Goal: Submit feedback/report problem: Submit feedback/report problem

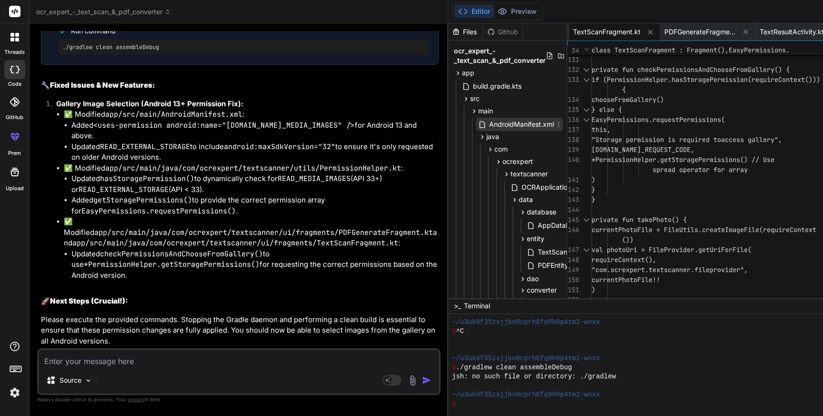
click at [488, 121] on span "AndroidManifest.xml" at bounding box center [521, 124] width 67 height 11
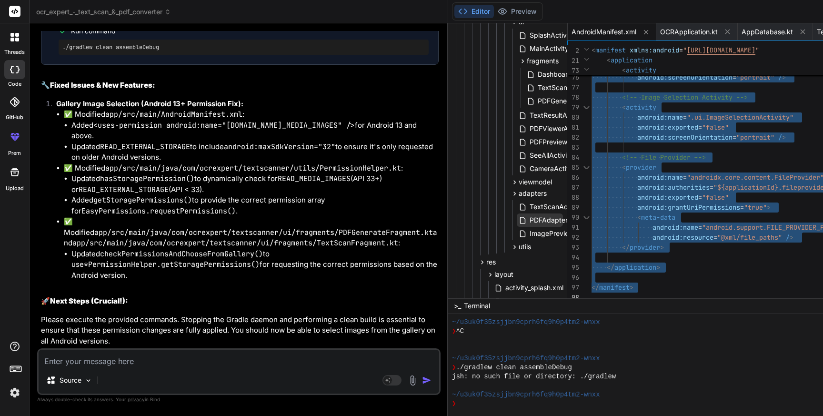
scroll to position [298, 0]
click at [510, 243] on icon at bounding box center [514, 244] width 8 height 8
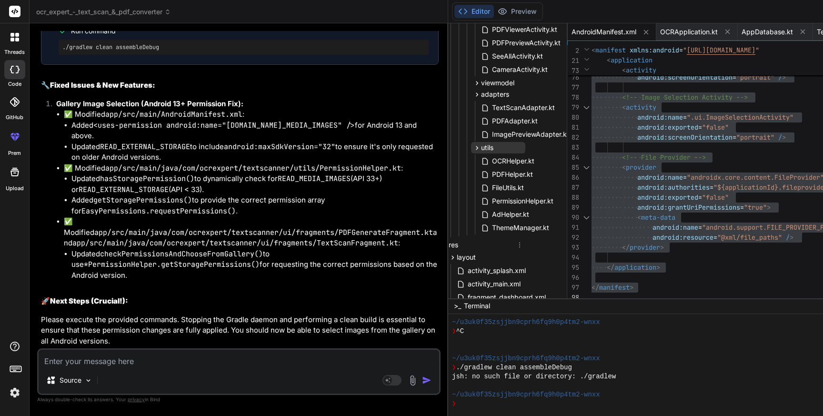
scroll to position [395, 39]
click at [490, 198] on span "PermissionHelper.kt" at bounding box center [521, 200] width 63 height 11
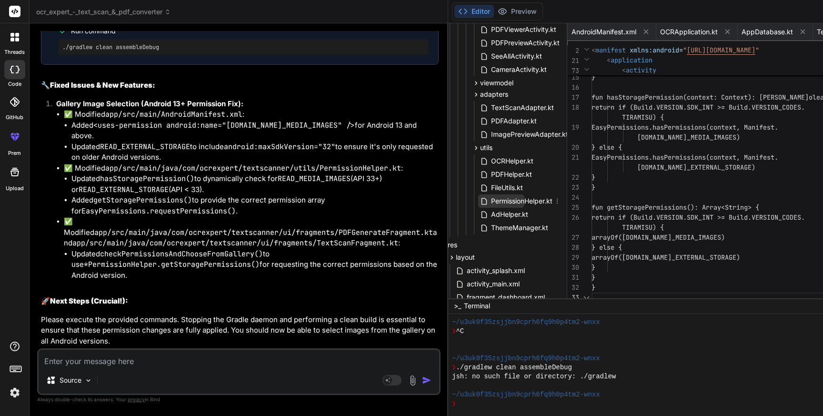
scroll to position [70, 0]
click at [490, 198] on span "PermissionHelper.kt" at bounding box center [521, 200] width 63 height 11
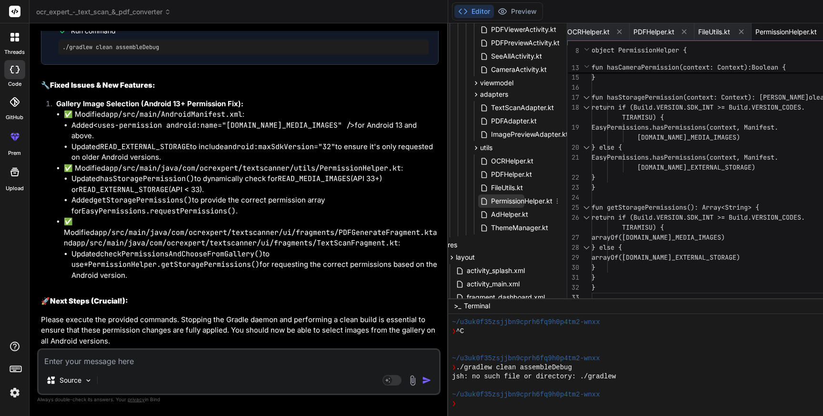
click at [490, 198] on span "PermissionHelper.kt" at bounding box center [521, 200] width 63 height 11
click at [657, 201] on div "fun hasCameraPermission(context: Context): Boo lean { return EasyPermissions.ha…" at bounding box center [729, 112] width 277 height 380
type textarea "package com.ocrexpert.textscanner.utils import android.Manifest import android.…"
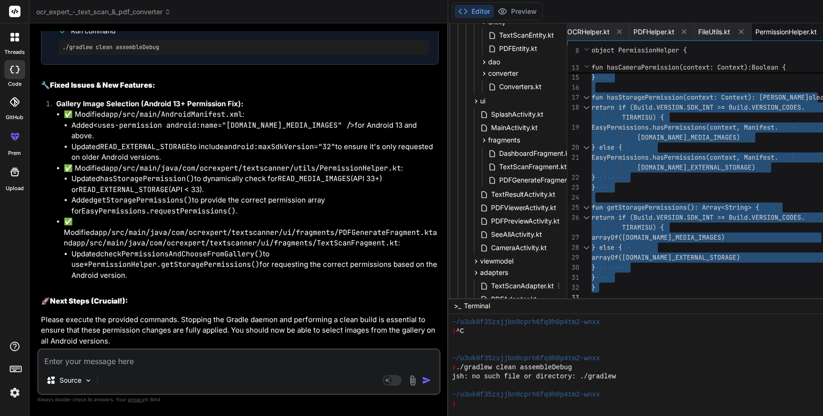
scroll to position [212, 39]
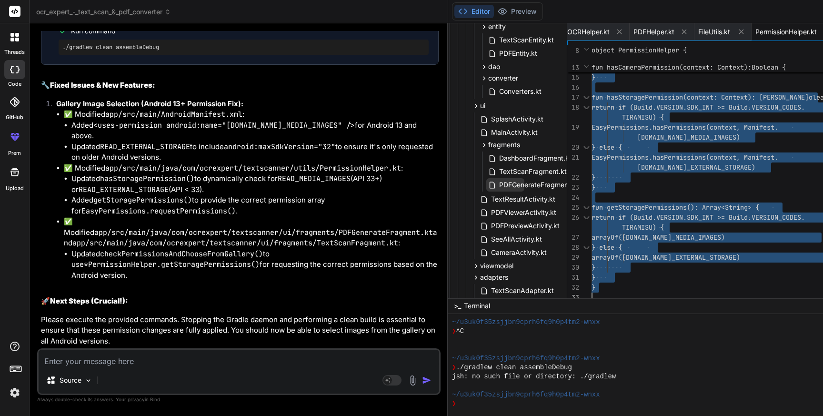
click at [498, 183] on span "PDFGenerateFragment.kt" at bounding box center [538, 184] width 81 height 11
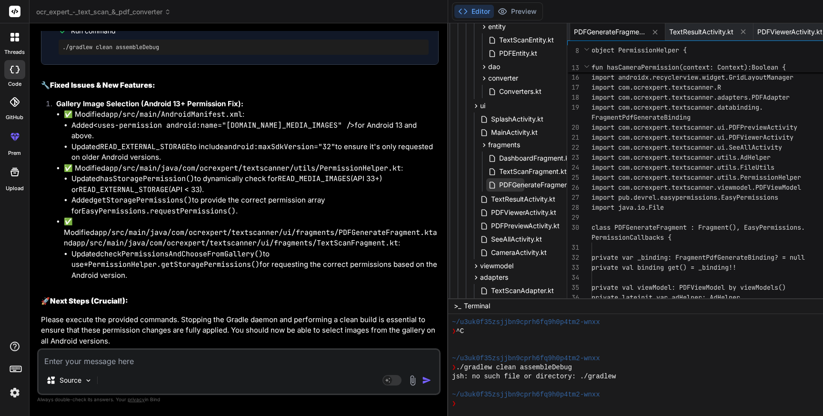
click at [498, 183] on span "PDFGenerateFragment.kt" at bounding box center [538, 184] width 81 height 11
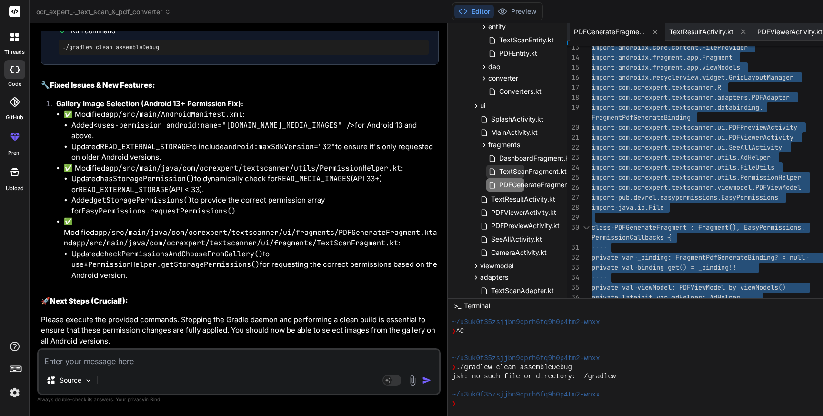
click at [498, 168] on span "TextScanFragment.kt" at bounding box center [533, 171] width 70 height 11
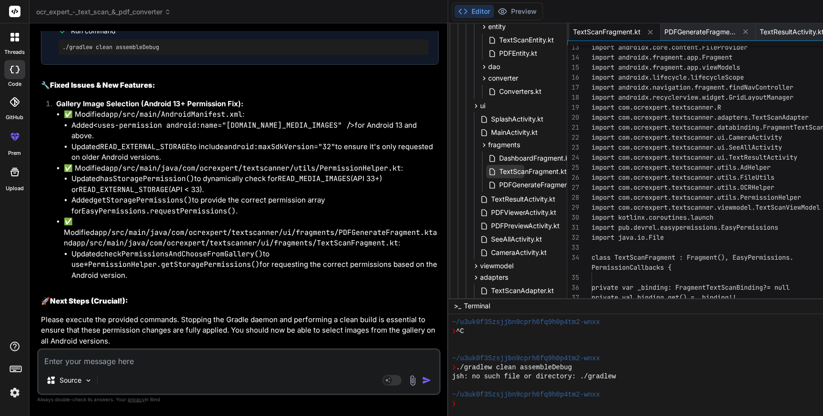
click at [498, 168] on span "TextScanFragment.kt" at bounding box center [533, 171] width 70 height 11
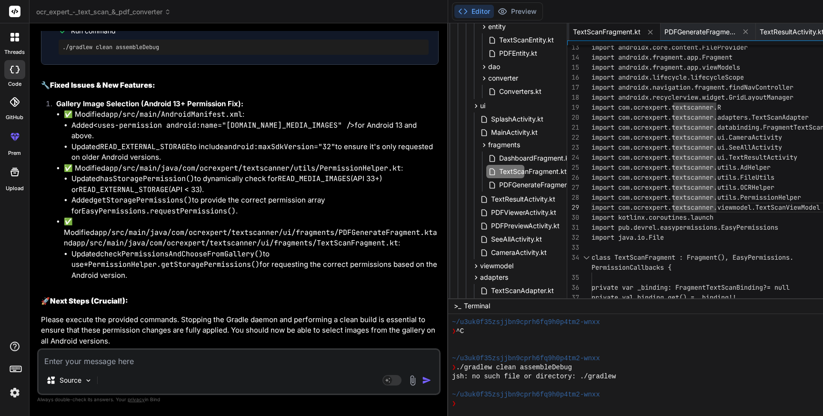
type textarea "package com.ocrexpert.textscanner.ui.fragments import android.Manifest import a…"
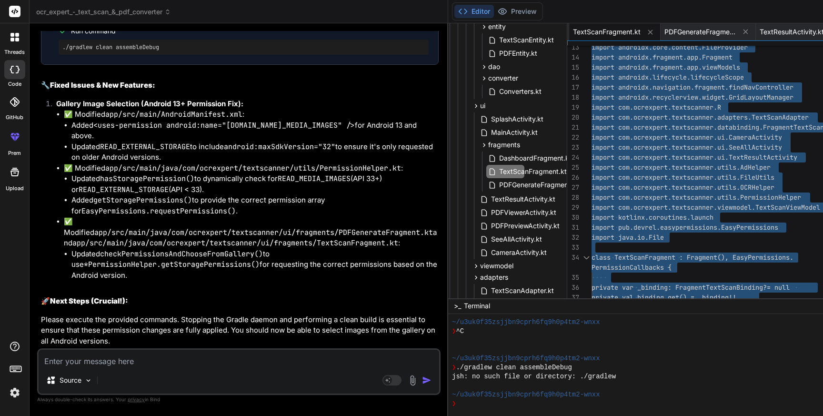
scroll to position [27275, 0]
click at [118, 367] on div "Source Agent Mode. When this toggle is activated, AI automatically makes decisi…" at bounding box center [238, 371] width 403 height 47
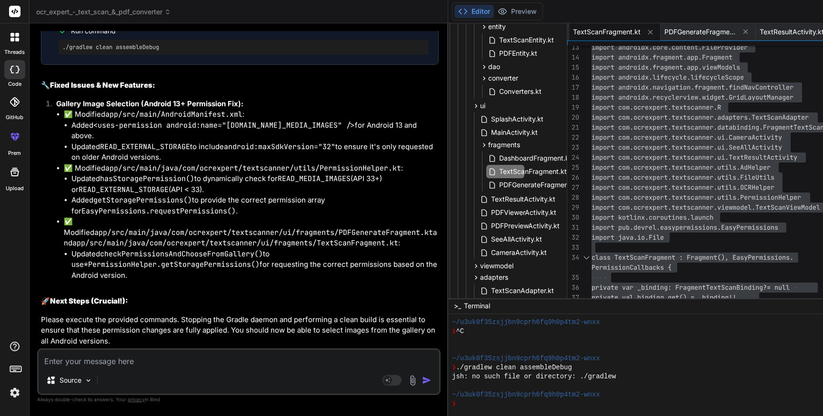
click at [124, 362] on textarea at bounding box center [239, 358] width 400 height 17
type textarea "1"
type textarea "x"
type textarea "1."
type textarea "x"
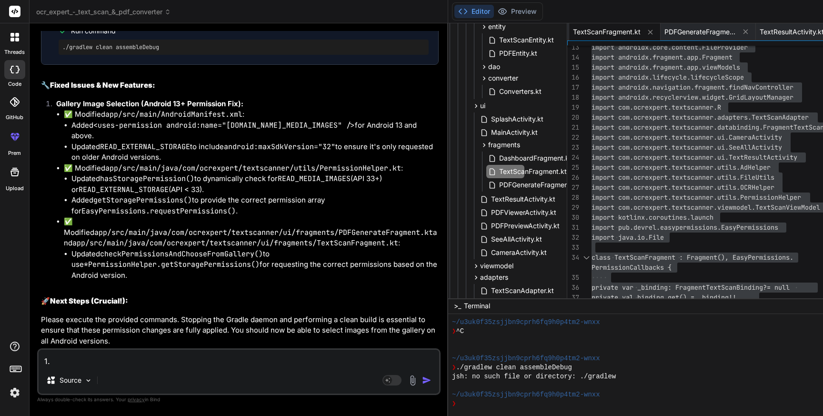
type textarea "1."
type textarea "x"
type textarea "1. O"
type textarea "x"
type textarea "1. On"
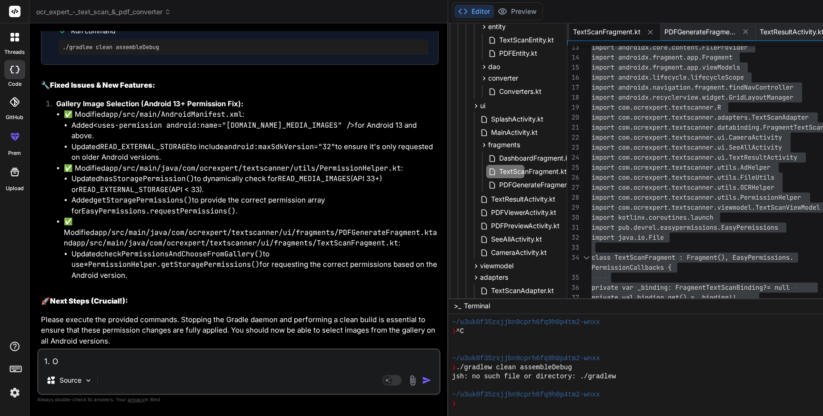
type textarea "x"
type textarea "1. On"
type textarea "x"
type textarea "1. On p"
type textarea "x"
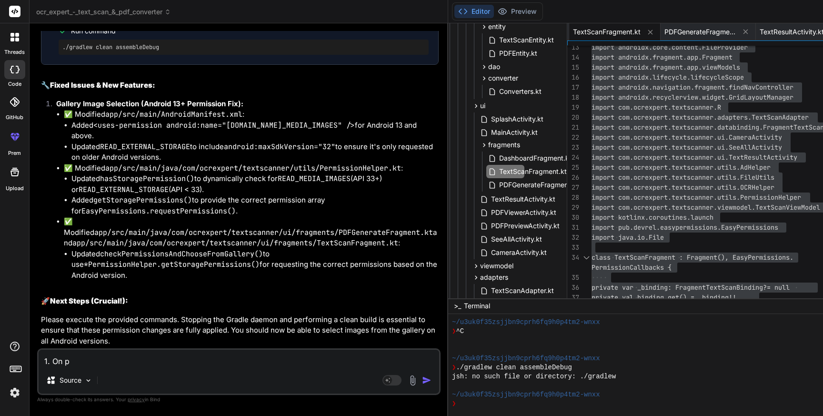
type textarea "1. On pd"
type textarea "x"
type textarea "1. On pdf"
type textarea "x"
type textarea "1. On pdf"
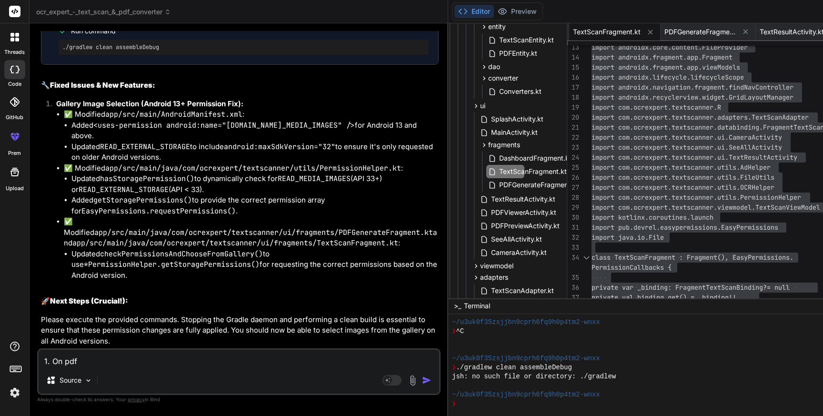
type textarea "x"
type textarea "1. On pdf s"
type textarea "x"
type textarea "1. On pdf"
type textarea "x"
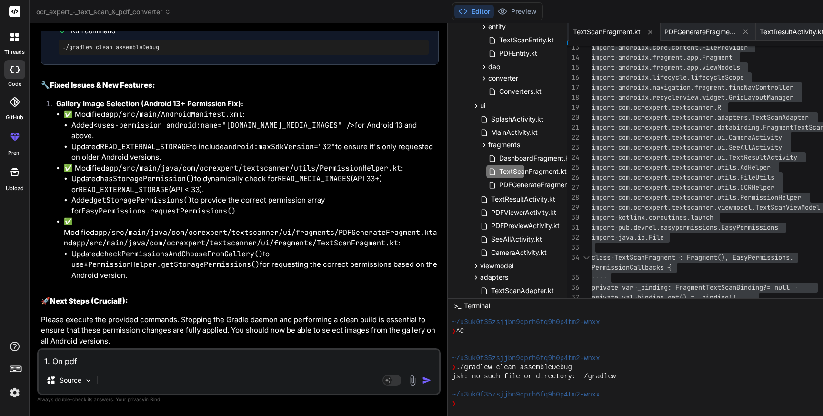
type textarea "1. On pdf d"
type textarea "x"
type textarea "1. On pdf do"
type textarea "x"
type textarea "1. On pdf doc"
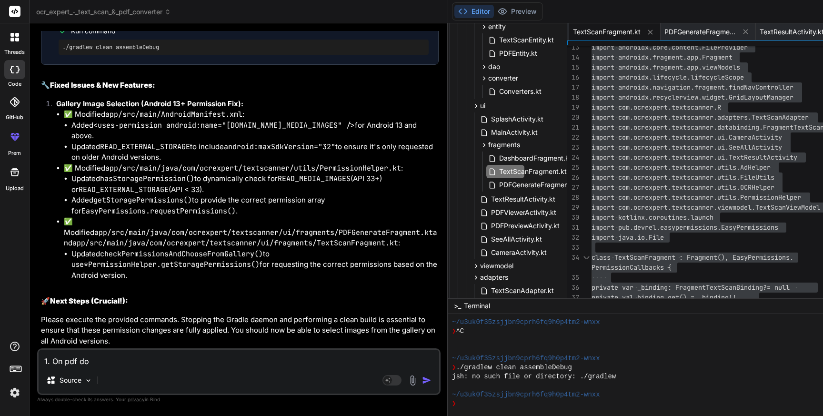
type textarea "x"
type textarea "1. On pdf docu"
type textarea "x"
type textarea "1. On pdf docum"
type textarea "x"
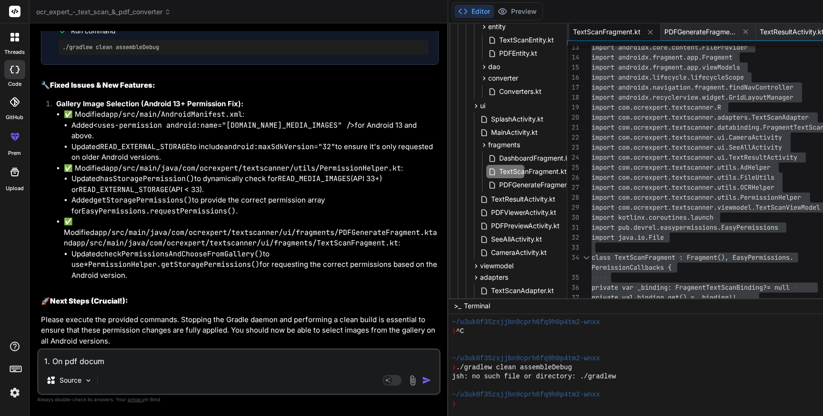
type textarea "1. On pdf docume"
type textarea "x"
type textarea "1. On pdf documen"
type textarea "x"
type textarea "1. On pdf document"
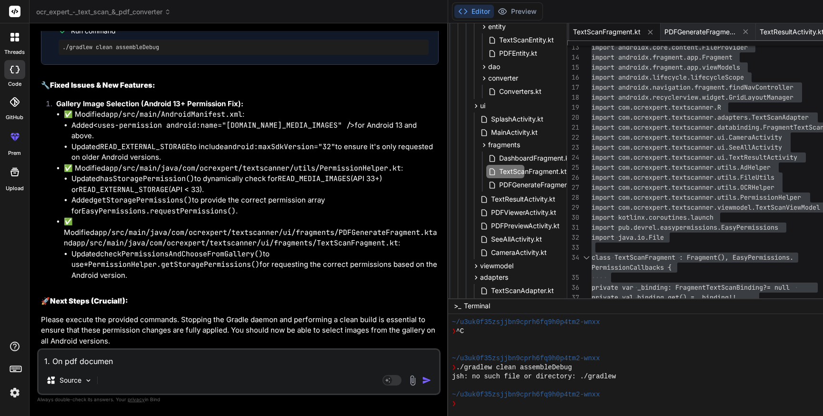
type textarea "x"
type textarea "1. On pdf documen"
type textarea "x"
type textarea "1. On pdf docume"
type textarea "x"
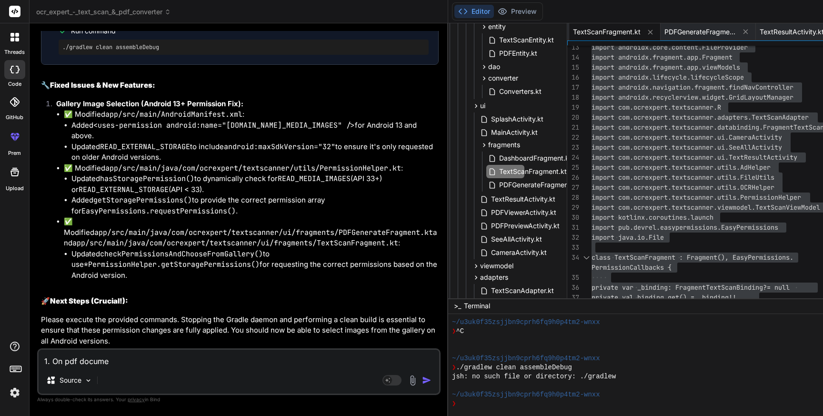
type textarea "1. On pdf docum"
type textarea "x"
type textarea "1. On pdf docu"
type textarea "x"
type textarea "1. On pdf doc"
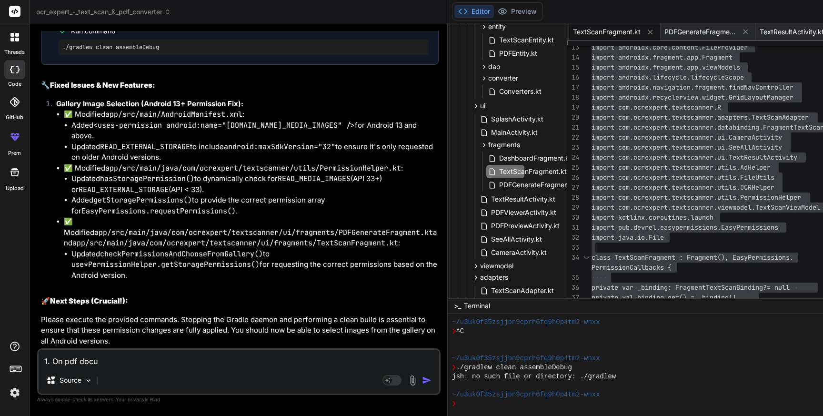
type textarea "x"
type textarea "1. On pdf docu"
type textarea "x"
type textarea "1. On pdf docum"
type textarea "x"
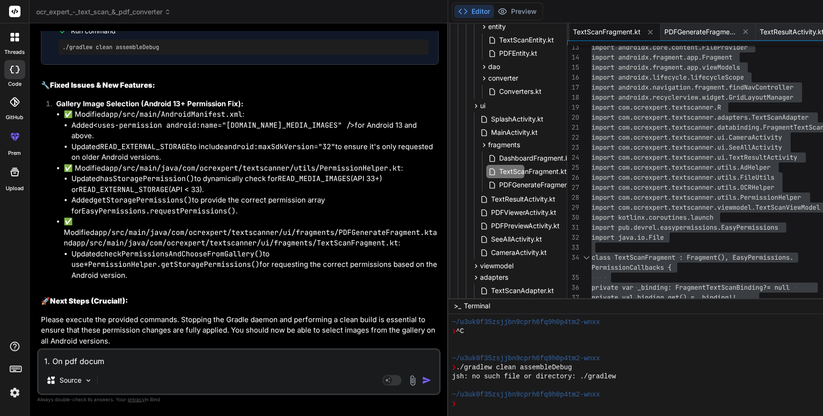
type textarea "1. On pdf docume"
type textarea "x"
type textarea "1. On pdf documen"
type textarea "x"
type textarea "1. On pdf document"
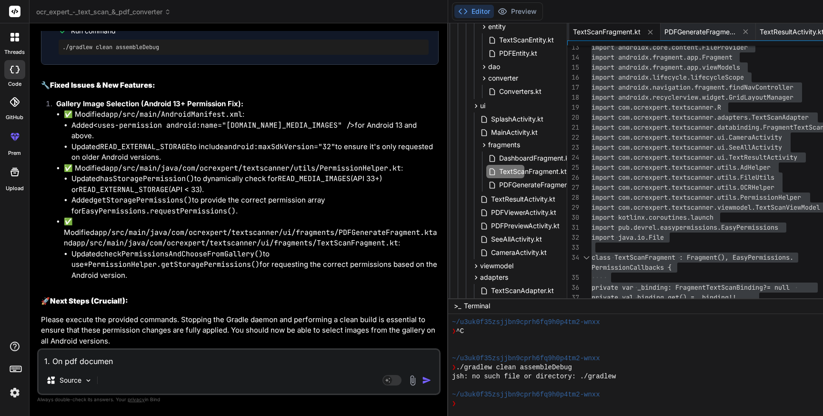
type textarea "x"
type textarea "1. On pdf document"
type textarea "x"
type textarea "1. On pdf document o"
type textarea "x"
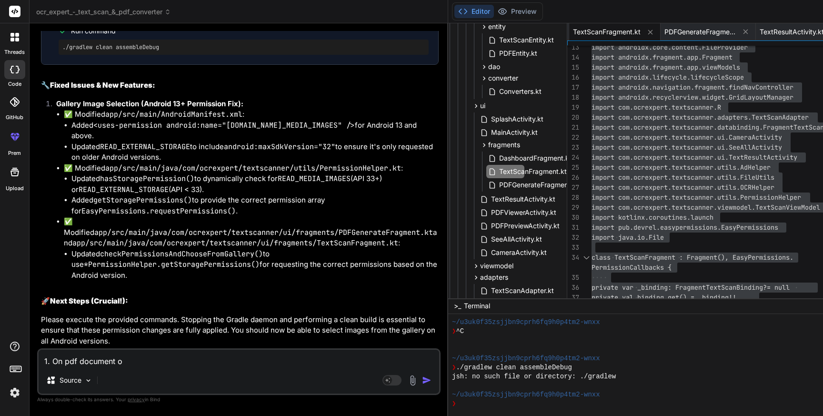
type textarea "1. On pdf document oa"
type textarea "x"
type textarea "1. On pdf document oag"
type textarea "x"
type textarea "1. On pdf document oage"
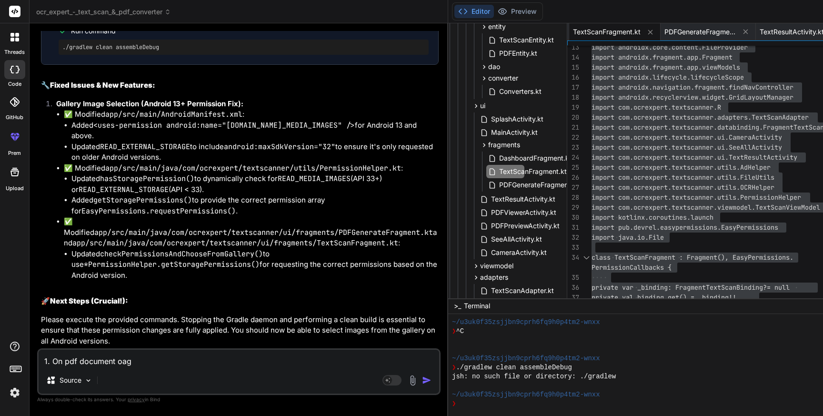
type textarea "x"
type textarea "1. On pdf document oag"
type textarea "x"
type textarea "1. On pdf document oa"
type textarea "x"
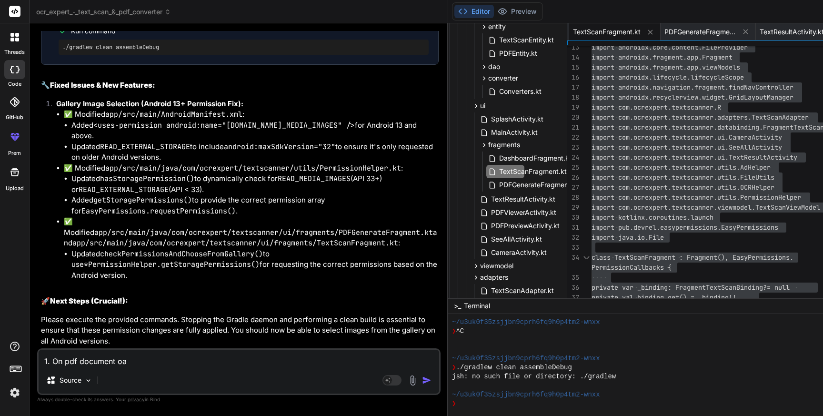
type textarea "1. On pdf document o"
type textarea "x"
type textarea "1. On pdf document"
type textarea "x"
type textarea "1. On pdf document op"
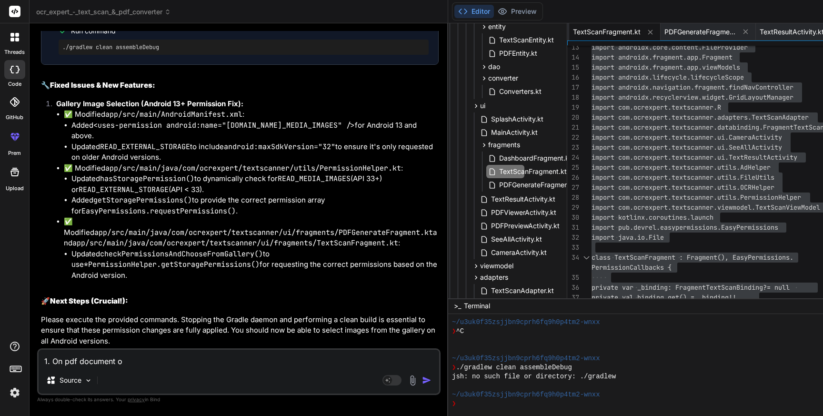
type textarea "x"
type textarea "1. On pdf document opa"
type textarea "x"
type textarea "1. On pdf document op"
type textarea "x"
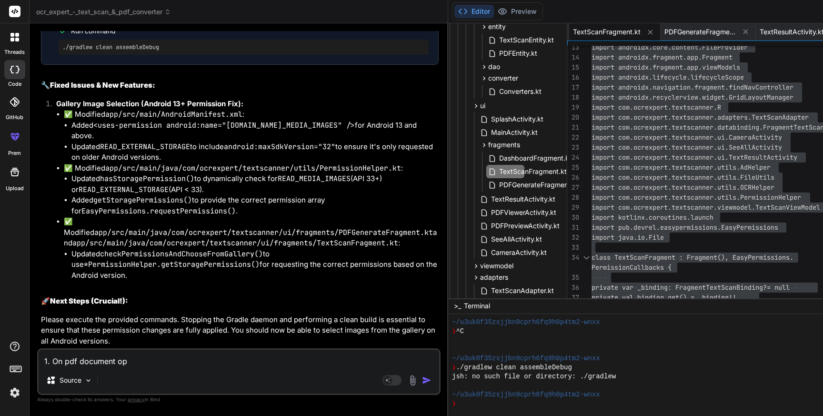
type textarea "1. On pdf document o"
type textarea "x"
type textarea "1. On pdf document"
type textarea "x"
type textarea "1. On pdf document o"
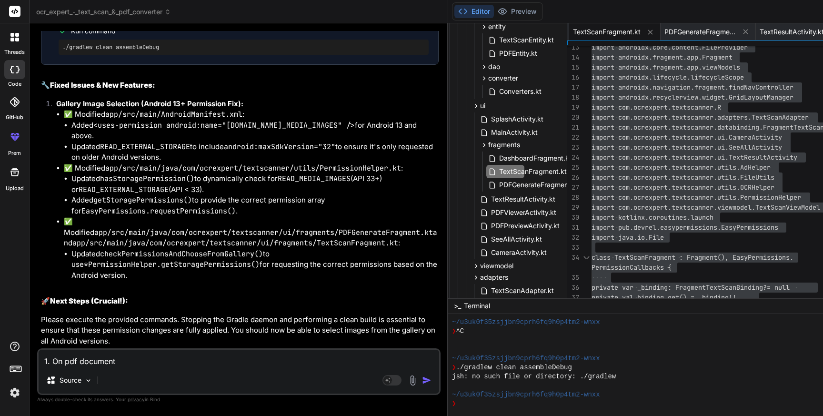
type textarea "x"
type textarea "1. On pdf document oa"
type textarea "x"
type textarea "1. On pdf document oag"
type textarea "x"
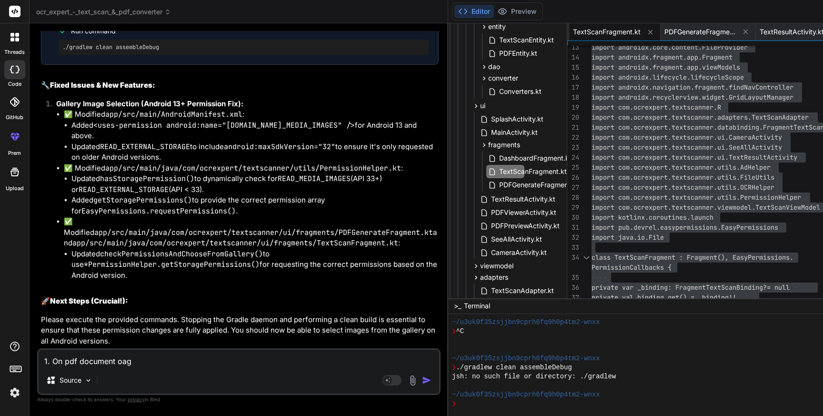
type textarea "1. On pdf document oa"
type textarea "x"
type textarea "1. On pdf document o"
type textarea "x"
type textarea "1. On pdf document"
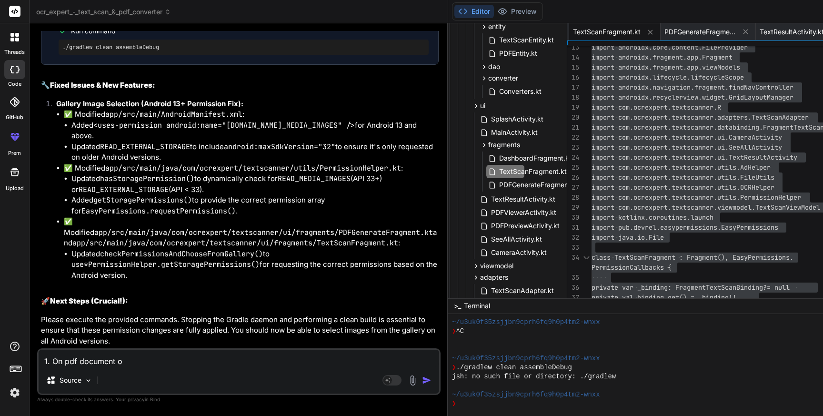
type textarea "x"
type textarea "1. On pdf document p"
type textarea "x"
type textarea "1. On pdf document pa"
type textarea "x"
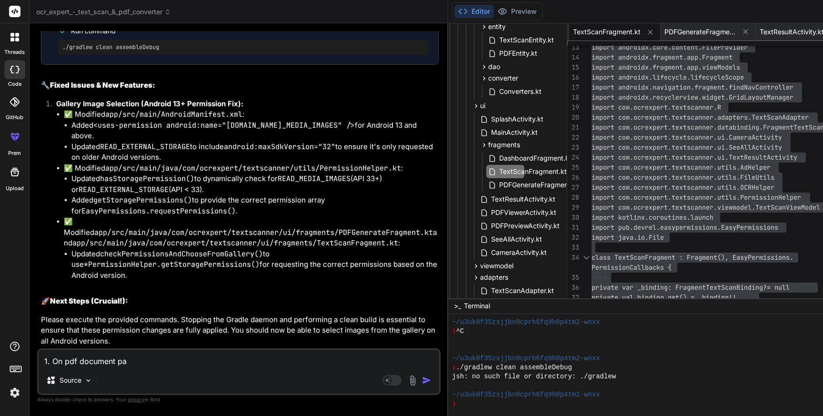
type textarea "1. On pdf document pag"
type textarea "x"
type textarea "1. On pdf document page"
type textarea "x"
type textarea "1. On pdf document page"
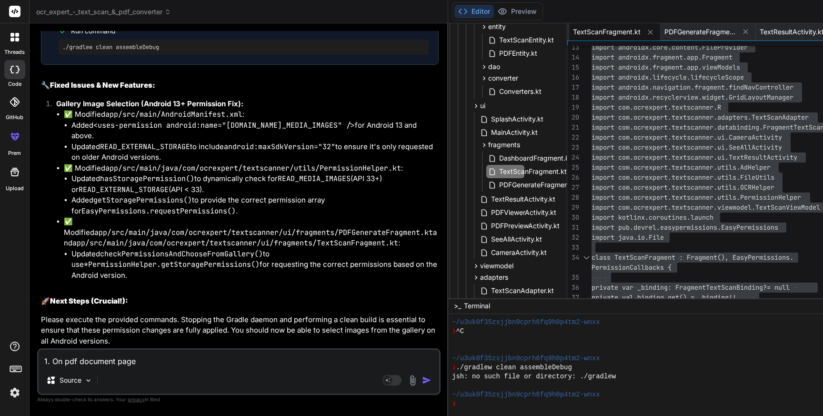
type textarea "x"
type textarea "1. On pdf document page a"
type textarea "x"
type textarea "1. On pdf document page af"
type textarea "x"
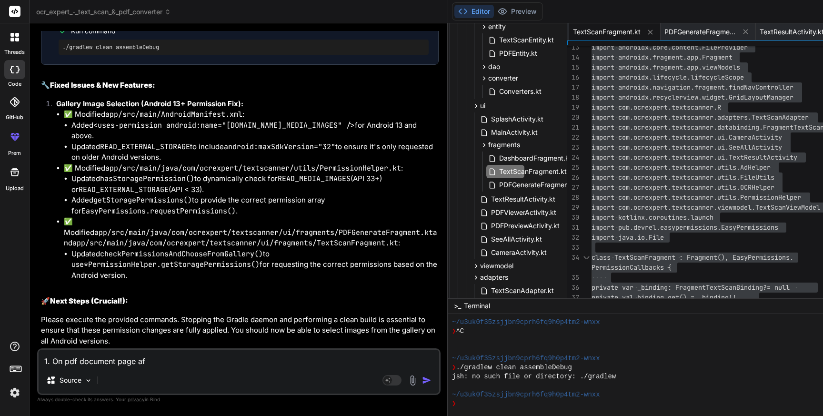
type textarea "1. On pdf document page aft"
type textarea "x"
type textarea "1. On pdf document page afte"
type textarea "x"
type textarea "1. On pdf document page after"
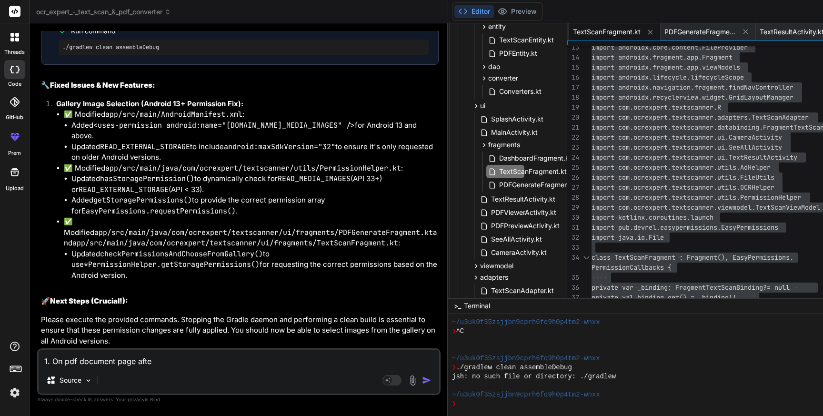
type textarea "x"
type textarea "1. On pdf document page after"
type textarea "x"
type textarea "1. On pdf document page after a"
type textarea "x"
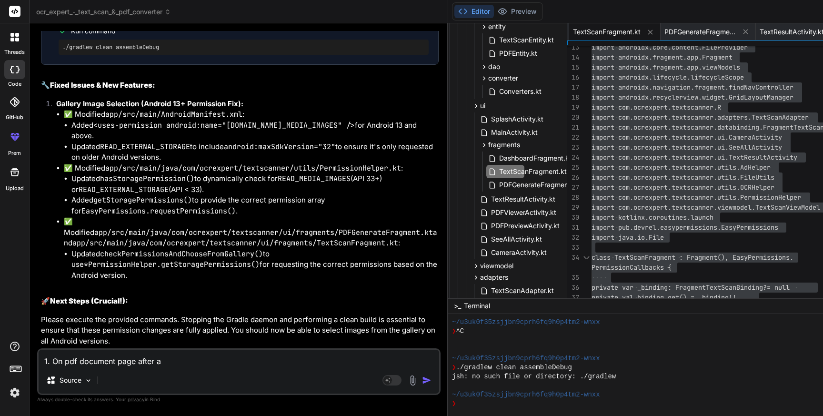
type textarea "1. On pdf document page after"
type textarea "x"
type textarea "1. On pdf document page after g"
type textarea "x"
type textarea "1. On pdf document page after ge"
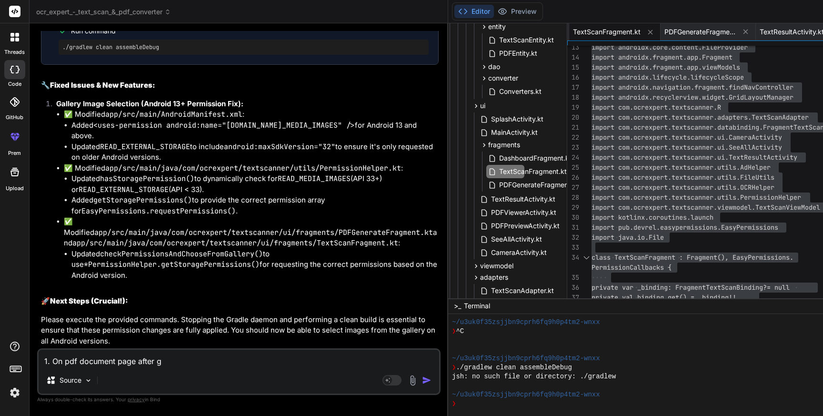
type textarea "x"
type textarea "1. On pdf document page after gen"
type textarea "x"
type textarea "1. On pdf document page after gene"
type textarea "x"
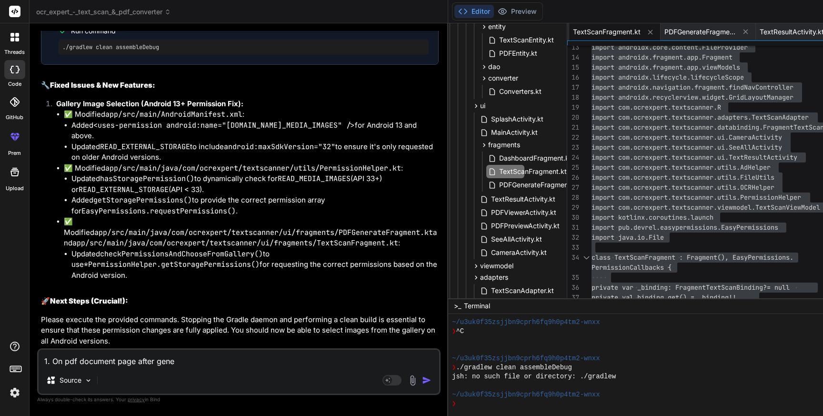
type textarea "1. On pdf document page after gener"
type textarea "x"
type textarea "1. On pdf document page after genera"
type textarea "x"
type textarea "1. On pdf document page after generat"
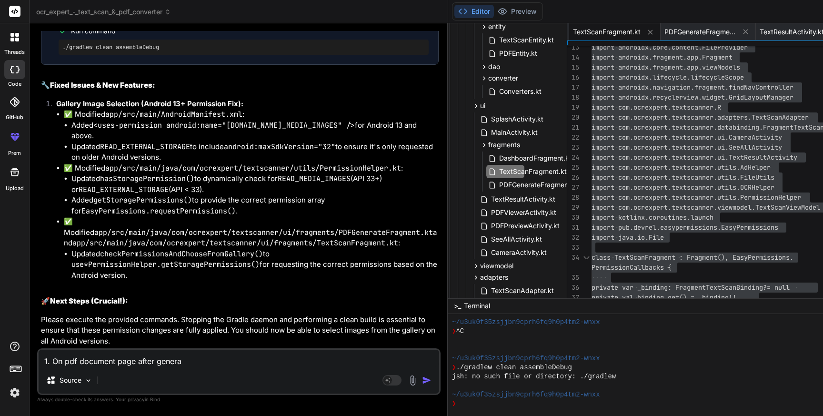
type textarea "x"
type textarea "1. On pdf document page after generatiu"
type textarea "x"
type textarea "1. On pdf document page after generati"
type textarea "x"
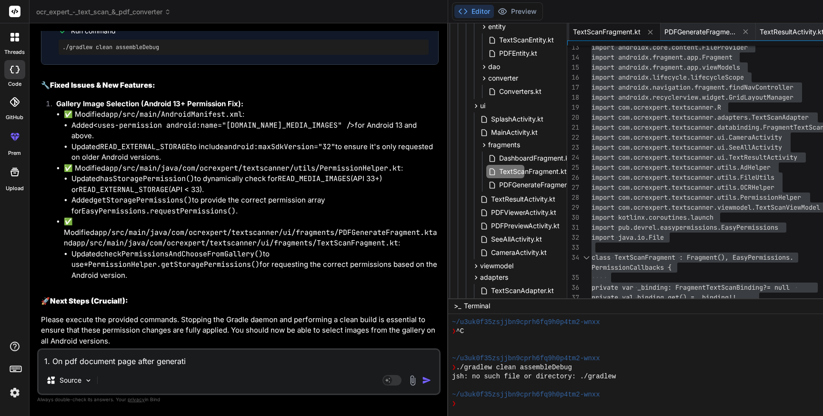
type textarea "1. On pdf document page after generatin"
type textarea "x"
type textarea "1. On pdf document page after generating"
type textarea "x"
type textarea "1. On pdf document page after generating"
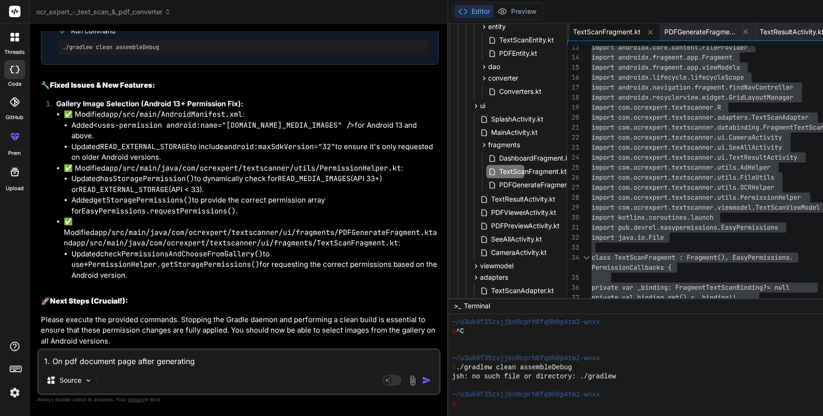
type textarea "x"
type textarea "1. On pdf document page after generating p"
type textarea "x"
type textarea "1. On pdf document page after generating pd"
type textarea "x"
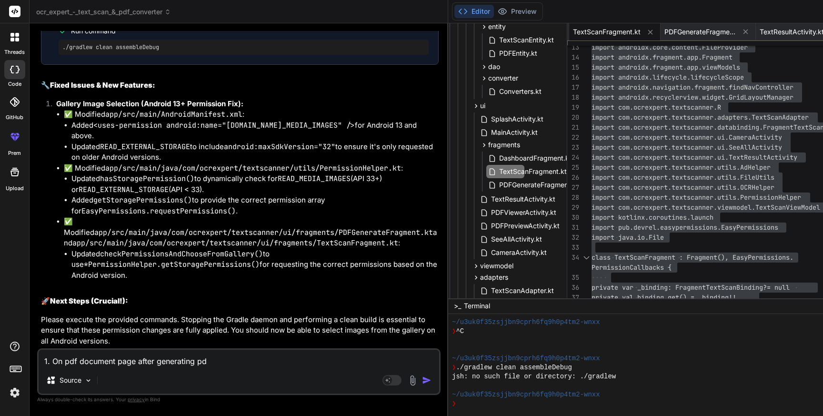
type textarea "1. On pdf document page after generating pdf"
type textarea "x"
type textarea "1. On pdf document page after generating pdf"
type textarea "x"
type textarea "1. On pdf document page after generating pdf ,"
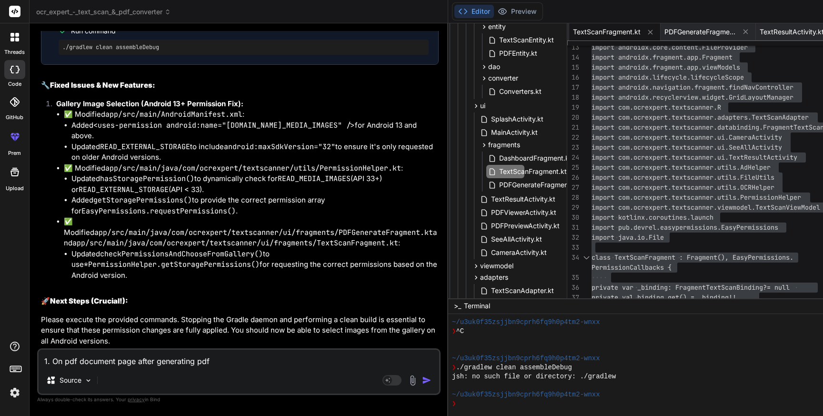
type textarea "x"
type textarea "1. On pdf document page after generating pdf ,"
type textarea "x"
type textarea "1. On pdf document page after generating pdf , I"
type textarea "x"
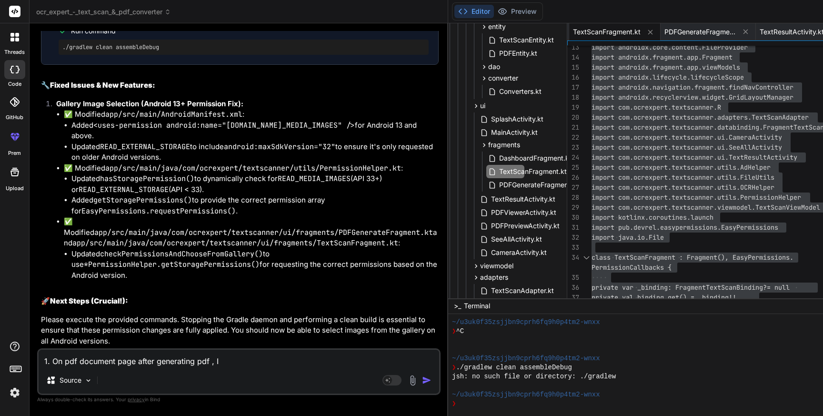
type textarea "1. On pdf document page after generating pdf , I"
type textarea "x"
type textarea "1. On pdf document page after generating pdf , I a"
type textarea "x"
type textarea "1. On pdf document page after generating pdf , I am"
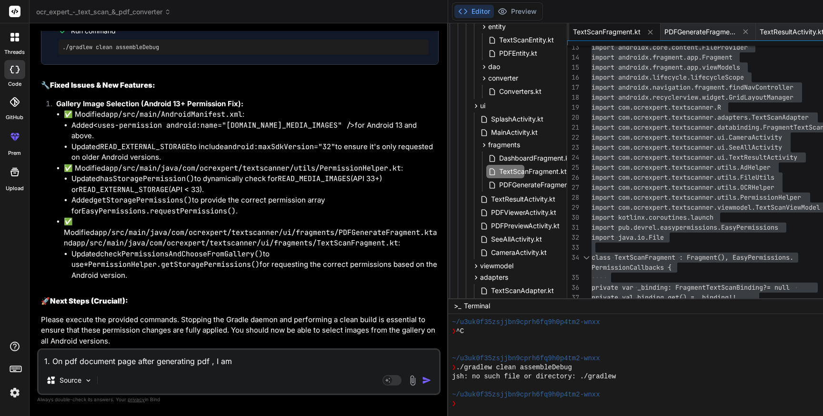
type textarea "x"
type textarea "1. On pdf document page after generating pdf , I am"
type textarea "x"
type textarea "1. On pdf document page after generating pdf , I am n"
type textarea "x"
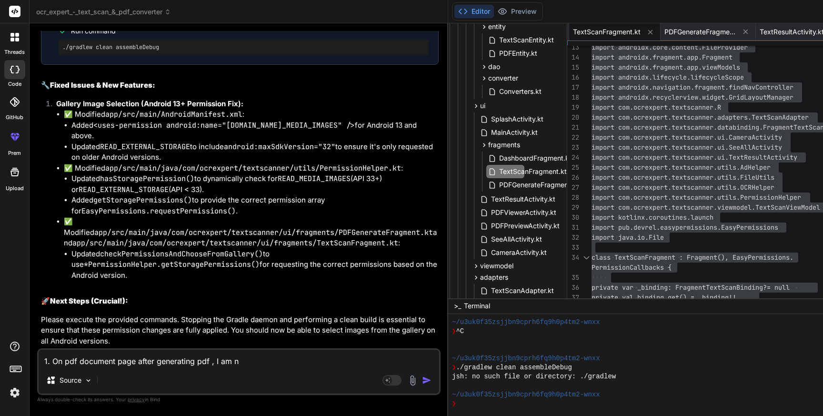
type textarea "1. On pdf document page after generating pdf , I am no"
type textarea "x"
type textarea "1. On pdf document page after generating pdf , I am not"
type textarea "x"
type textarea "1. On pdf document page after generating pdf , I am not"
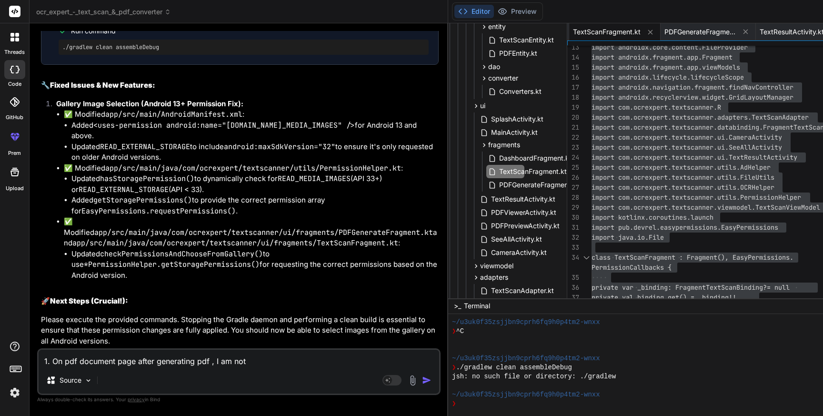
type textarea "x"
type textarea "1. On pdf document page after generating pdf , I am not a"
type textarea "x"
type textarea "1. On pdf document page after generating pdf , I am not ab"
type textarea "x"
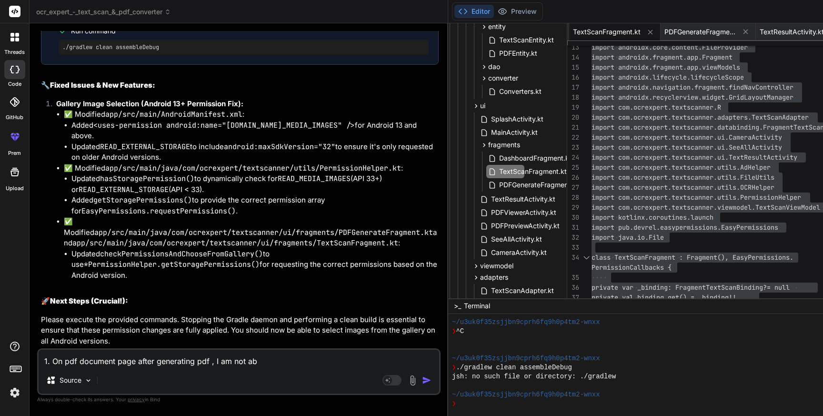
type textarea "1. On pdf document page after generating pdf , I am not abl"
type textarea "x"
type textarea "1. On pdf document page after generating pdf , I am not able"
type textarea "x"
type textarea "1. On pdf document page after generating pdf , I am not able"
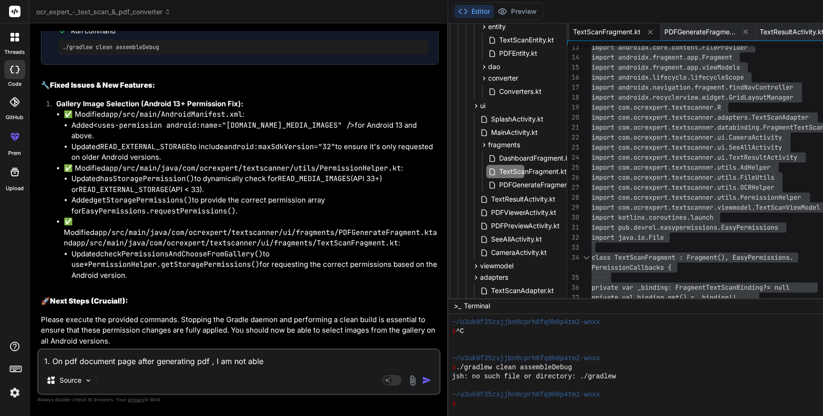
type textarea "x"
type textarea "1. On pdf document page after generating pdf , I am not able t"
type textarea "x"
type textarea "1. On pdf document page after generating pdf , I am not able to"
type textarea "x"
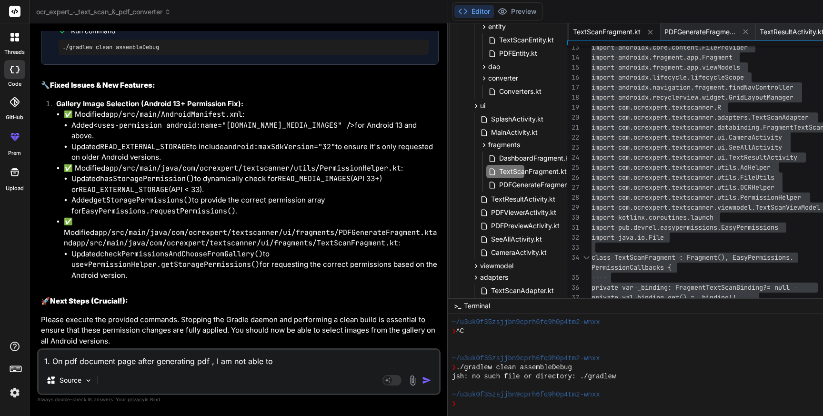
type textarea "1. On pdf document page after generating pdf , I am not able to"
type textarea "x"
type textarea "1. On pdf document page after generating pdf , I am not able to o"
type textarea "x"
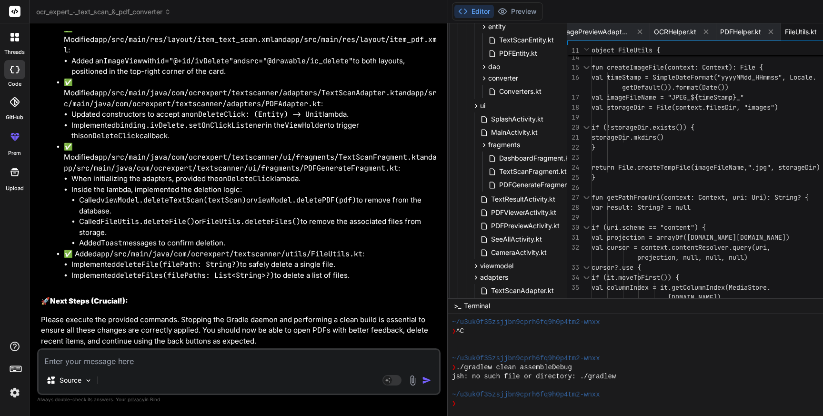
scroll to position [27958, 0]
click at [490, 212] on span "PDFViewerActivity.kt" at bounding box center [523, 212] width 67 height 11
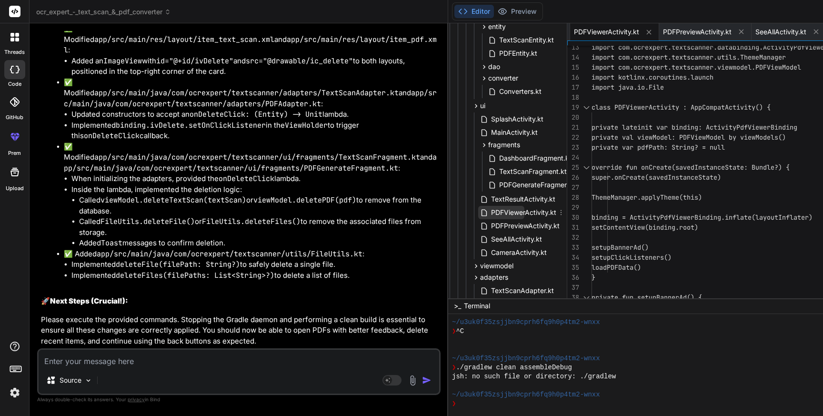
click at [490, 212] on span "PDFViewerActivity.kt" at bounding box center [523, 212] width 67 height 11
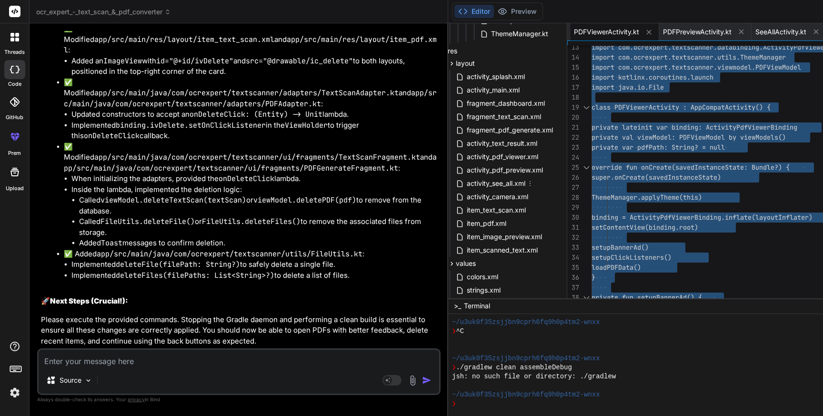
scroll to position [597, 39]
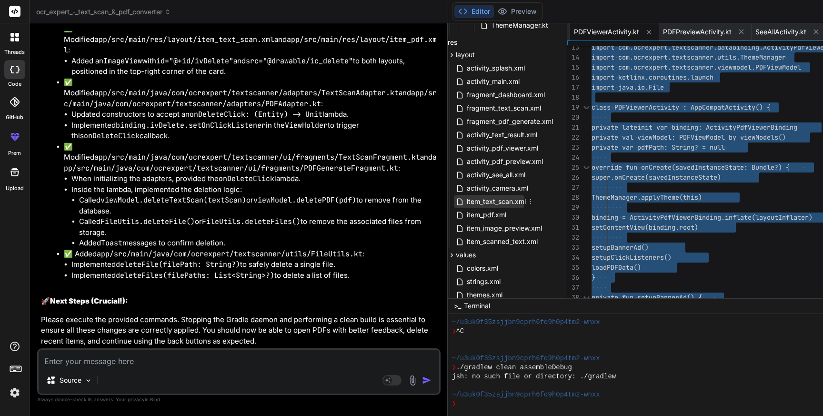
click at [466, 200] on span "item_text_scan.xml" at bounding box center [496, 201] width 61 height 11
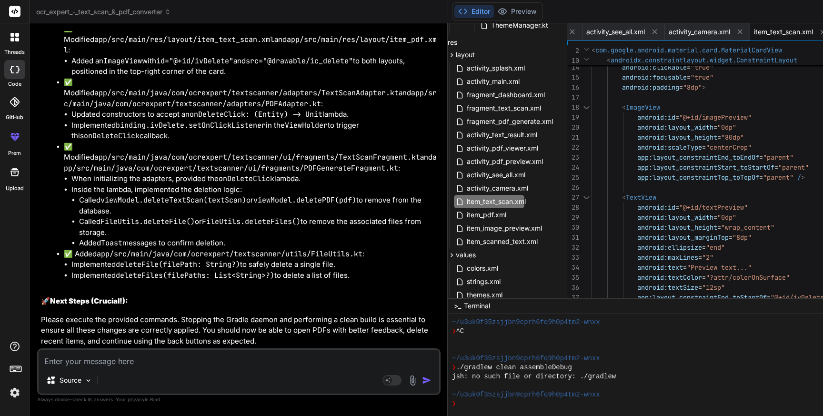
click at [591, 195] on div "android:background = "?attr/selectableItemBackground" android:clickable = "true…" at bounding box center [729, 282] width 277 height 720
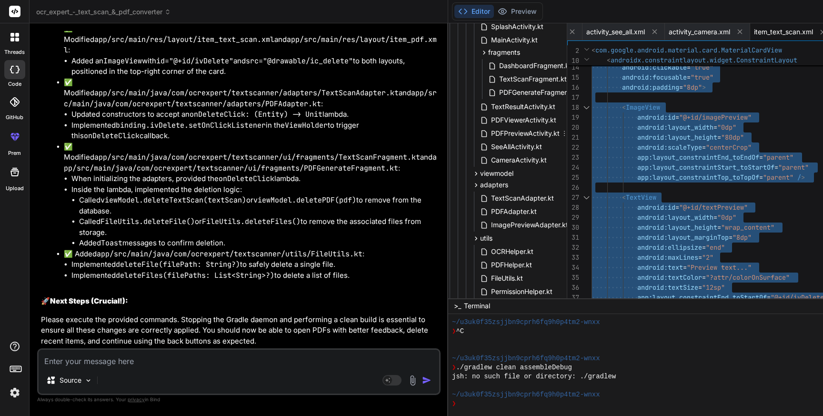
scroll to position [310, 39]
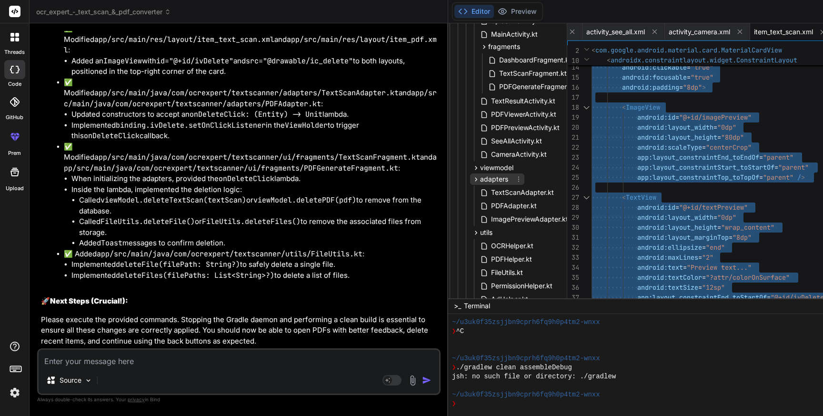
click at [475, 178] on icon at bounding box center [476, 179] width 2 height 4
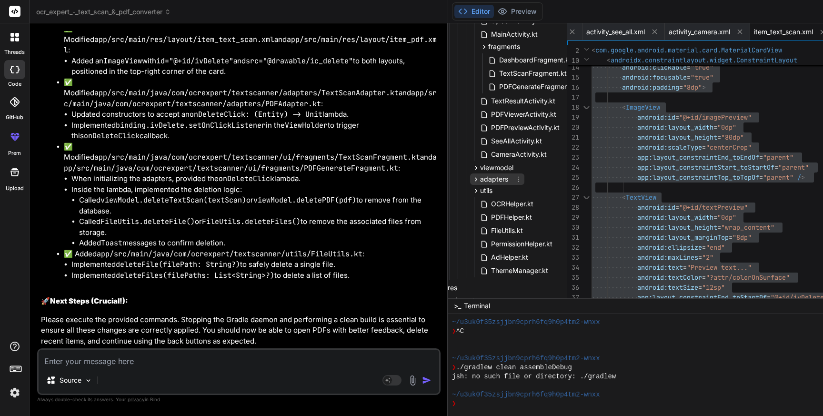
click at [475, 178] on icon at bounding box center [476, 179] width 2 height 4
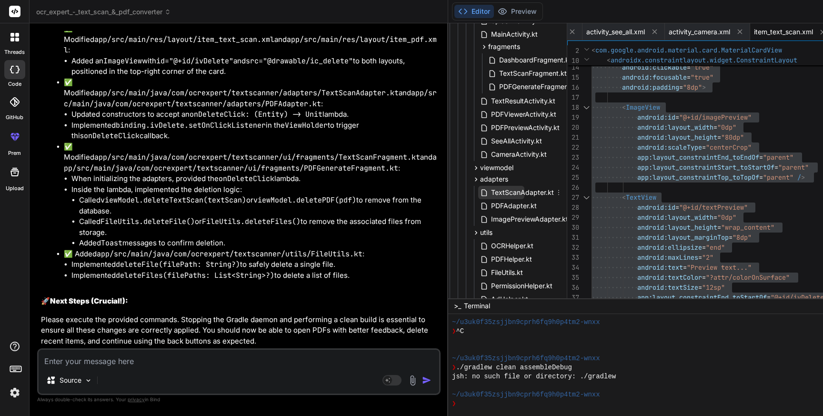
click at [490, 194] on span "TextScanAdapter.kt" at bounding box center [522, 192] width 65 height 11
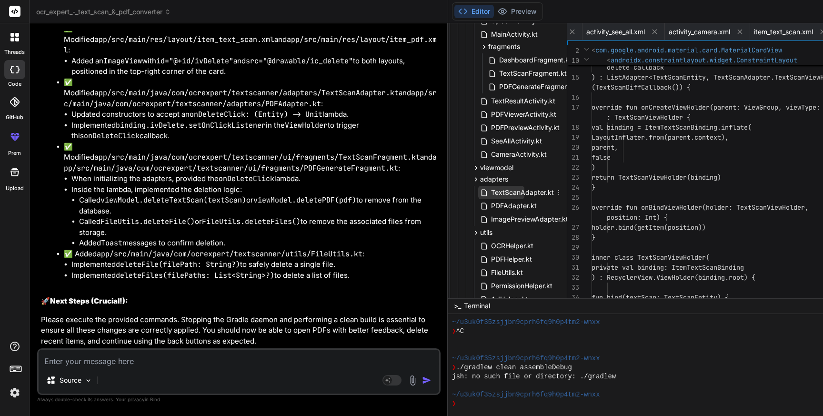
scroll to position [0, 1679]
click at [490, 194] on span "TextScanAdapter.kt" at bounding box center [522, 192] width 65 height 11
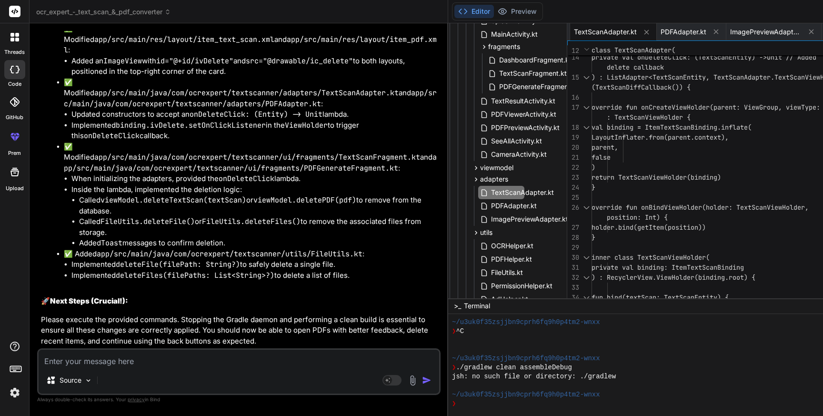
click at [642, 195] on div "private val onItemClick: (TextScanEntity) -> U nit, private val onDeleteClick: …" at bounding box center [729, 292] width 277 height 740
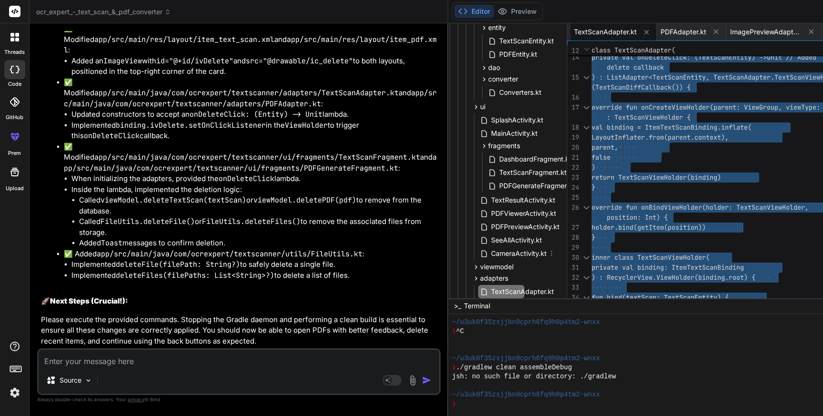
scroll to position [206, 39]
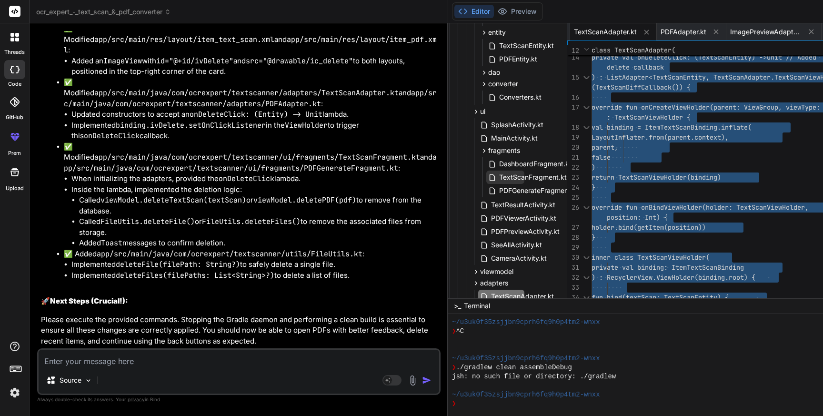
click at [498, 175] on span "TextScanFragment.kt" at bounding box center [533, 176] width 70 height 11
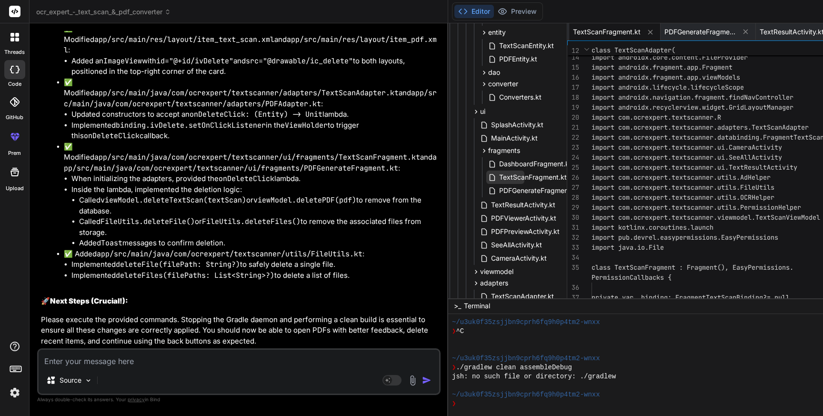
click at [498, 175] on span "TextScanFragment.kt" at bounding box center [533, 176] width 70 height 11
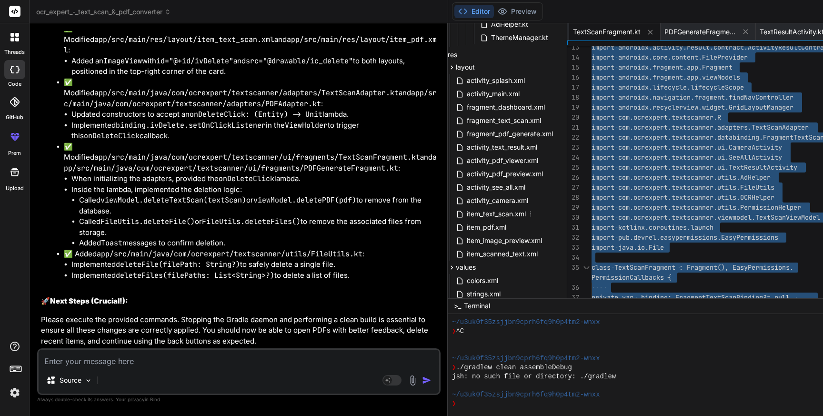
scroll to position [593, 39]
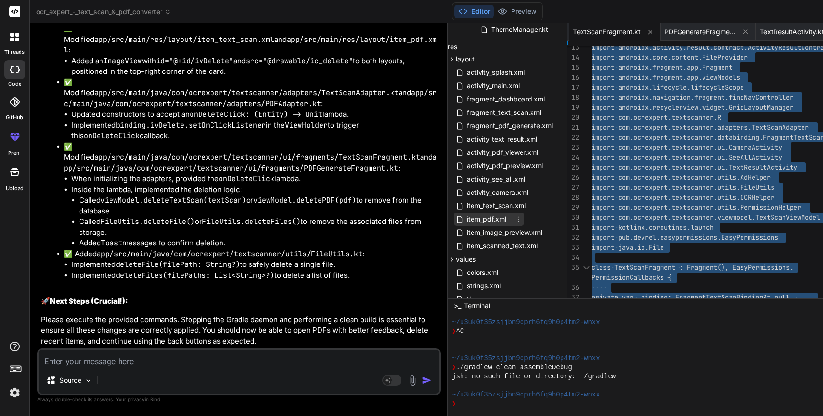
click at [466, 221] on span "item_pdf.xml" at bounding box center [486, 218] width 41 height 11
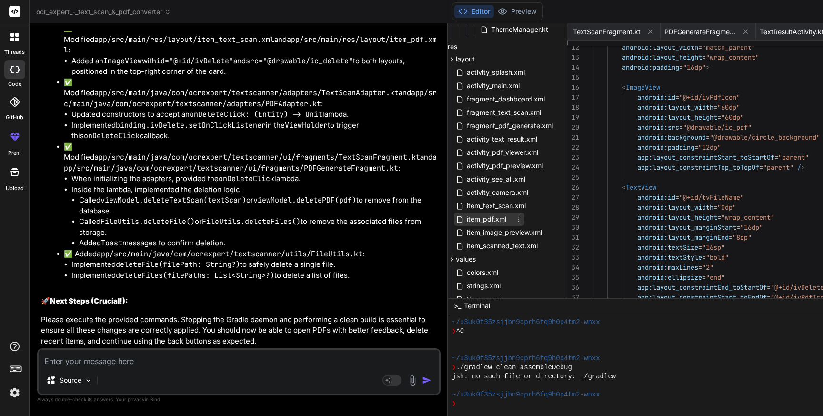
scroll to position [0, 3126]
click at [466, 221] on span "item_pdf.xml" at bounding box center [486, 218] width 41 height 11
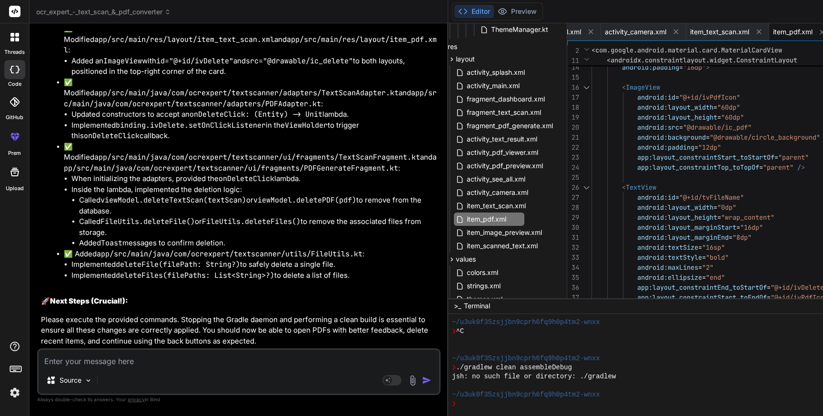
click at [624, 212] on div "android:layout_height = "wrap_content" android:padding = "16dp" > < ImageView a…" at bounding box center [729, 337] width 277 height 830
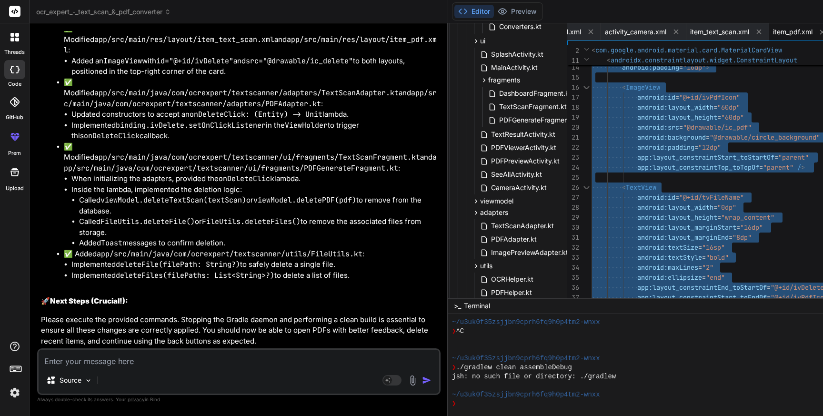
scroll to position [296, 39]
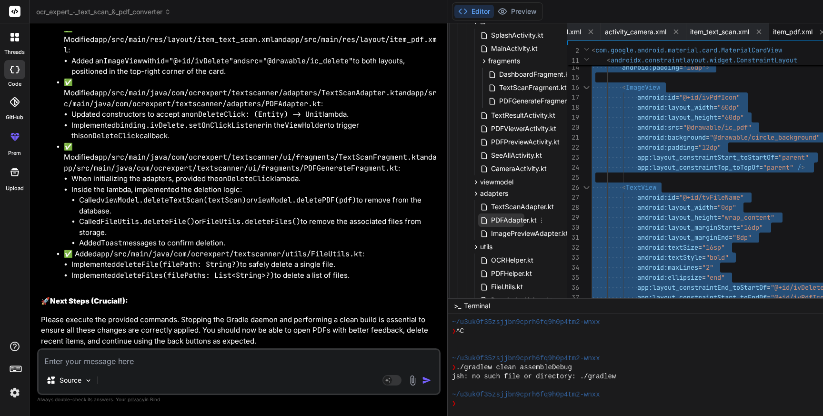
click at [490, 222] on span "PDFAdapter.kt" at bounding box center [514, 219] width 48 height 11
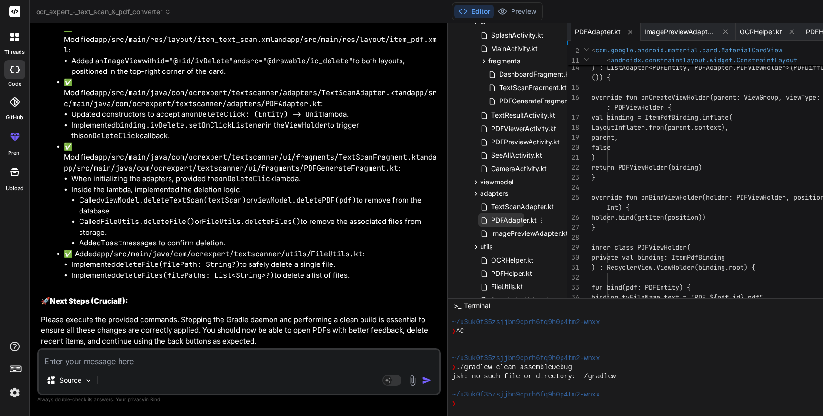
click at [490, 222] on span "PDFAdapter.kt" at bounding box center [514, 219] width 48 height 11
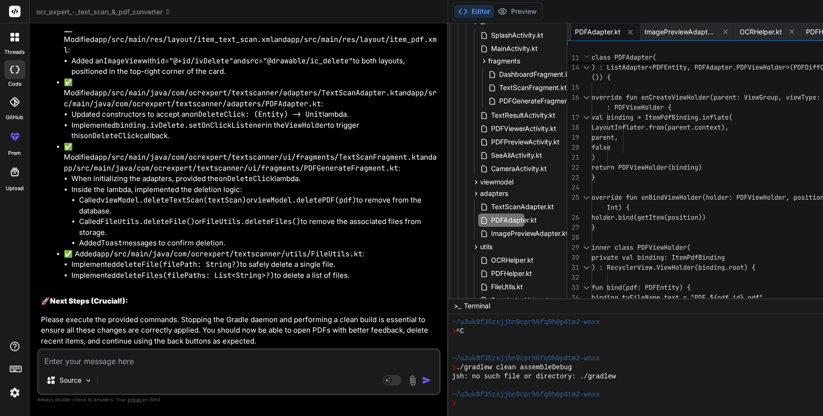
click at [600, 210] on div "private val onDeleteClick: (PDFEntity) -> Unit // Added delete ) : ListAdapter<…" at bounding box center [729, 252] width 277 height 660
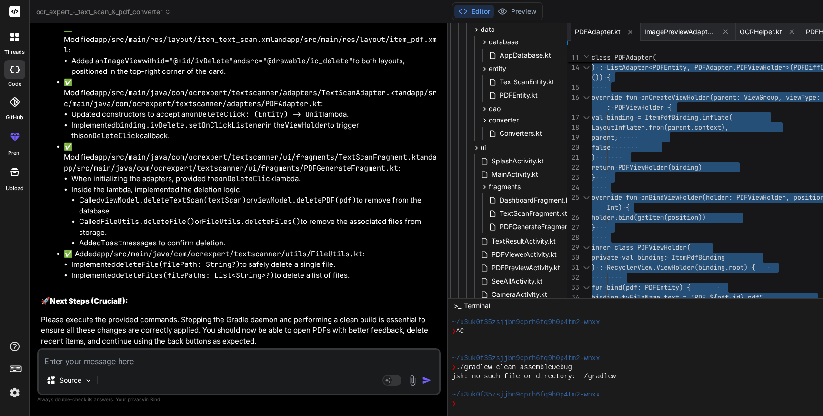
scroll to position [176, 38]
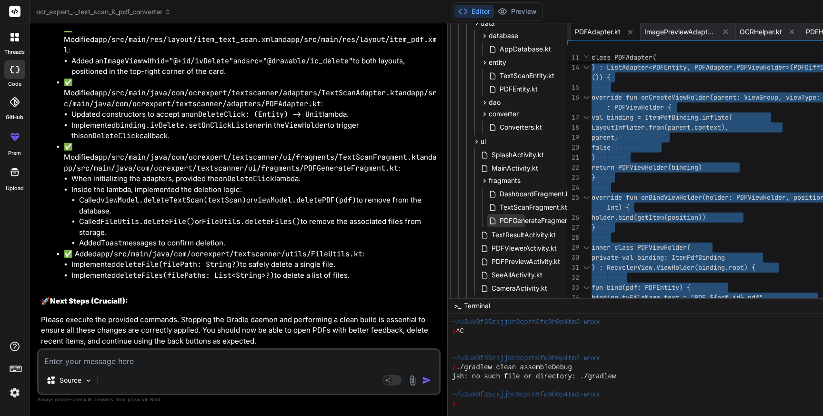
click at [499, 219] on span "PDFGenerateFragment.kt" at bounding box center [539, 220] width 81 height 11
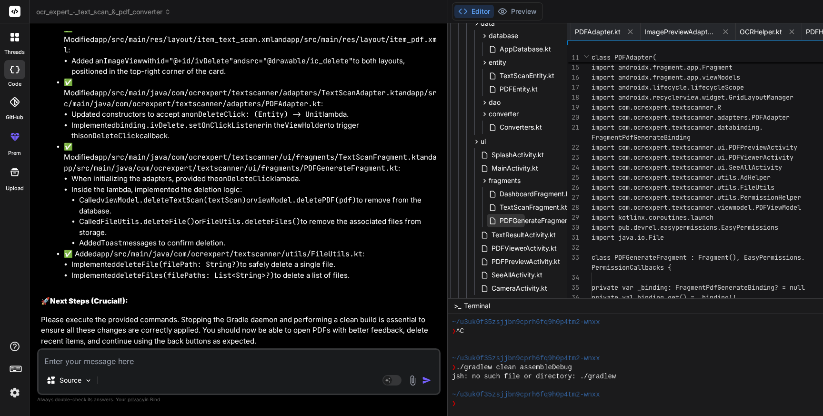
scroll to position [70, 0]
click at [499, 219] on span "PDFGenerateFragment.kt" at bounding box center [539, 220] width 81 height 11
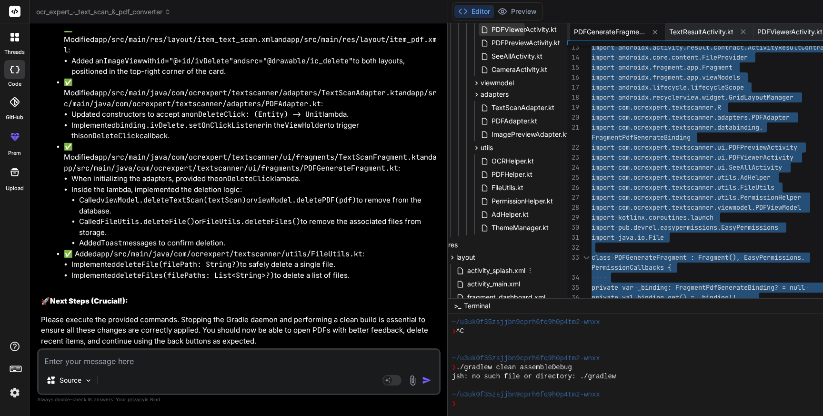
scroll to position [394, 38]
click at [490, 188] on span "FileUtils.kt" at bounding box center [507, 187] width 34 height 11
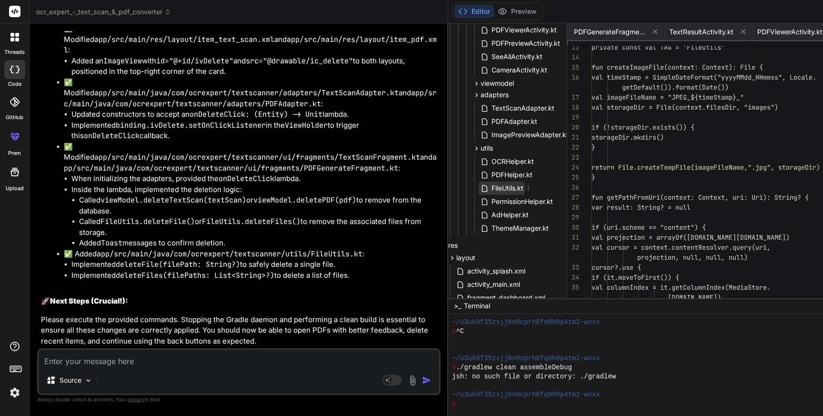
scroll to position [0, 1851]
click at [490, 188] on span "FileUtils.kt" at bounding box center [507, 187] width 34 height 11
click at [651, 194] on div "private const val TAG = "FileUtils" fun createImageFile(context: Context): File…" at bounding box center [729, 292] width 277 height 740
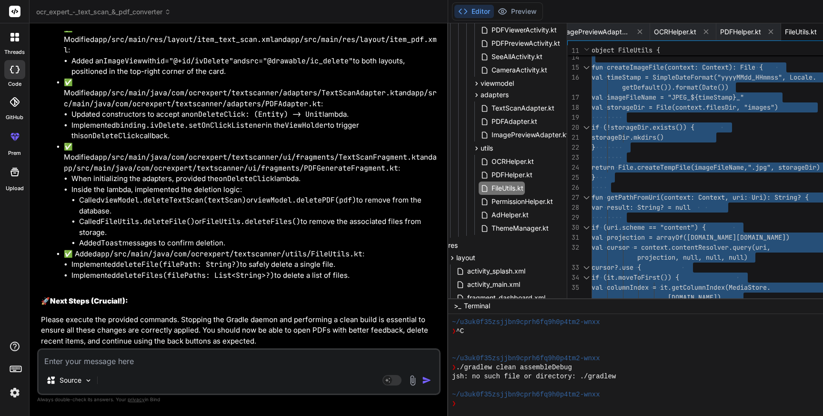
scroll to position [28258, 0]
click at [140, 361] on textarea at bounding box center [239, 358] width 400 height 17
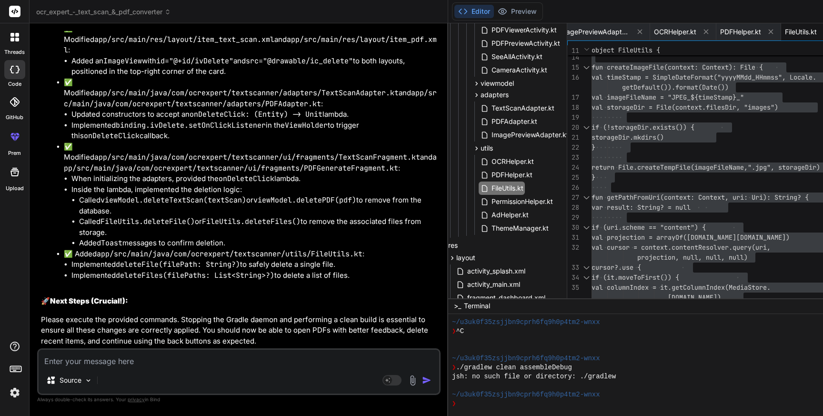
paste textarea "> Task :app:compileDebugKotlin FAILED e: file:///Users/personal/Downloads/ocr_e…"
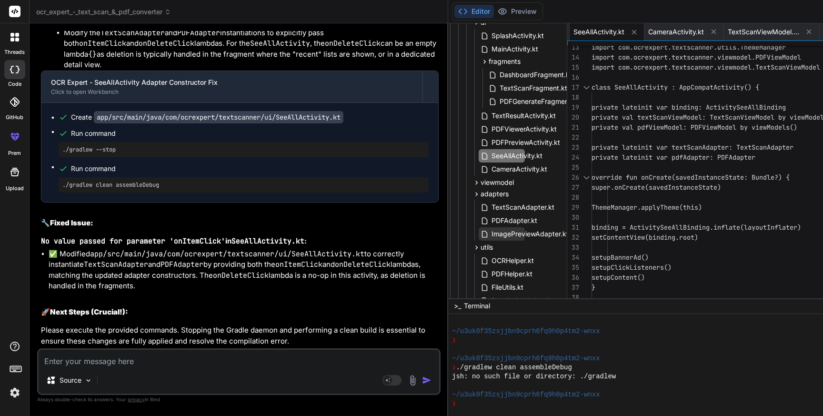
scroll to position [287, 38]
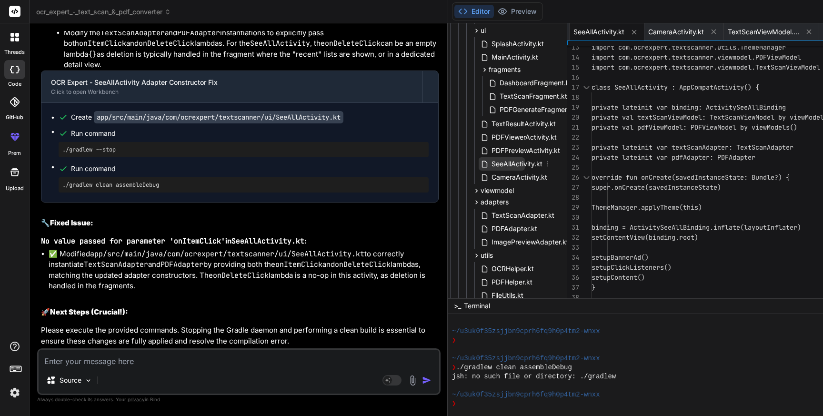
click at [490, 160] on span "SeeAllActivity.kt" at bounding box center [516, 163] width 53 height 11
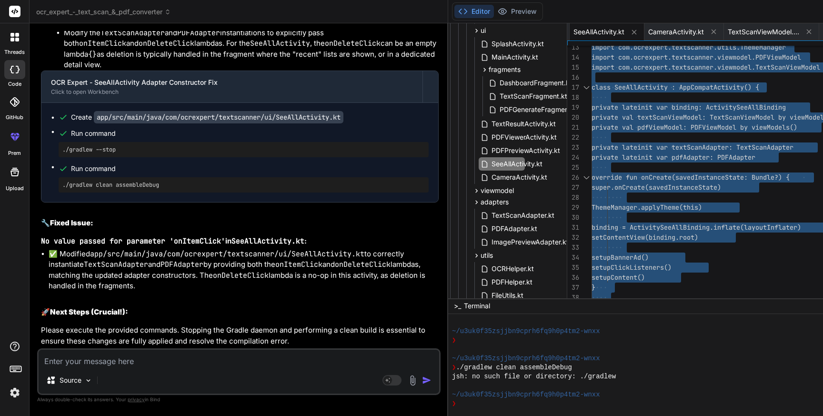
scroll to position [27465, 0]
click at [202, 360] on textarea at bounding box center [239, 358] width 400 height 17
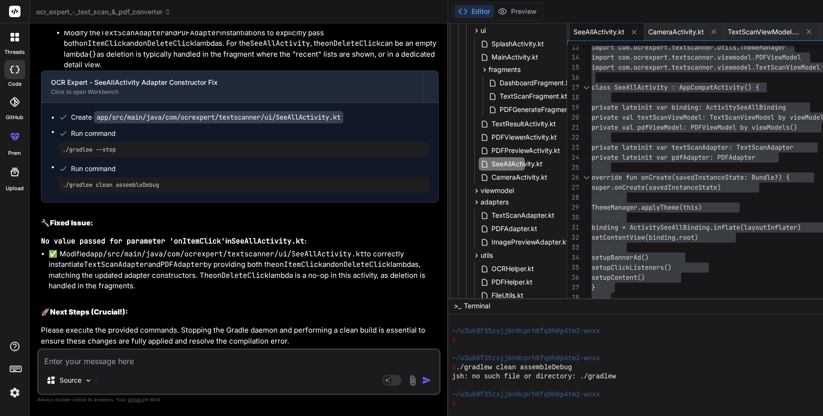
drag, startPoint x: 40, startPoint y: 185, endPoint x: 114, endPoint y: 198, distance: 75.5
click at [114, 198] on div "You Bind AI I understand you want to create a comprehensive OCR and PDF convert…" at bounding box center [239, 189] width 401 height 317
copy p "1. On pdf document page after generating pdf , I am not able to open pdf. Open …"
click at [107, 364] on textarea at bounding box center [239, 358] width 400 height 17
paste textarea "1. On pdf document page after generating pdf , I am not able to open pdf. Open …"
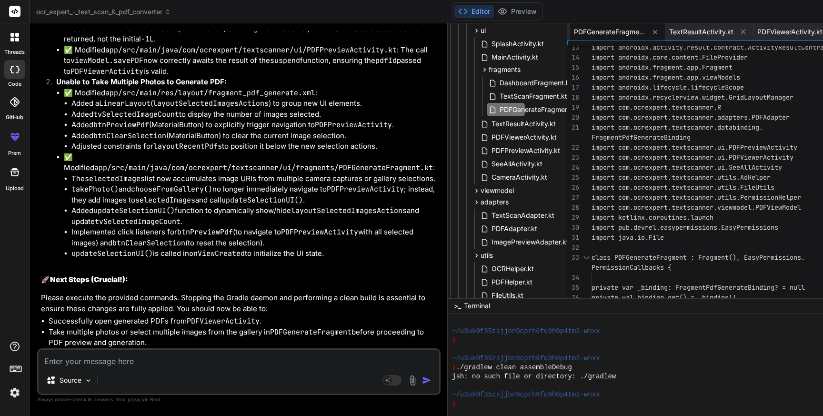
scroll to position [29826, 0]
click at [480, 187] on span "viewmodel" at bounding box center [496, 191] width 33 height 10
click at [490, 218] on span "PDFViewModel.kt" at bounding box center [519, 216] width 58 height 11
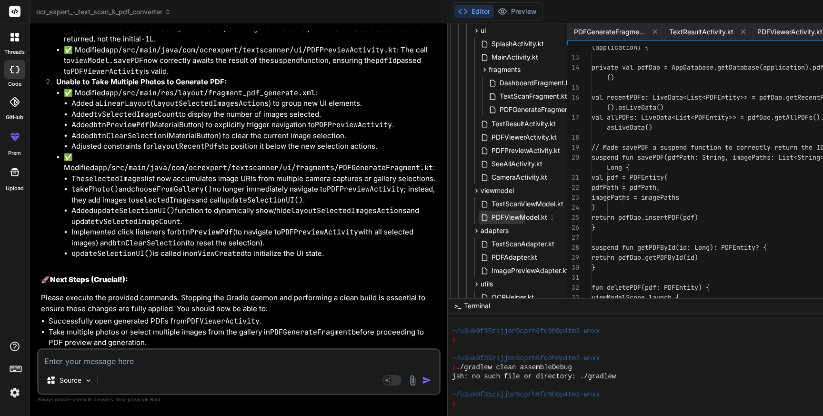
scroll to position [30, 0]
click at [490, 218] on span "PDFViewModel.kt" at bounding box center [519, 216] width 58 height 11
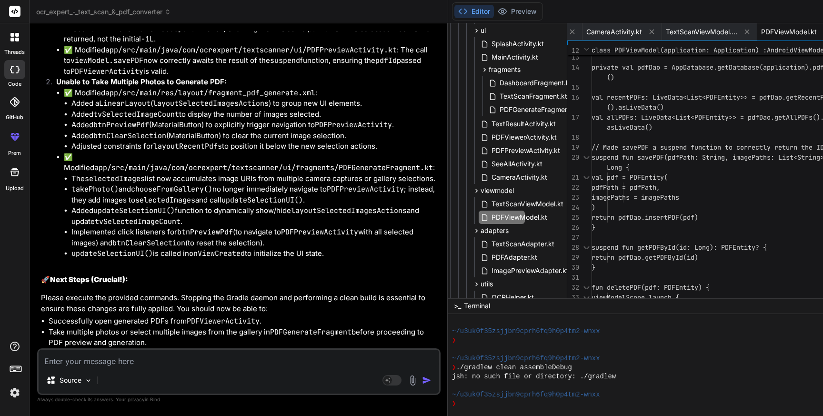
click at [591, 190] on div "private val pdfDao = AppDatabase.getDatabase(a pplication).pdfDao val recentPDF…" at bounding box center [729, 137] width 277 height 430
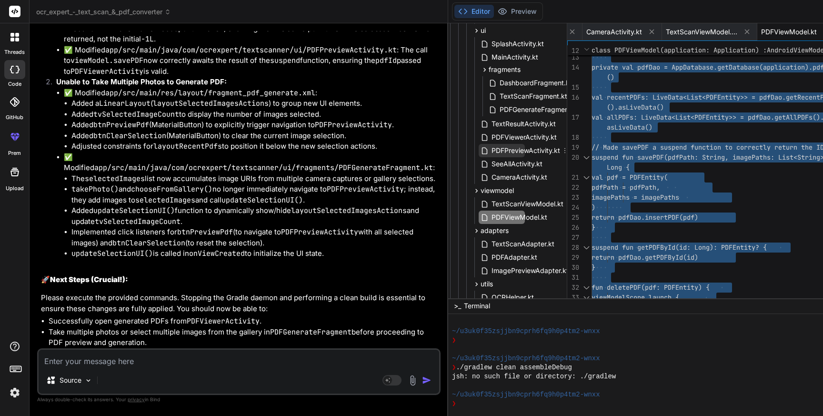
click at [490, 149] on span "PDFPreviewActivity.kt" at bounding box center [525, 150] width 70 height 11
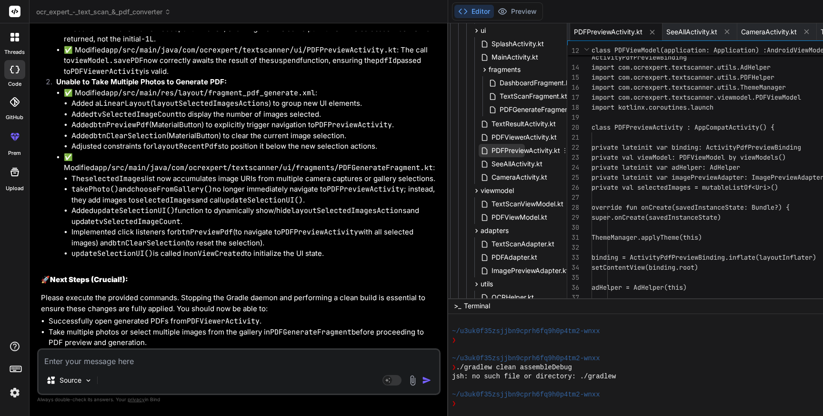
click at [490, 149] on span "PDFPreviewActivity.kt" at bounding box center [525, 150] width 70 height 11
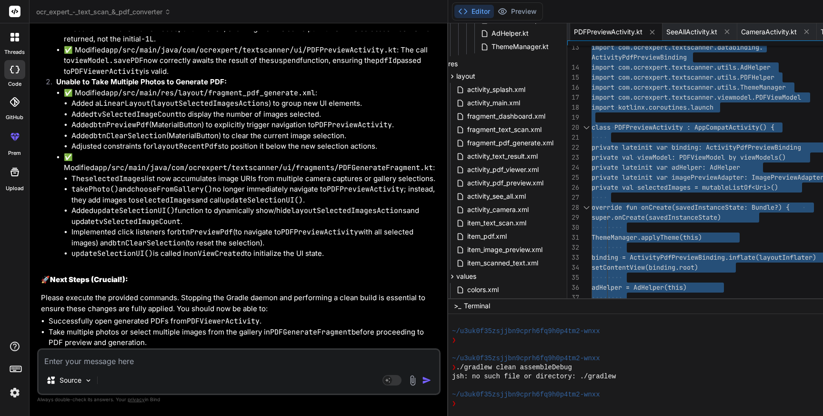
scroll to position [606, 38]
click at [466, 142] on span "fragment_pdf_generate.xml" at bounding box center [510, 140] width 88 height 11
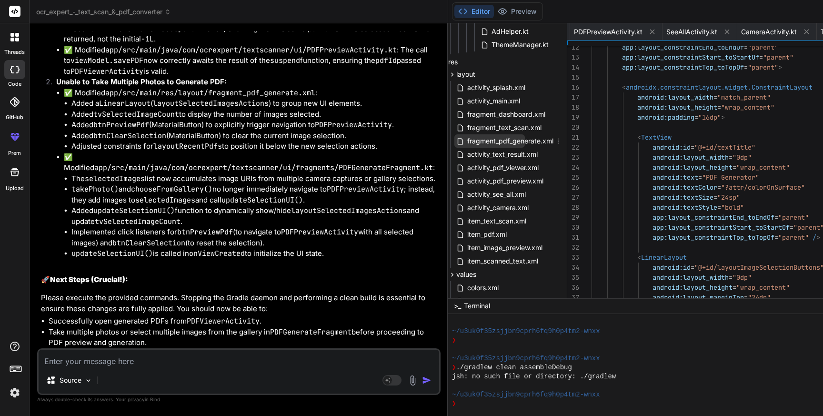
scroll to position [0, 2525]
click at [466, 142] on span "fragment_pdf_generate.xml" at bounding box center [510, 140] width 88 height 11
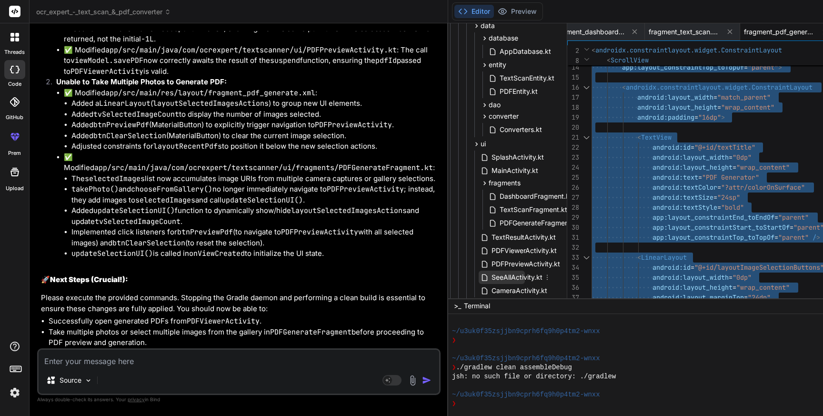
scroll to position [171, 38]
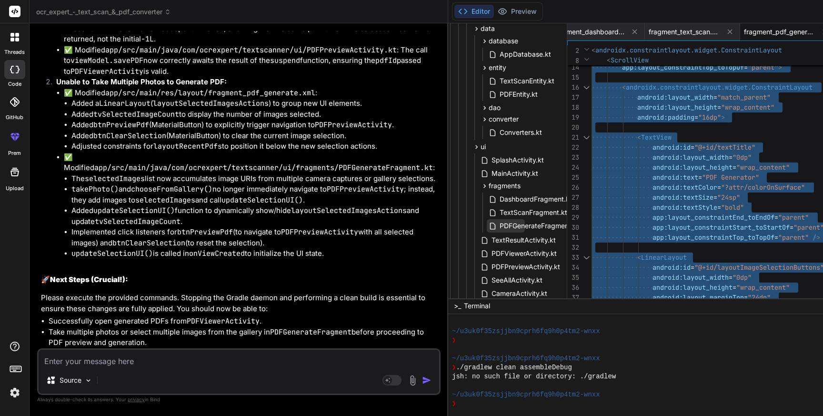
click at [499, 226] on span "PDFGenerateFragment.kt" at bounding box center [539, 225] width 81 height 11
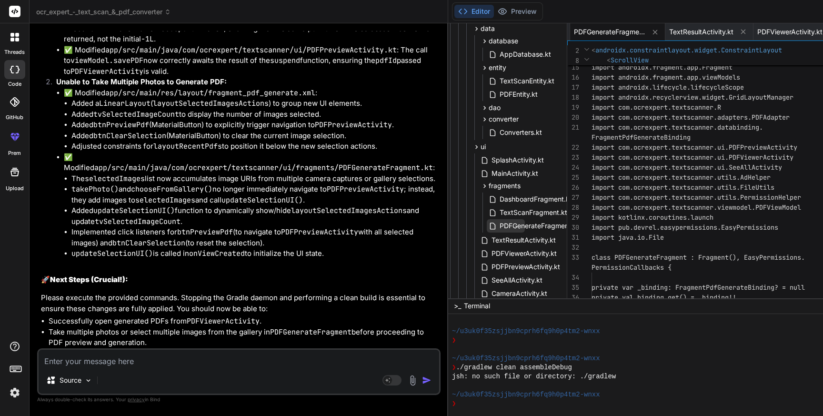
click at [499, 226] on span "PDFGenerateFragment.kt" at bounding box center [539, 225] width 81 height 11
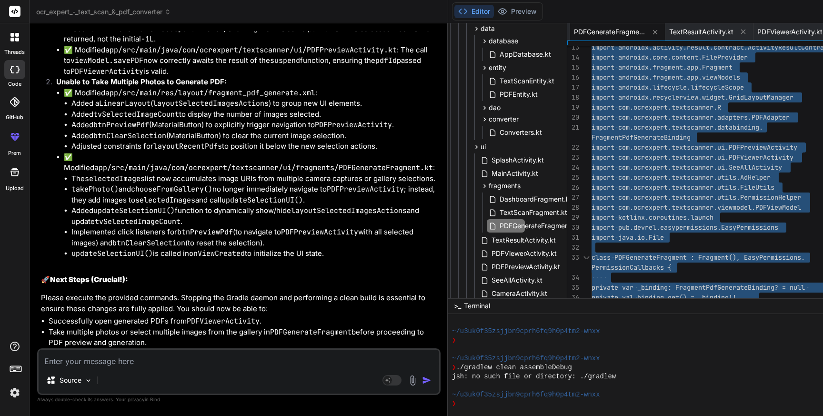
click at [100, 356] on textarea at bounding box center [239, 358] width 400 height 17
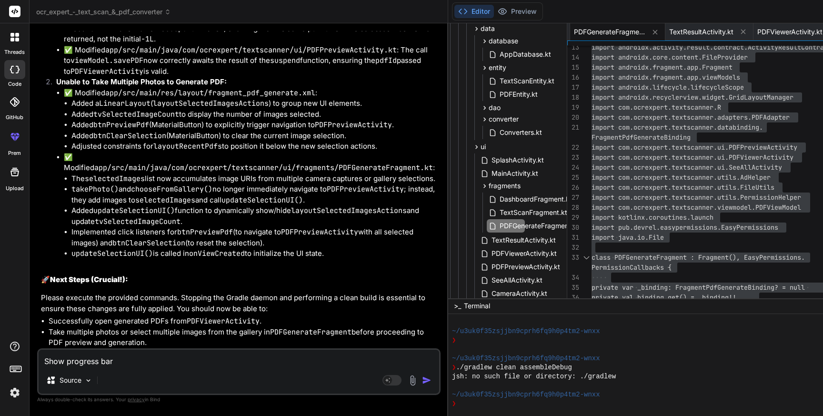
click at [45, 358] on textarea "Show progress bar" at bounding box center [239, 358] width 400 height 17
click at [136, 360] on textarea "1. Show progress bar" at bounding box center [239, 358] width 400 height 17
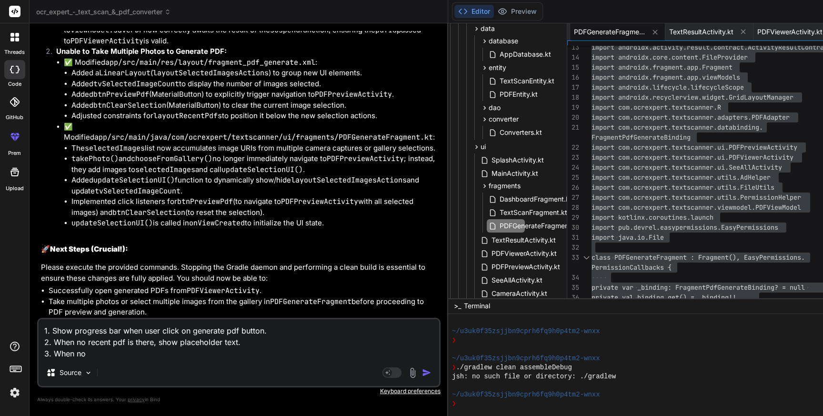
click at [153, 342] on textarea "1. Show progress bar when user click on generate pdf button. 2. When no recent …" at bounding box center [239, 339] width 400 height 40
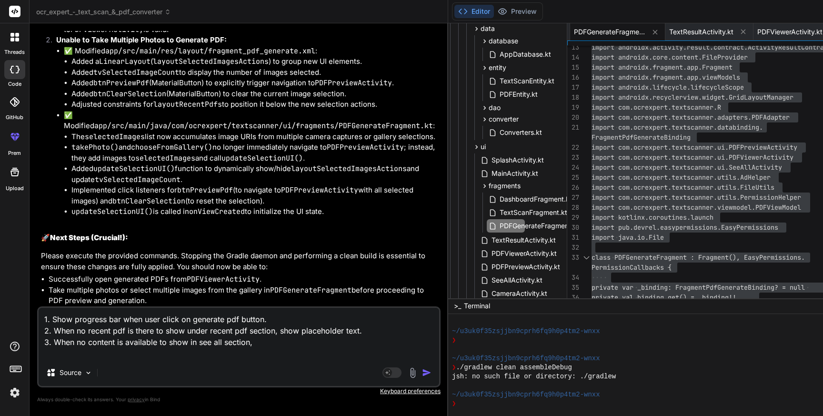
drag, startPoint x: 279, startPoint y: 331, endPoint x: 280, endPoint y: 339, distance: 7.2
click at [280, 339] on textarea "1. Show progress bar when user click on generate pdf button. 2. When no recent …" at bounding box center [239, 333] width 400 height 51
click at [276, 353] on textarea "1. Show progress bar when user click on generate pdf button. 2. When no recent …" at bounding box center [239, 333] width 400 height 51
paste textarea "show placeholder text."
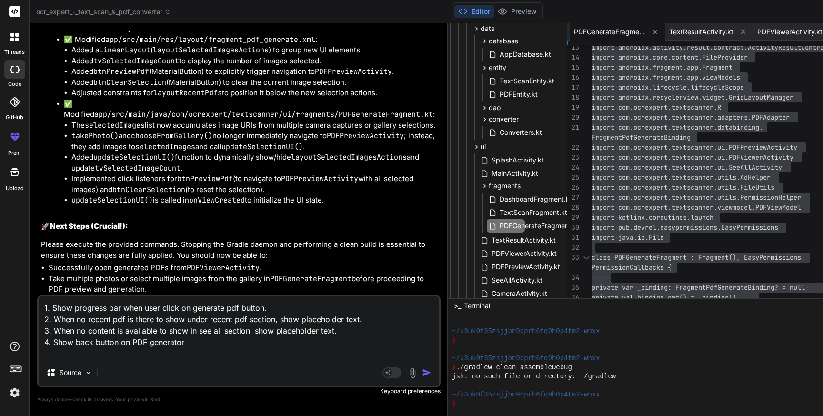
click at [121, 352] on textarea "1. Show progress bar when user click on generate pdf button. 2. When no recent …" at bounding box center [239, 327] width 400 height 63
click at [224, 350] on textarea "1. Show progress bar when user click on generate pdf button. 2. When no recent …" at bounding box center [239, 327] width 400 height 63
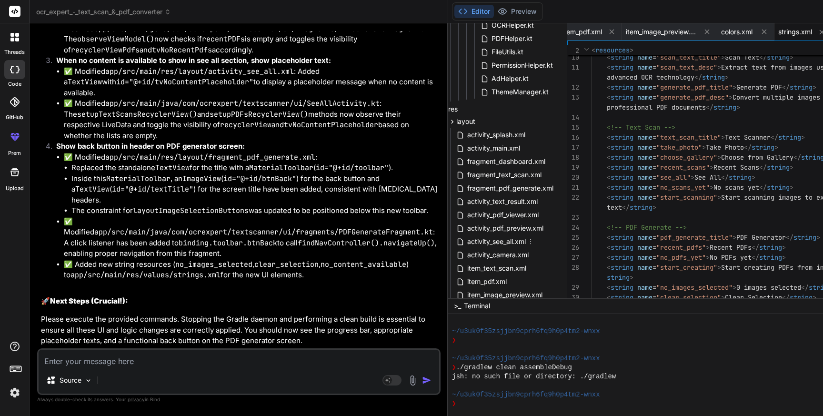
scroll to position [559, 38]
click at [466, 189] on span "fragment_pdf_generate.xml" at bounding box center [510, 187] width 88 height 11
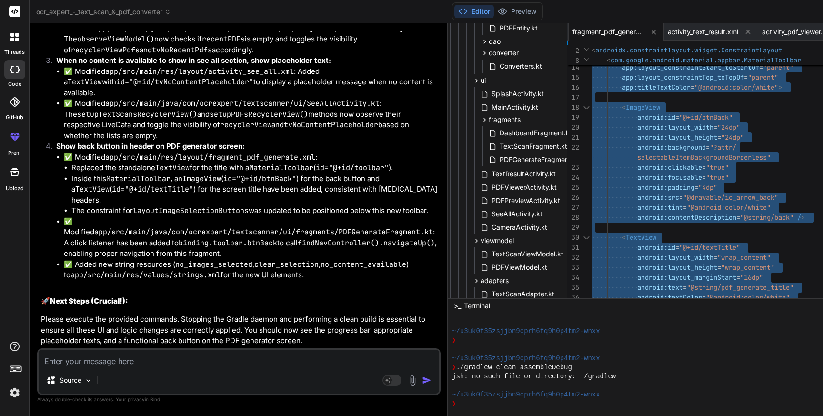
scroll to position [237, 38]
click at [499, 161] on span "PDFGenerateFragment.kt" at bounding box center [539, 159] width 81 height 11
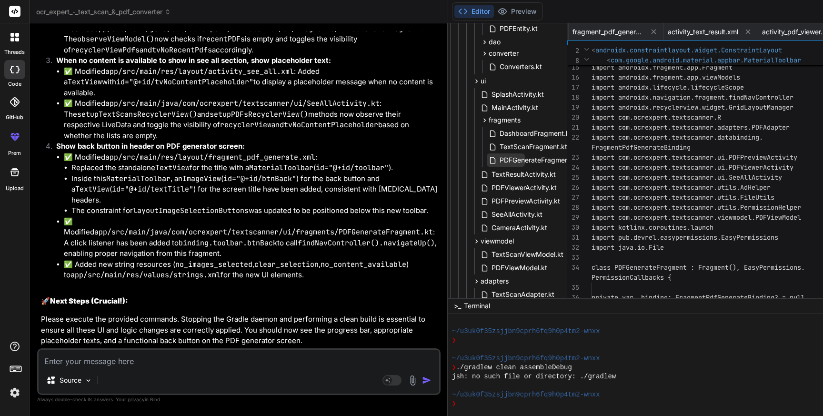
scroll to position [0, 986]
click at [499, 161] on span "PDFGenerateFragment.kt" at bounding box center [539, 159] width 81 height 11
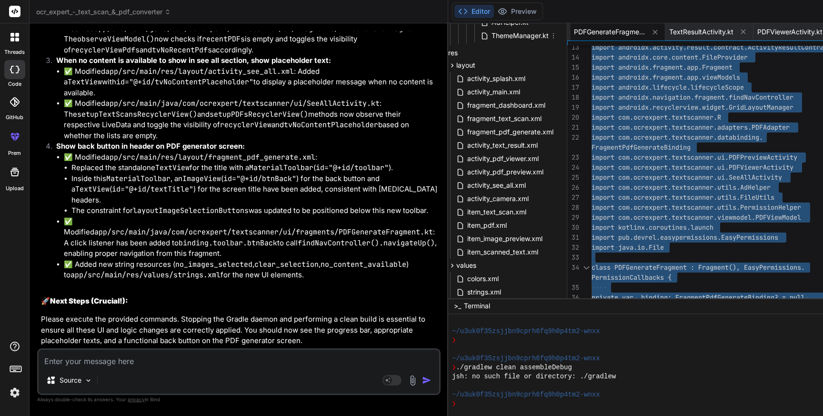
scroll to position [617, 38]
click at [466, 181] on span "activity_see_all.xml" at bounding box center [496, 183] width 60 height 11
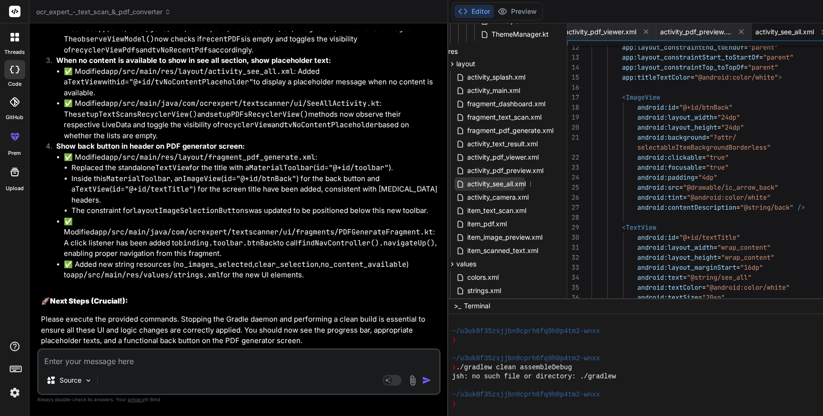
click at [466, 181] on span "activity_see_all.xml" at bounding box center [496, 183] width 60 height 11
click at [680, 219] on div "app:layout_constraintStart_toStartOf = "parent" app:layout_constraintTop_toTopO…" at bounding box center [729, 317] width 277 height 790
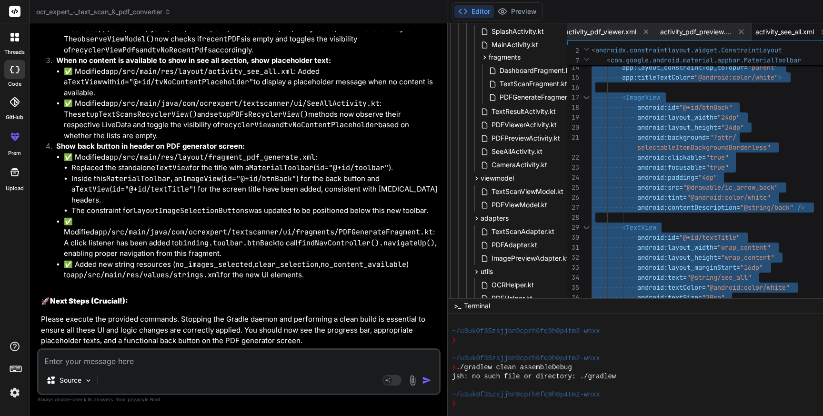
scroll to position [290, 38]
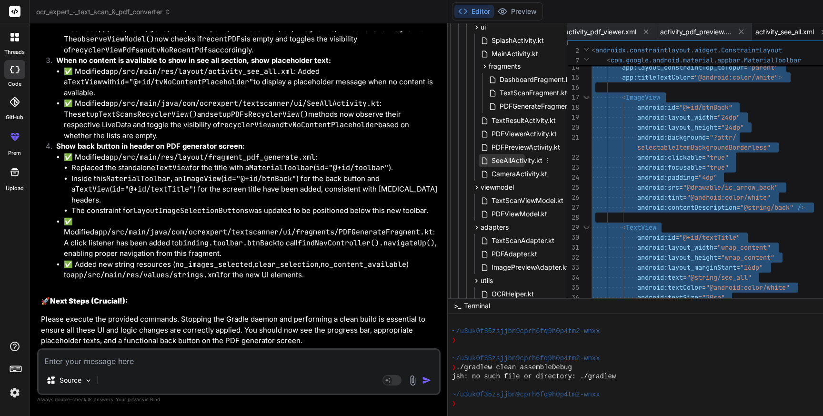
click at [490, 160] on span "SeeAllActivity.kt" at bounding box center [516, 160] width 53 height 11
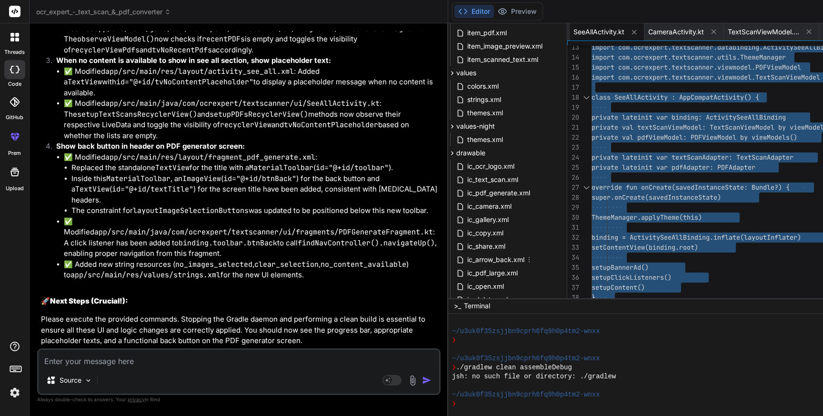
scroll to position [801, 38]
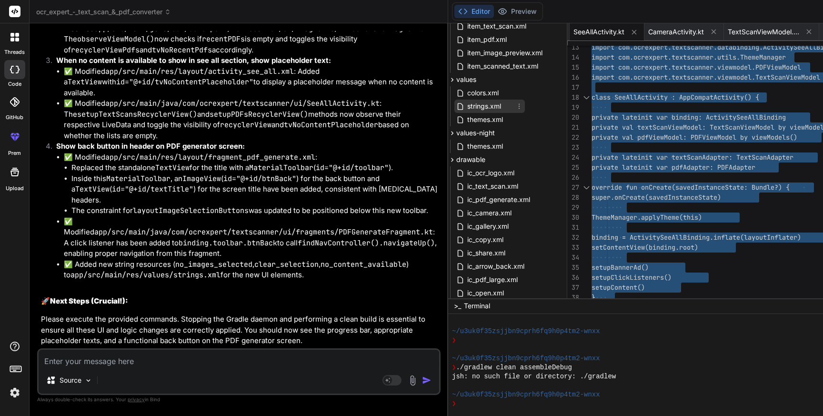
click at [466, 111] on span "strings.xml" at bounding box center [484, 105] width 36 height 11
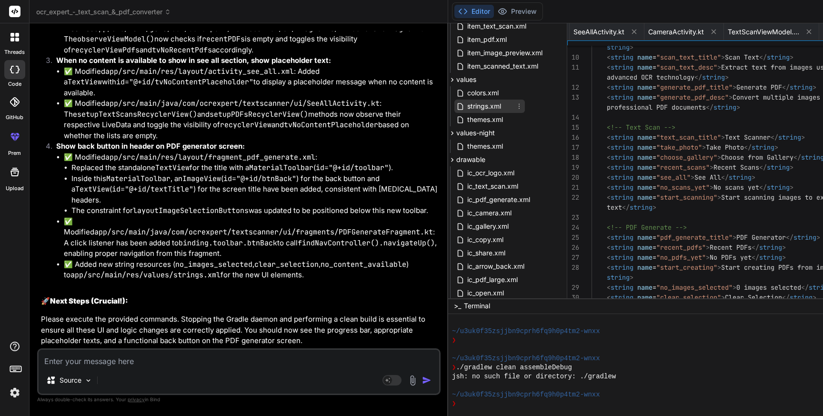
scroll to position [0, 3337]
click at [466, 111] on span "strings.xml" at bounding box center [484, 105] width 36 height 11
click at [661, 206] on div "< string name = "generate_pdf_desc" > Convert multiple images into <!-- Text Sc…" at bounding box center [729, 377] width 277 height 910
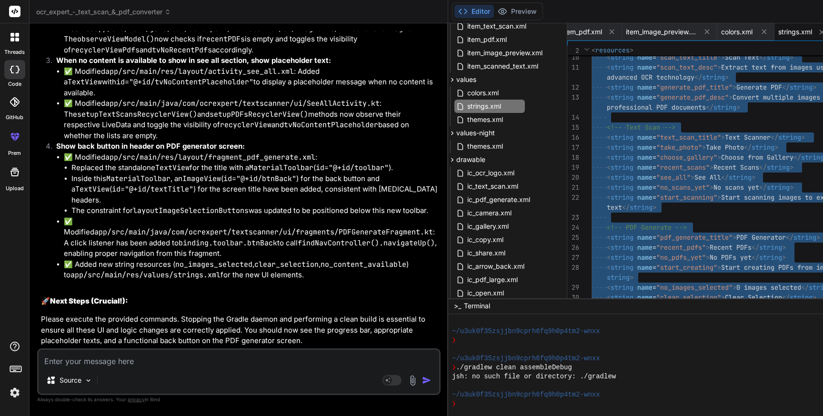
click at [134, 365] on textarea at bounding box center [239, 358] width 400 height 17
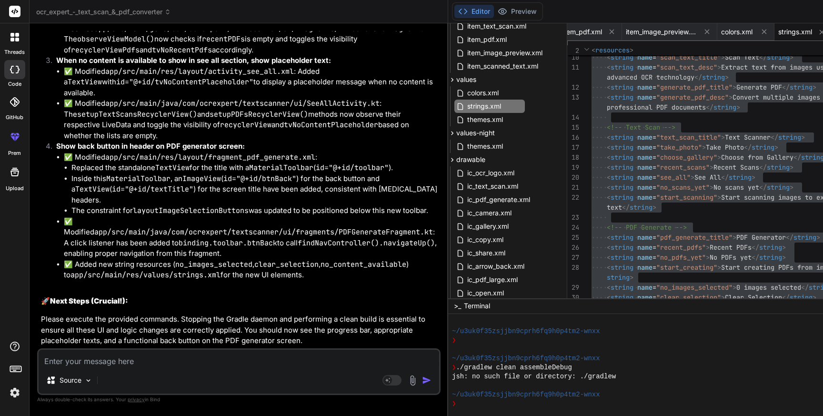
paste textarea "e: file:///Users/personal/Downloads/ocr_expert_-_text_scan_&_pdf_converter/app/…"
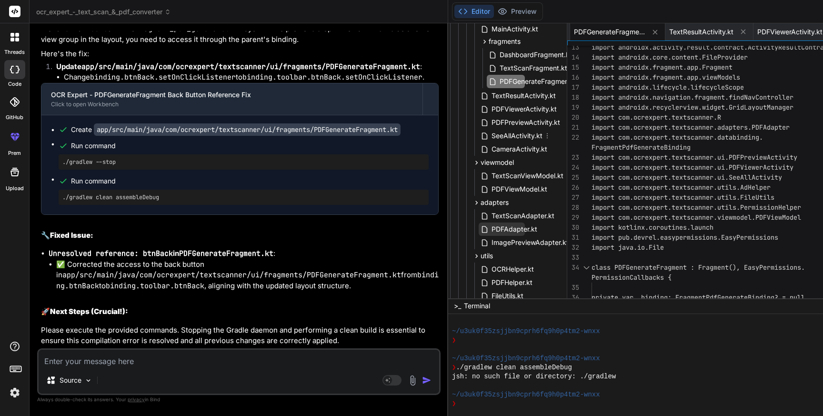
scroll to position [293, 38]
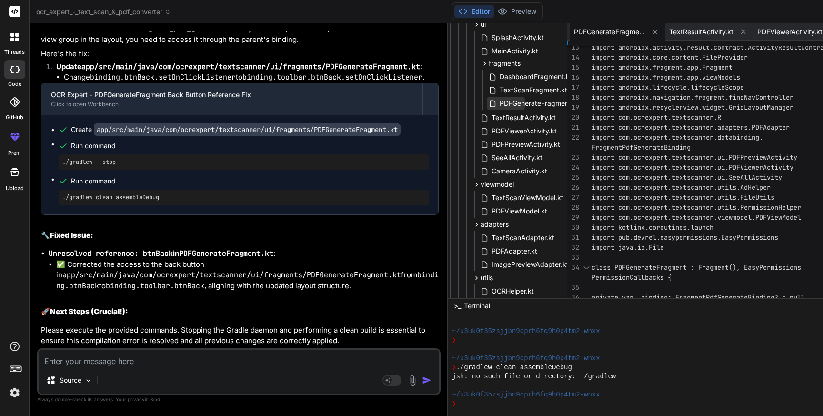
click at [499, 101] on span "PDFGenerateFragment.kt" at bounding box center [539, 103] width 81 height 11
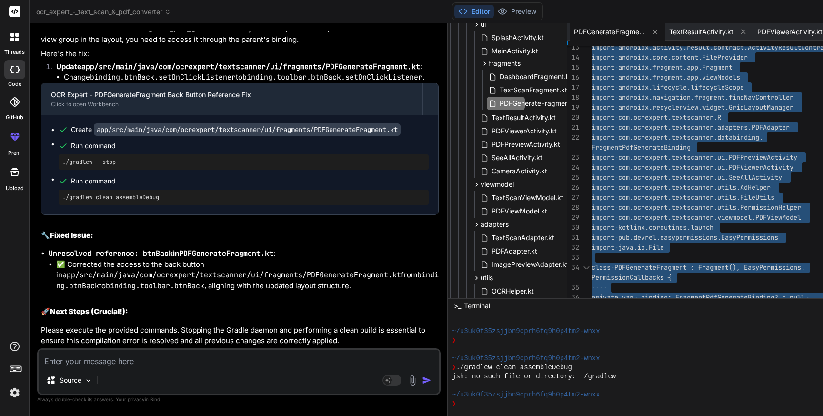
scroll to position [31881, 0]
click at [112, 359] on textarea at bounding box center [239, 358] width 400 height 17
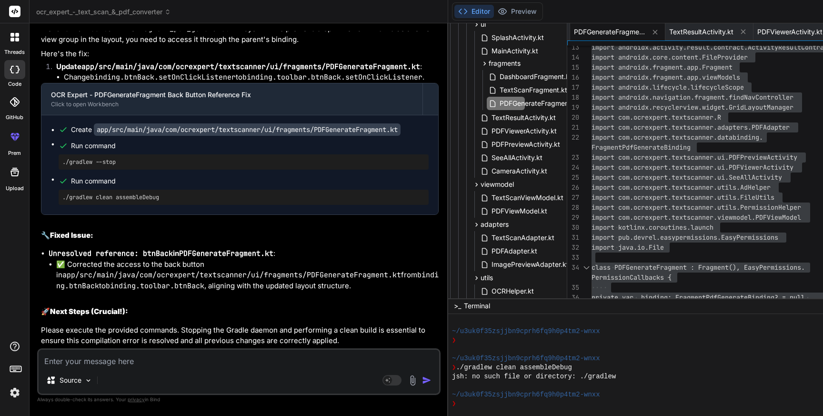
paste textarea "e: file:///Users/personal/Downloads/ocr_expert_-_text_scan_&_pdf_converter/app/…"
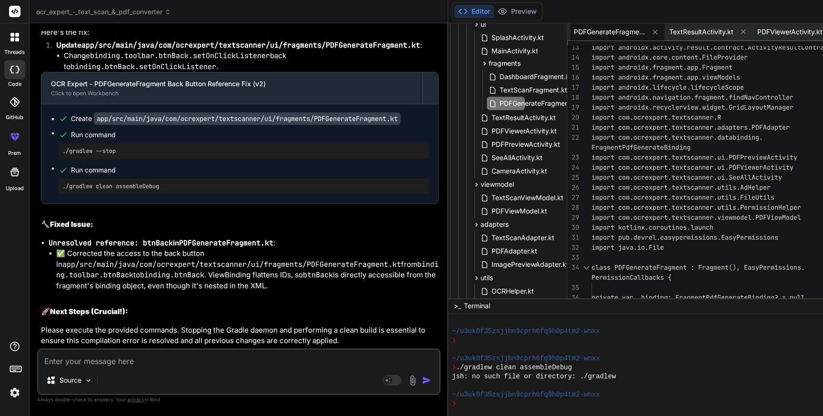
scroll to position [32364, 0]
click at [499, 102] on span "PDFGenerateFragment.kt" at bounding box center [539, 103] width 81 height 11
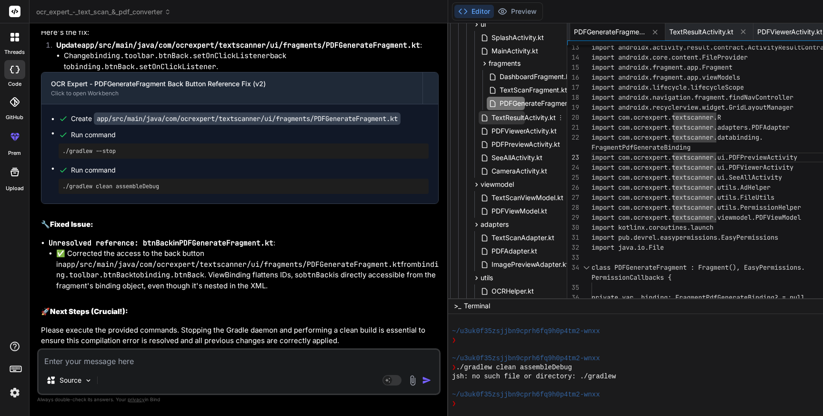
click at [490, 119] on span "TextResultActivity.kt" at bounding box center [523, 117] width 66 height 11
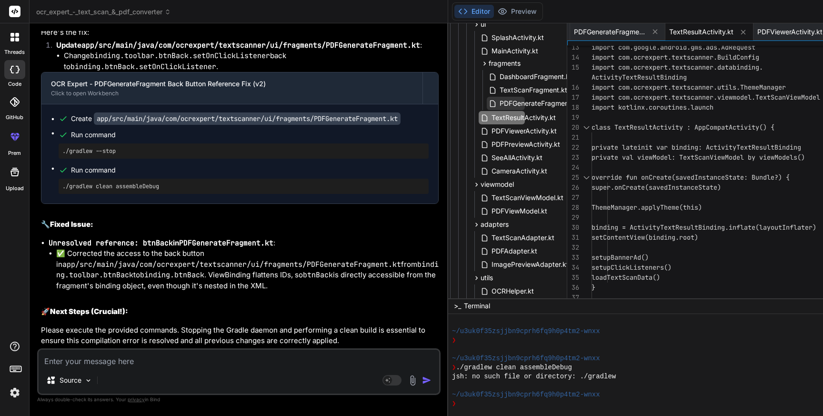
click at [499, 101] on span "PDFGenerateFragment.kt" at bounding box center [539, 103] width 81 height 11
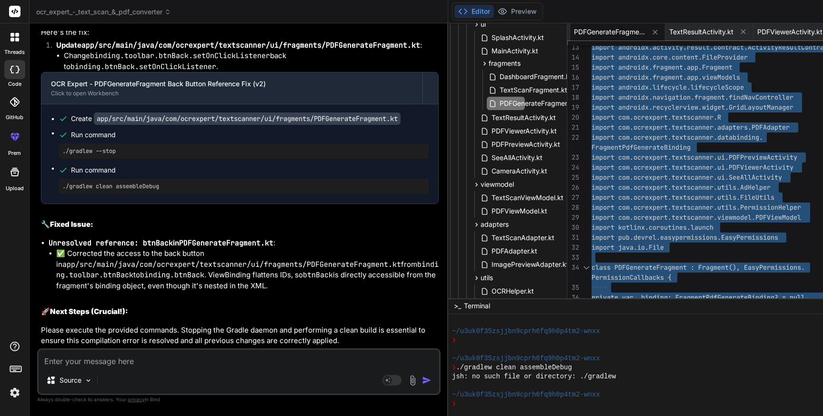
scroll to position [30495, 0]
click at [86, 365] on textarea at bounding box center [239, 358] width 400 height 17
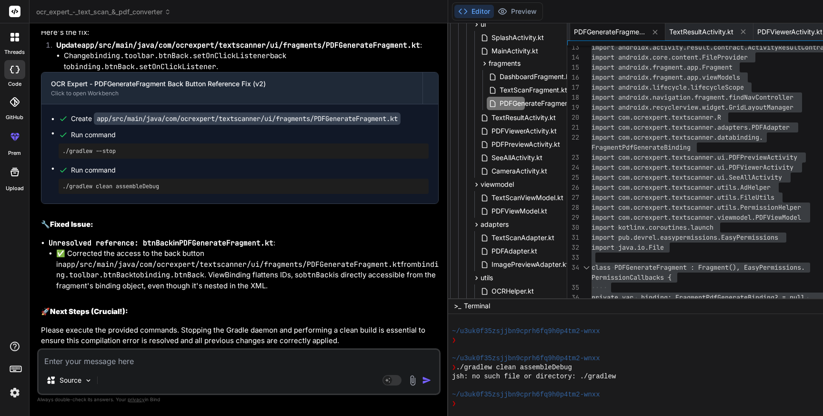
paste textarea "ANR in com.ocrexpert.textscanner (com.ocrexpert.textscanner/com.google.android.…"
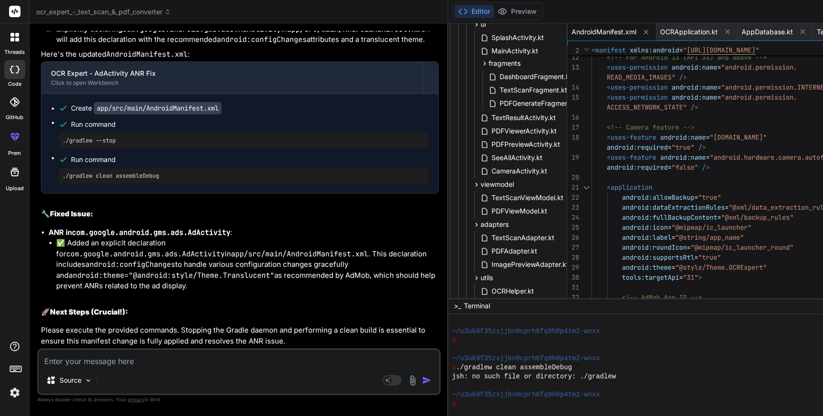
scroll to position [0, 38]
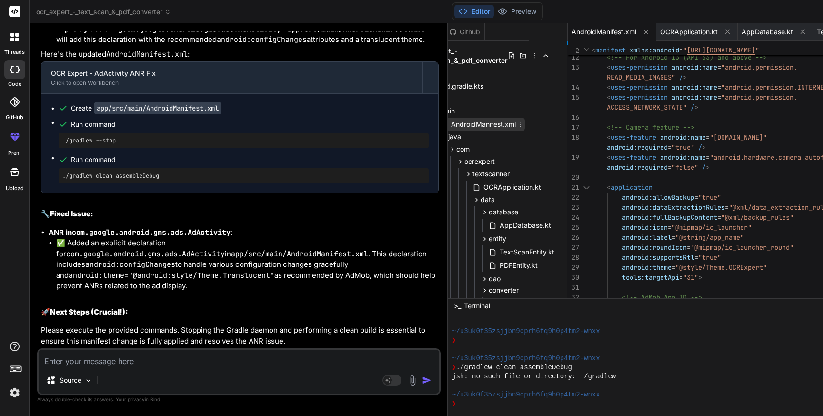
click at [450, 121] on span "AndroidManifest.xml" at bounding box center [483, 124] width 67 height 11
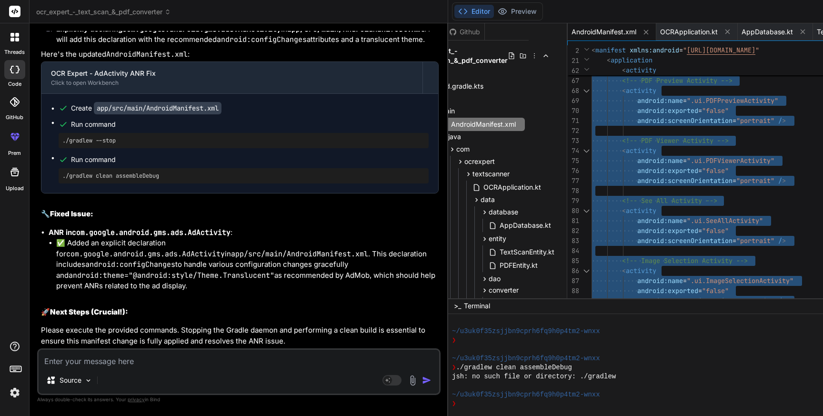
scroll to position [0, 0]
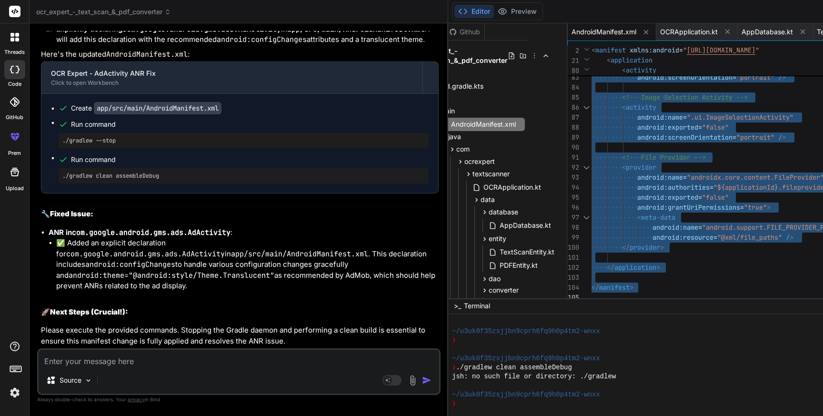
click at [123, 364] on textarea at bounding box center [239, 358] width 400 height 17
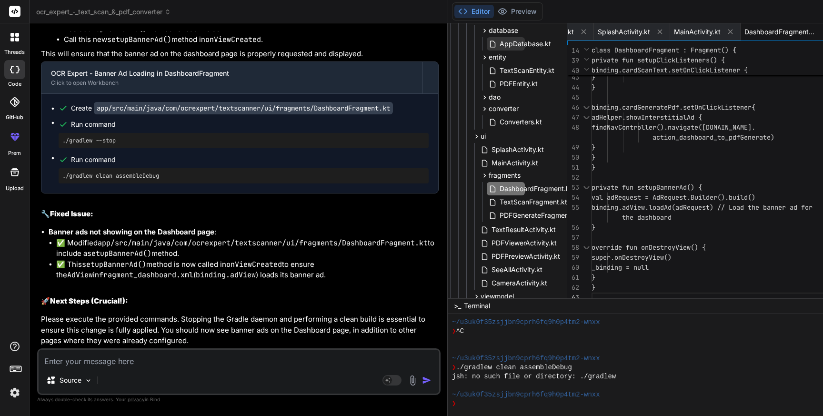
scroll to position [183, 38]
click at [499, 187] on span "DashboardFragment.kt" at bounding box center [536, 186] width 74 height 11
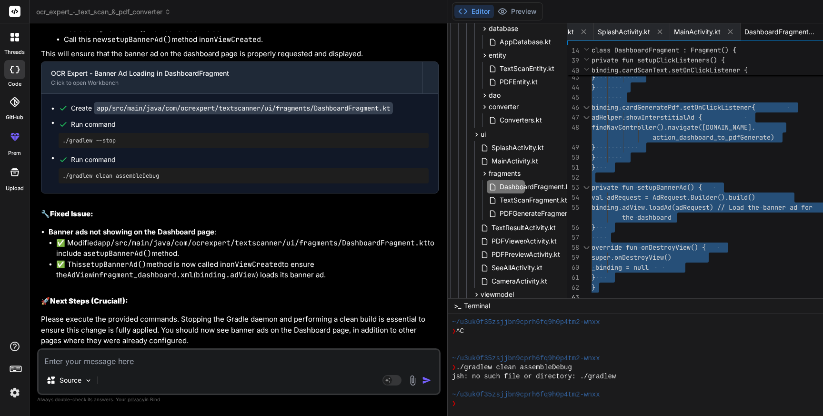
click at [66, 361] on textarea at bounding box center [239, 358] width 400 height 17
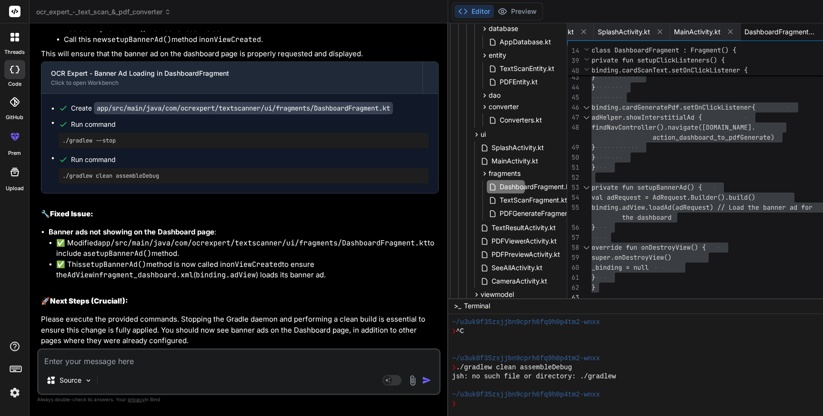
paste textarea "Ad failed to load : 3"
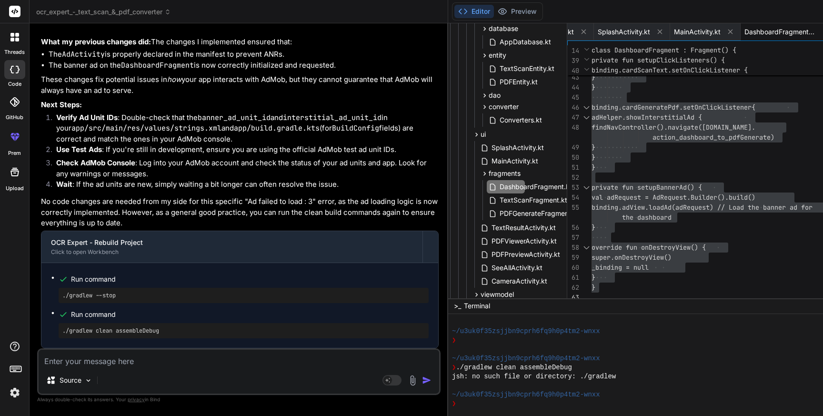
scroll to position [34642, 0]
click at [159, 361] on textarea at bounding box center [239, 358] width 400 height 17
click at [150, 361] on textarea "1. Add" at bounding box center [239, 358] width 400 height 17
click at [112, 360] on textarea "1. Add back button on text scanner" at bounding box center [239, 358] width 400 height 17
click at [216, 359] on textarea "1. Add back button in header on text scanner" at bounding box center [239, 358] width 400 height 17
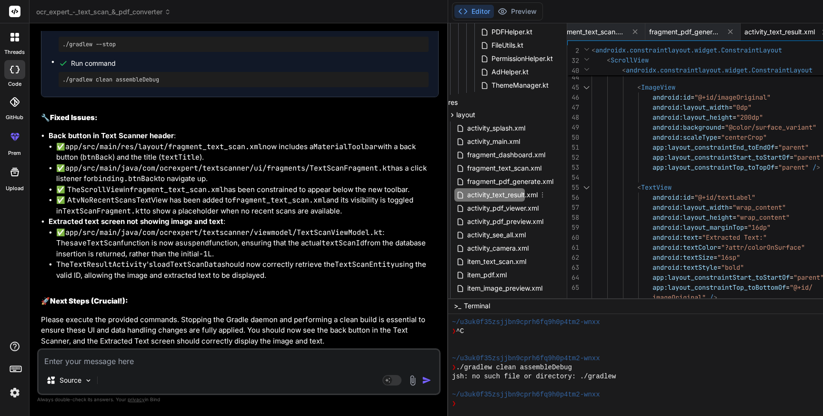
scroll to position [580, 38]
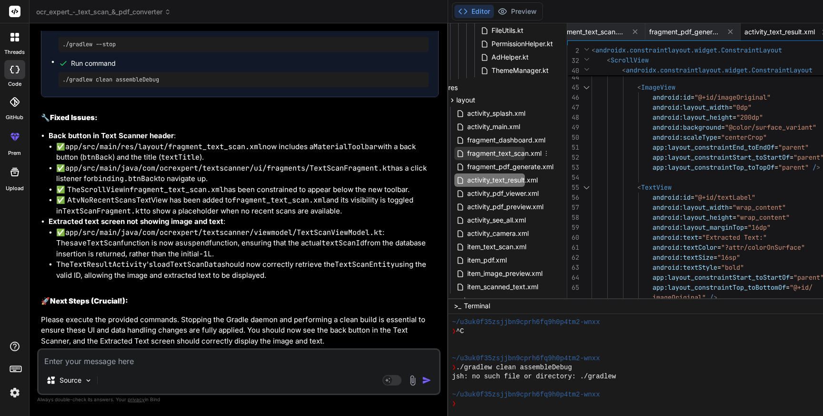
click at [466, 151] on span "fragment_text_scan.xml" at bounding box center [504, 153] width 76 height 11
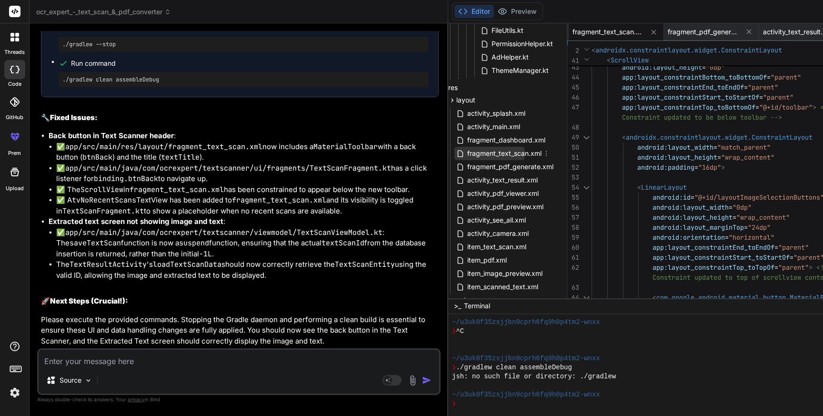
click at [466, 151] on span "fragment_text_scan.xml" at bounding box center [504, 153] width 76 height 11
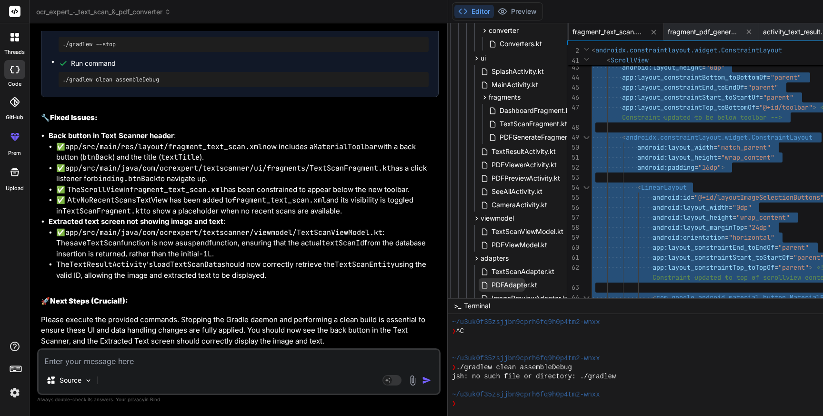
scroll to position [258, 38]
click at [499, 130] on span "TextScanFragment.kt" at bounding box center [534, 125] width 70 height 11
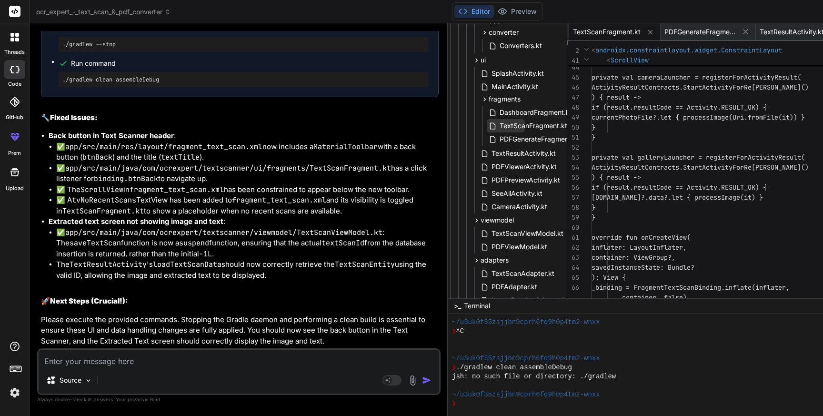
click at [499, 130] on span "TextScanFragment.kt" at bounding box center [534, 125] width 70 height 11
click at [499, 125] on span "TextScanFragment.kt" at bounding box center [534, 125] width 70 height 11
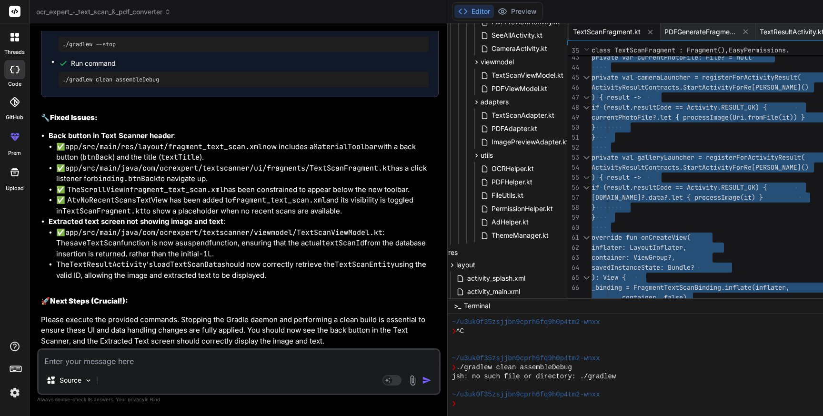
scroll to position [406, 38]
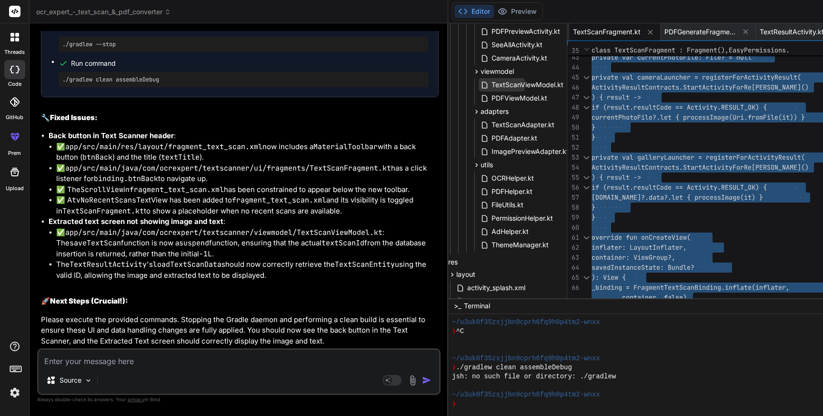
click at [490, 83] on span "TextScanViewModel.kt" at bounding box center [527, 84] width 74 height 11
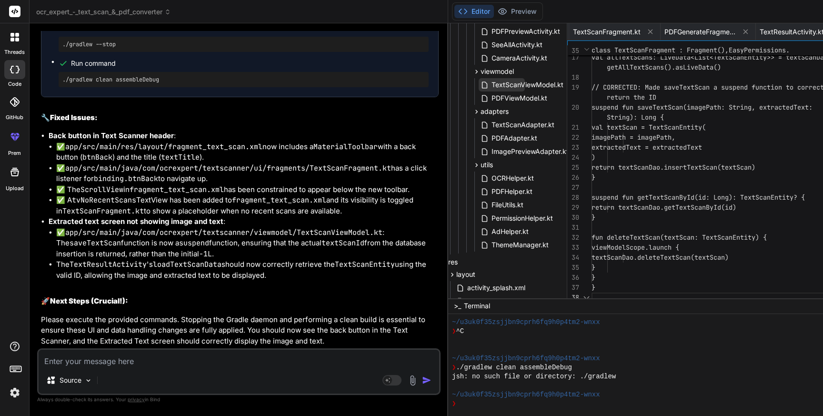
scroll to position [0, 1333]
click at [490, 83] on span "TextScanViewModel.kt" at bounding box center [527, 84] width 74 height 11
click at [599, 187] on div "textScanDao.getRecentTextScans().asLiveData() val allTextScans: LiveData<List<T…" at bounding box center [729, 82] width 277 height 440
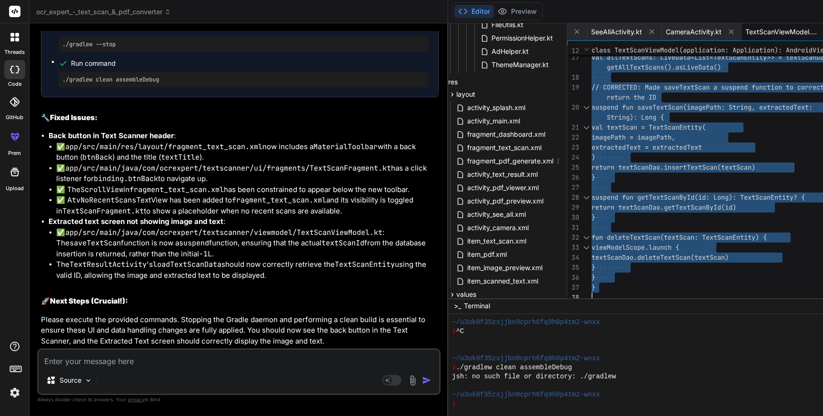
scroll to position [587, 38]
click at [466, 170] on span "activity_text_result.xml" at bounding box center [502, 173] width 72 height 11
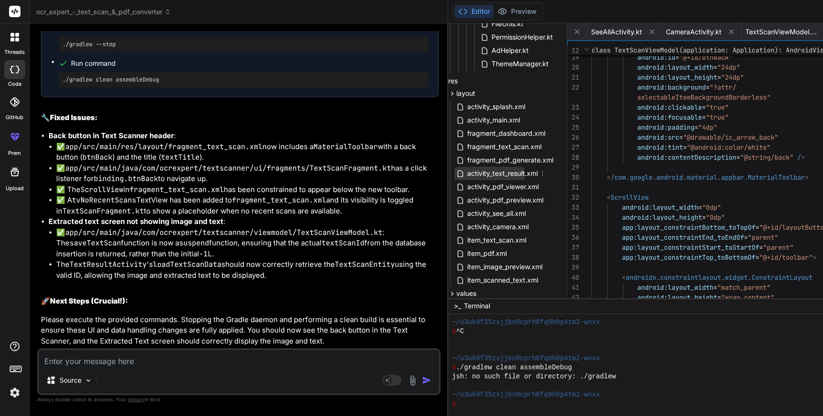
scroll to position [0, 2620]
click at [466, 170] on span "activity_text_result.xml" at bounding box center [502, 173] width 72 height 11
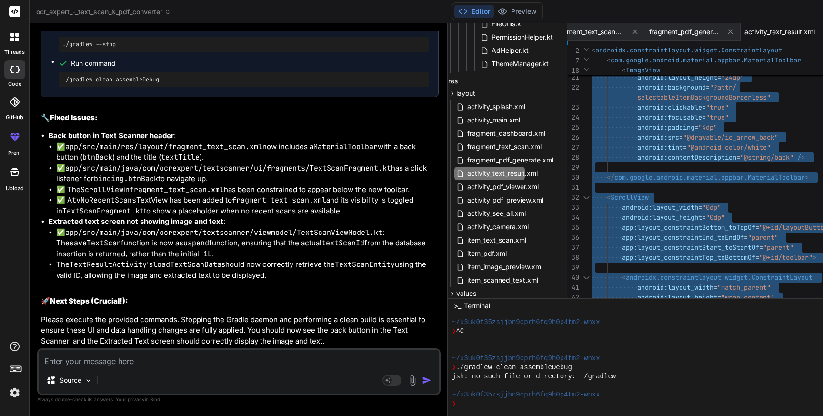
scroll to position [35488, 0]
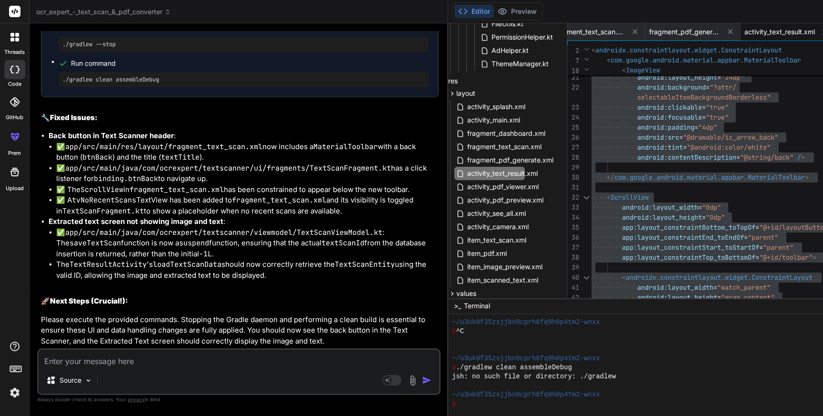
drag, startPoint x: 230, startPoint y: 108, endPoint x: 304, endPoint y: 110, distance: 73.8
copy p "Extracted text screen"
click at [153, 360] on textarea at bounding box center [239, 358] width 400 height 17
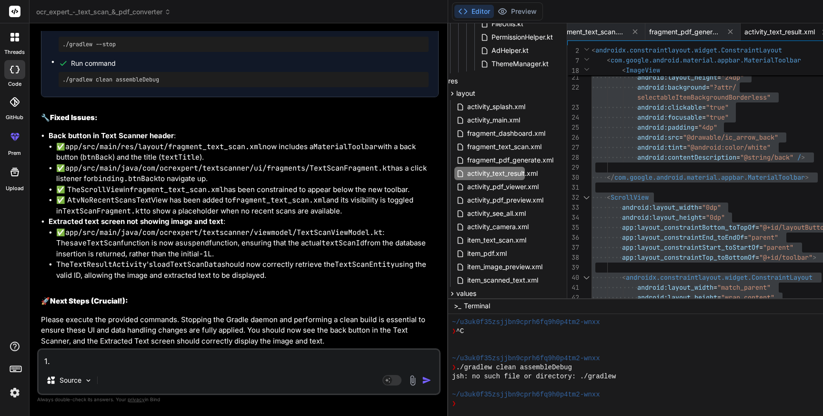
paste textarea "Extracted text screen"
click at [163, 360] on textarea "1. Extracted text screen : text box is showing in white color" at bounding box center [239, 358] width 400 height 17
click at [309, 362] on textarea "1. Extracted text screen : text box background is showing in white color" at bounding box center [239, 358] width 400 height 17
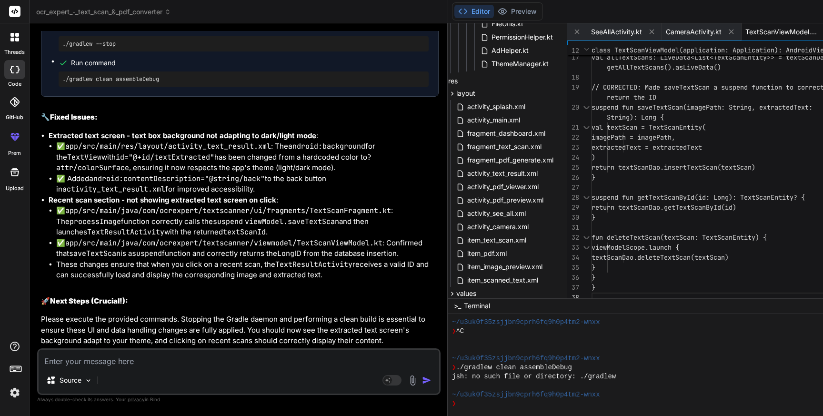
scroll to position [36595, 0]
click at [466, 171] on span "activity_text_result.xml" at bounding box center [502, 173] width 72 height 11
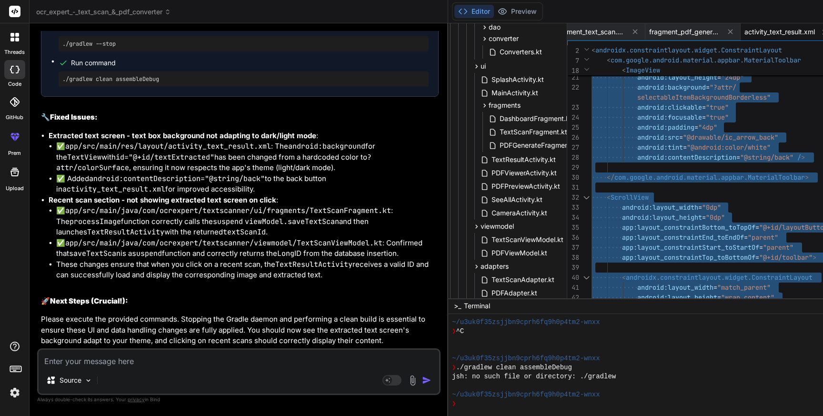
scroll to position [249, 38]
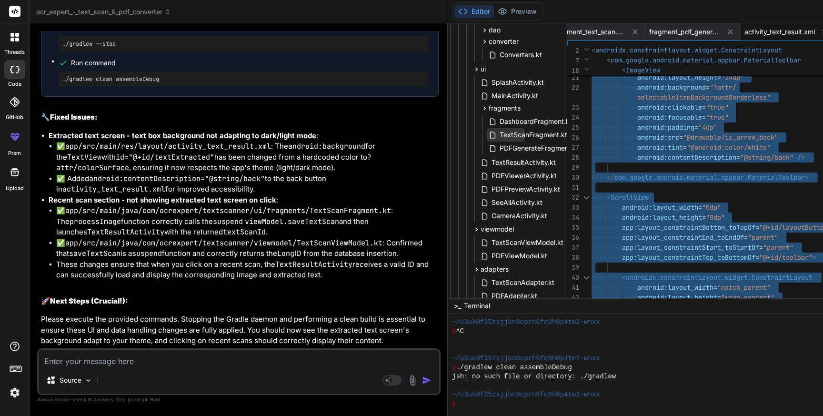
click at [499, 132] on span "TextScanFragment.kt" at bounding box center [534, 134] width 70 height 11
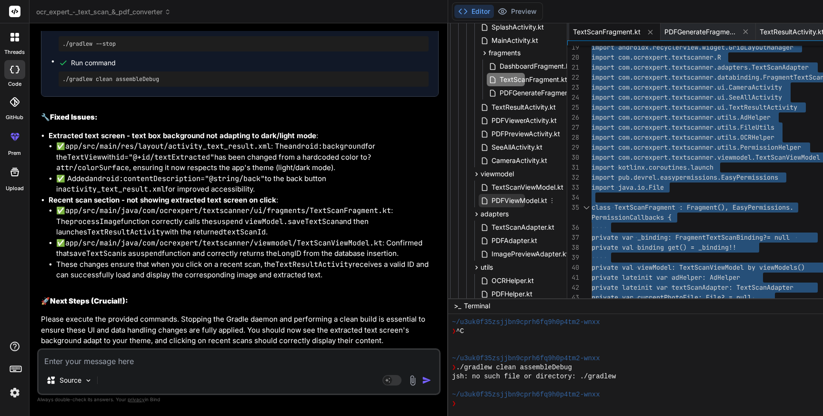
scroll to position [304, 38]
click at [490, 184] on span "TextScanViewModel.kt" at bounding box center [527, 186] width 74 height 11
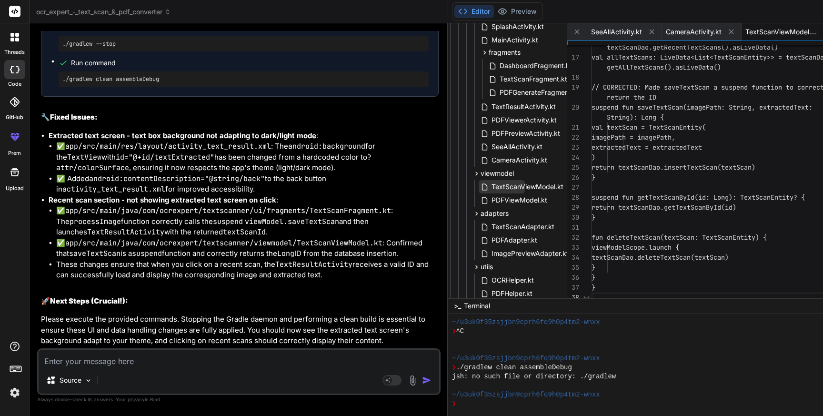
click at [490, 184] on span "TextScanViewModel.kt" at bounding box center [527, 186] width 74 height 11
click at [647, 171] on div "// CORRECTED: Made saveTextScan a suspend func tion to correctly suspend fun sa…" at bounding box center [729, 82] width 277 height 440
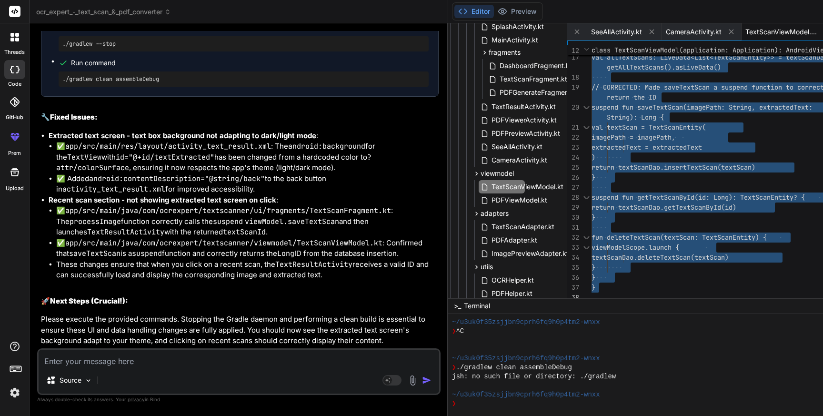
scroll to position [36254, 0]
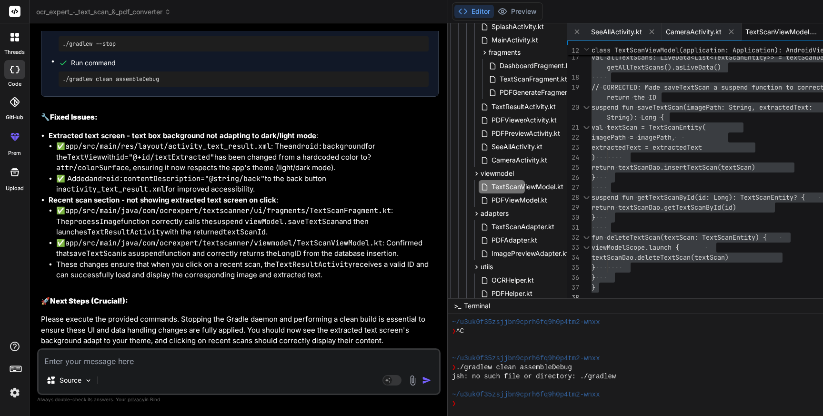
drag, startPoint x: 87, startPoint y: 210, endPoint x: 166, endPoint y: 221, distance: 79.7
copy p "Recent scan section - when we click on any of the scanned image in list, it is …"
click at [181, 358] on textarea at bounding box center [239, 358] width 400 height 17
paste textarea "Recent scan section - when we click on any of the scanned image in list, it is …"
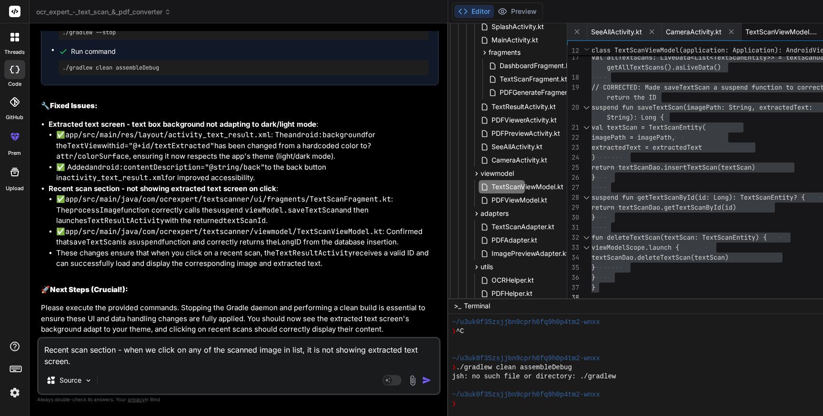
click at [230, 350] on textarea "Recent scan section - when we click on any of the scanned image in list, it is …" at bounding box center [239, 352] width 400 height 29
click at [295, 350] on textarea "Recent scan section - when we click on any of the scanned image in list, it is …" at bounding box center [239, 352] width 400 height 29
click at [220, 359] on textarea "Recent scan section - when we click on any of the scanned image in recent scans…" at bounding box center [239, 352] width 400 height 29
click at [422, 380] on img "button" at bounding box center [427, 380] width 10 height 10
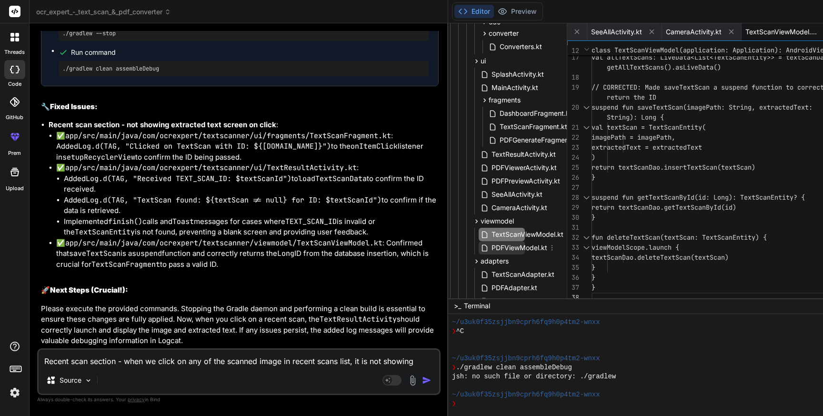
scroll to position [248, 38]
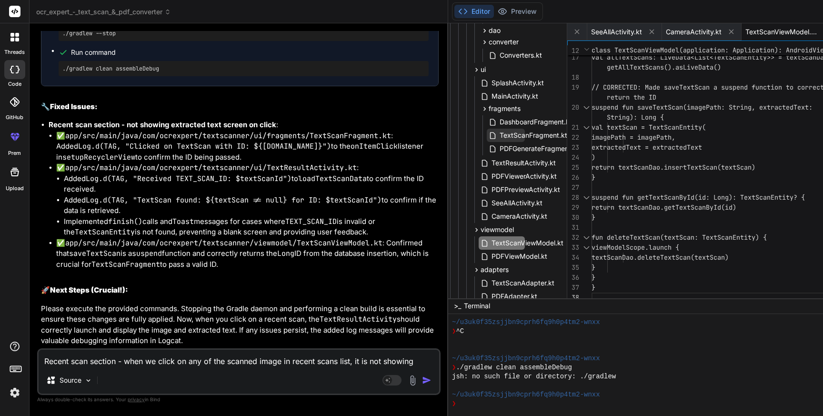
click at [499, 135] on span "TextScanFragment.kt" at bounding box center [534, 135] width 70 height 11
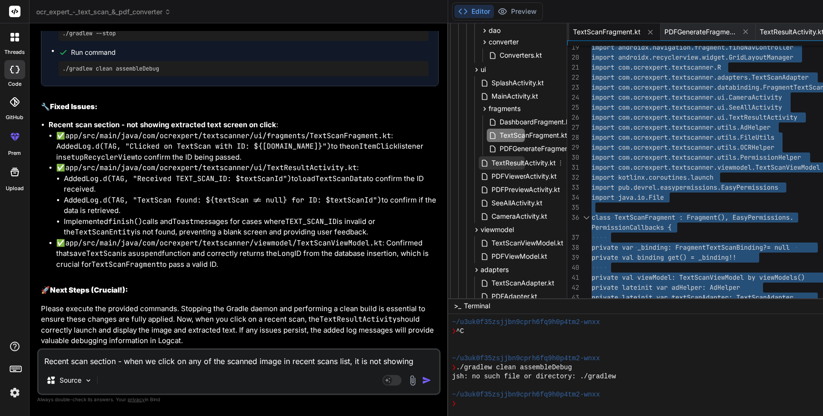
click at [490, 160] on span "TextResultActivity.kt" at bounding box center [523, 162] width 66 height 11
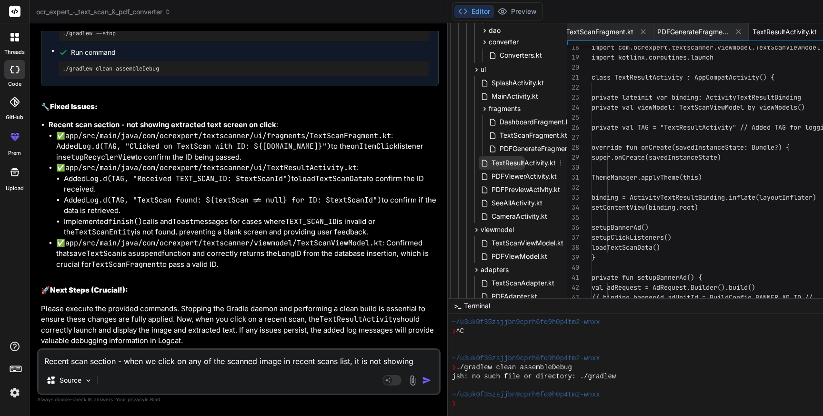
click at [490, 160] on span "TextResultActivity.kt" at bounding box center [523, 162] width 66 height 11
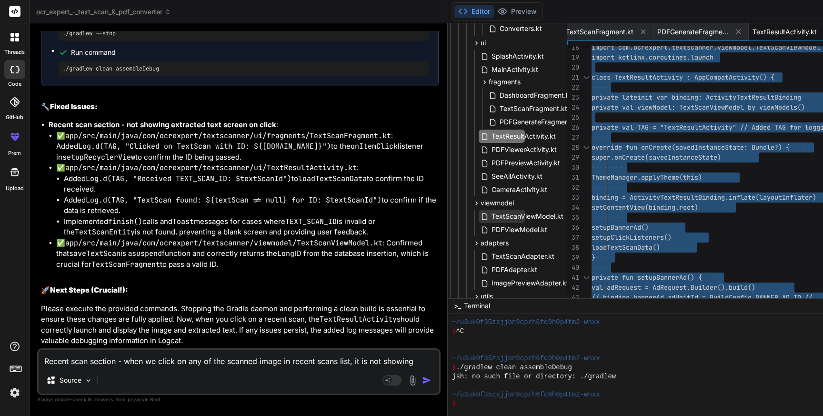
scroll to position [281, 38]
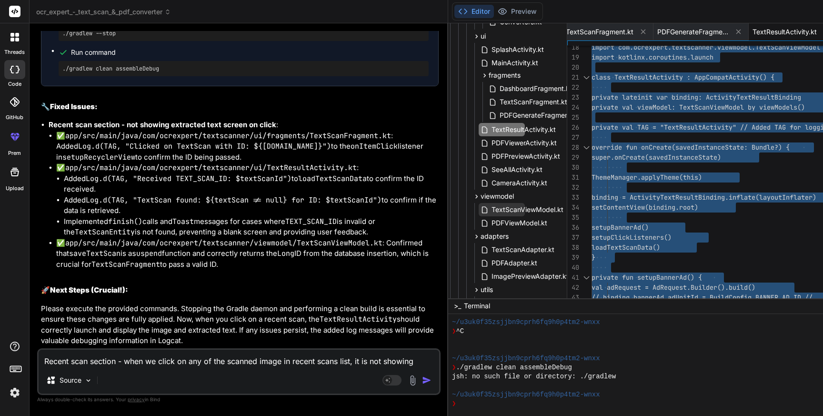
click at [490, 210] on span "TextScanViewModel.kt" at bounding box center [527, 209] width 74 height 11
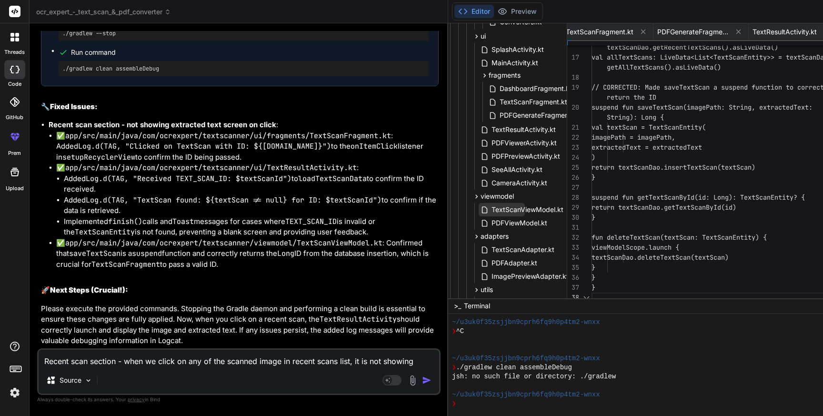
scroll to position [0, 1333]
click at [490, 210] on span "TextScanViewModel.kt" at bounding box center [527, 209] width 74 height 11
click at [602, 209] on div "// CORRECTED: Made saveTextScan a suspend func tion to correctly suspend fun sa…" at bounding box center [729, 82] width 277 height 440
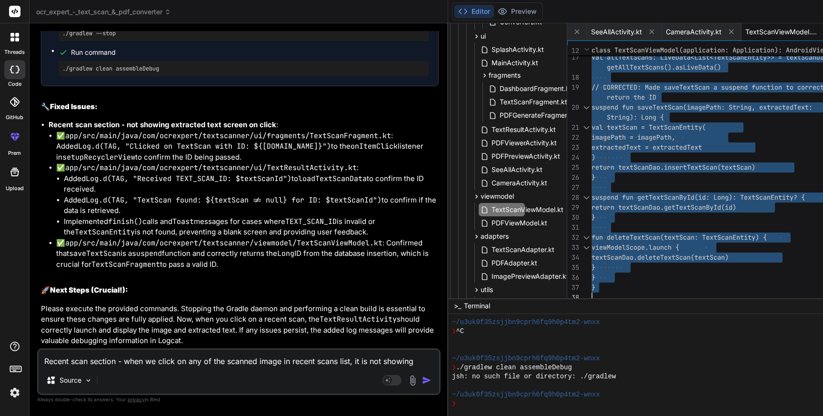
scroll to position [37751, 0]
click at [162, 358] on textarea "Recent scan section - when we click on any of the scanned image in recent scans…" at bounding box center [239, 358] width 400 height 17
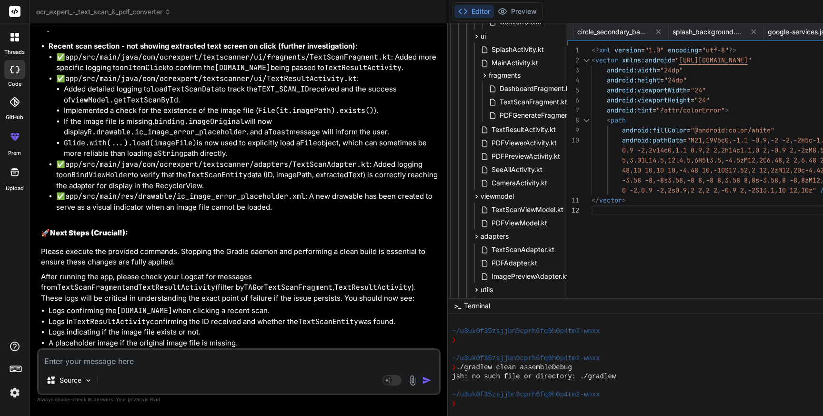
scroll to position [38354, 0]
click at [499, 99] on span "TextScanFragment.kt" at bounding box center [534, 101] width 70 height 11
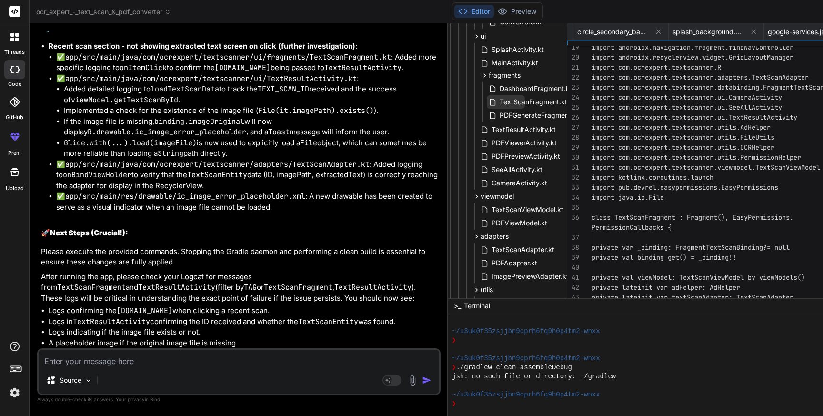
scroll to position [30, 0]
click at [499, 99] on span "TextScanFragment.kt" at bounding box center [534, 101] width 70 height 11
click at [499, 100] on span "TextScanFragment.kt" at bounding box center [534, 101] width 70 height 11
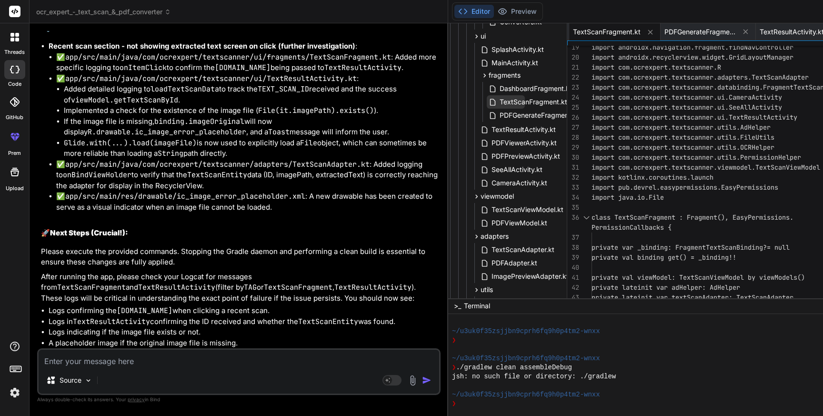
click at [499, 100] on span "TextScanFragment.kt" at bounding box center [534, 101] width 70 height 11
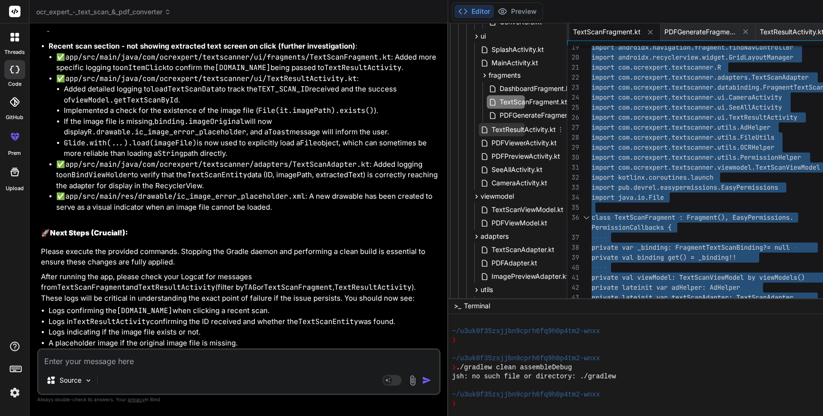
click at [490, 127] on span "TextResultActivity.kt" at bounding box center [523, 129] width 66 height 11
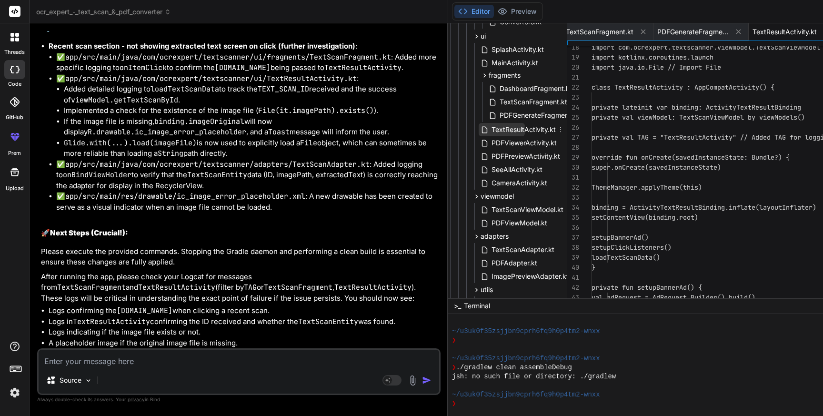
click at [490, 127] on span "TextResultActivity.kt" at bounding box center [523, 129] width 66 height 11
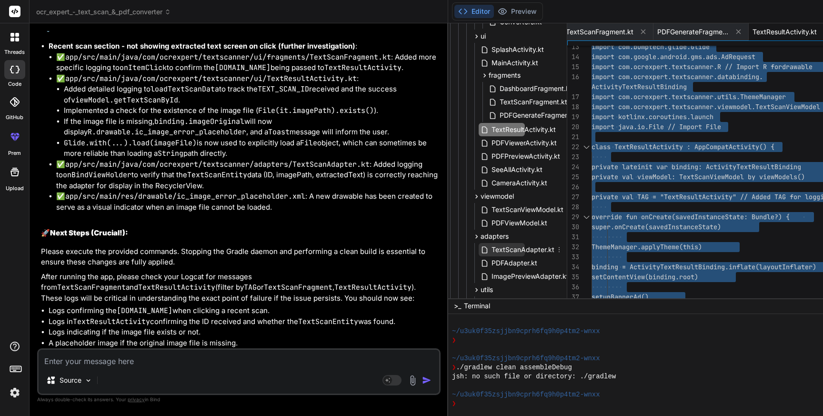
click at [490, 250] on span "TextScanAdapter.kt" at bounding box center [522, 249] width 65 height 11
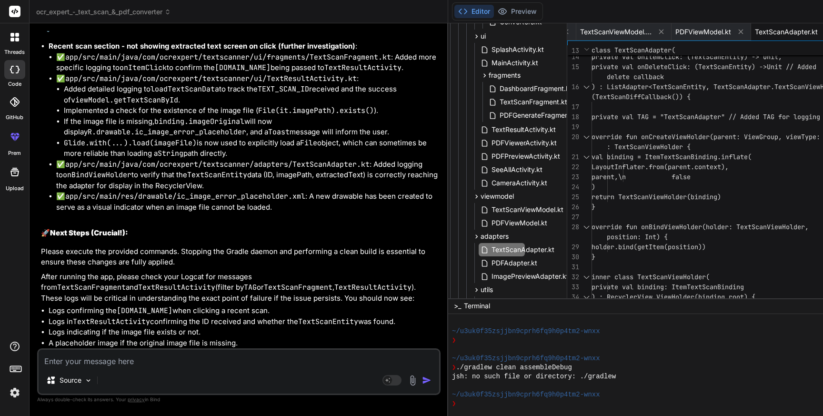
click at [656, 232] on div "override fun onCreateViewHolder(parent: ViewGr oup, viewType: Int) val binding …" at bounding box center [729, 312] width 277 height 780
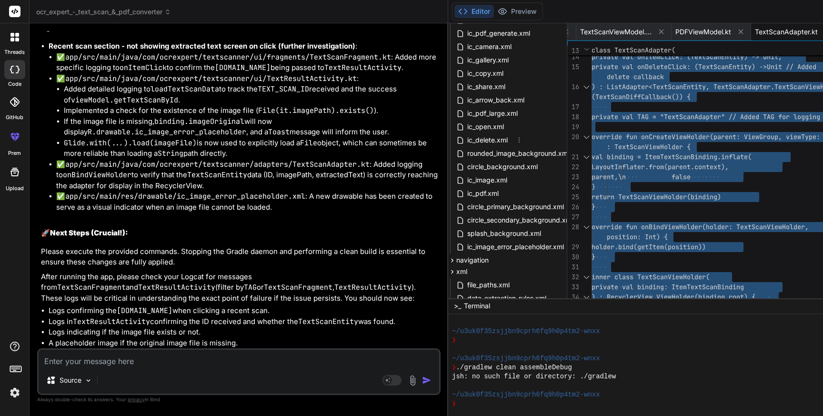
scroll to position [964, 38]
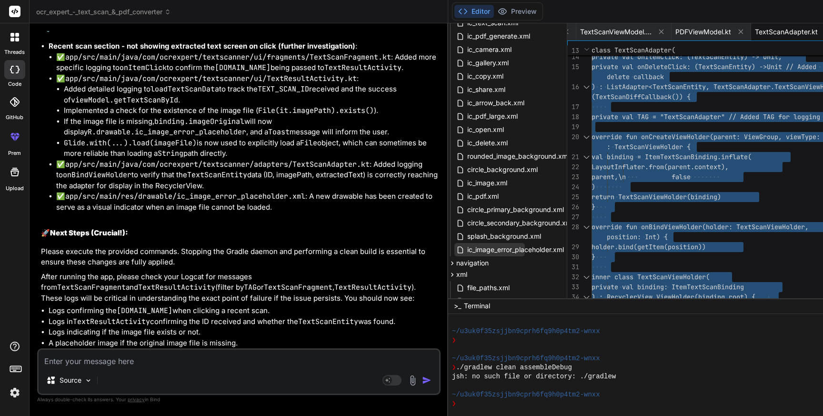
click at [466, 249] on span "ic_image_error_placeholder.xml" at bounding box center [515, 249] width 99 height 11
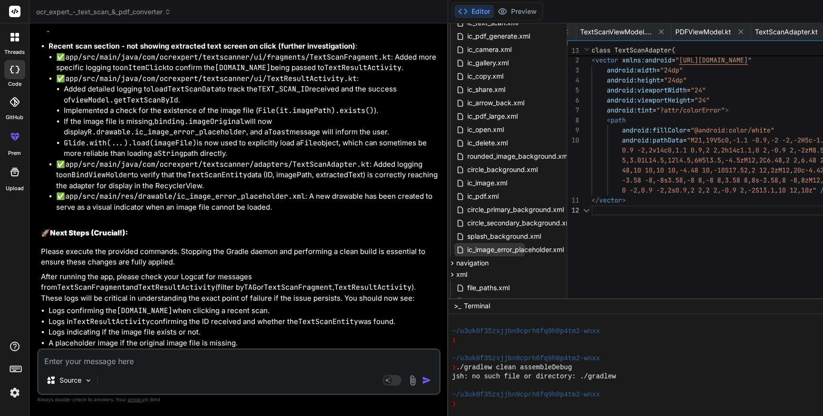
scroll to position [60, 0]
click at [466, 249] on span "ic_image_error_placeholder.xml" at bounding box center [515, 249] width 99 height 11
drag, startPoint x: 320, startPoint y: 239, endPoint x: 201, endPoint y: 240, distance: 119.0
copy code "ic_image_error_placeholder.xml"
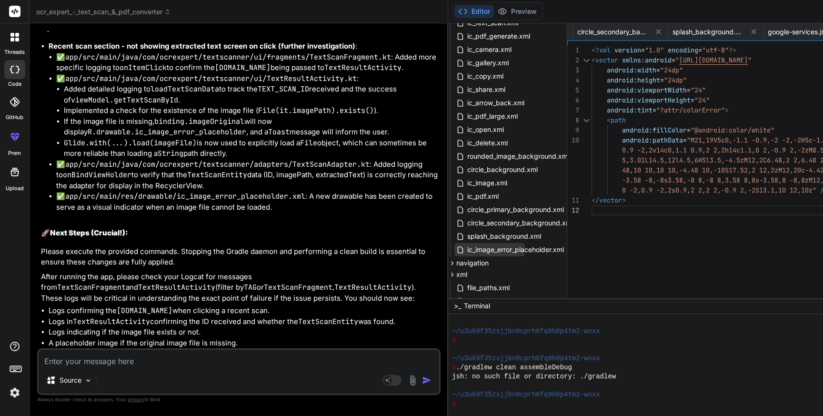
click at [466, 252] on span "ic_image_error_placeholder.xml" at bounding box center [515, 249] width 99 height 11
click at [591, 221] on div "<? xml version = "1.0" encoding = "utf-8" ?> < vector xmlns:android = " [URL][D…" at bounding box center [729, 173] width 277 height 257
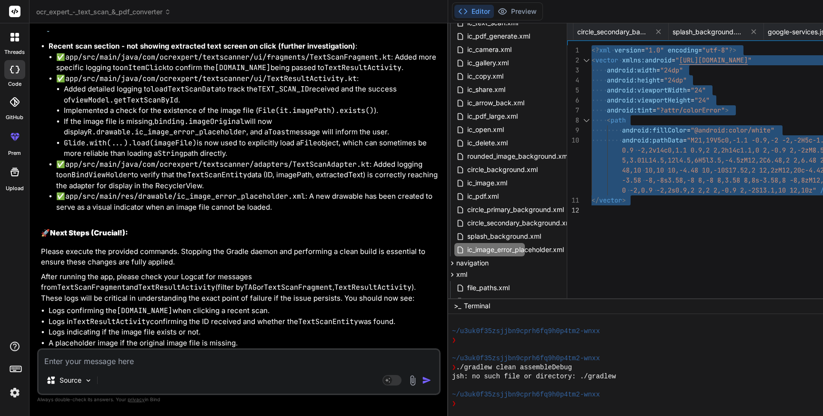
scroll to position [38545, 0]
click at [134, 366] on textarea at bounding box center [239, 358] width 400 height 17
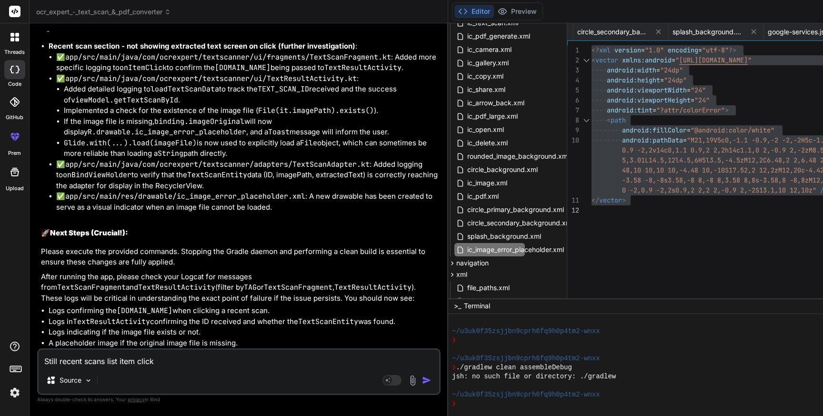
click at [109, 360] on textarea "Still recent scans list item click" at bounding box center [239, 358] width 400 height 17
click at [211, 362] on textarea "Still recent scans and see all list item click" at bounding box center [239, 358] width 400 height 17
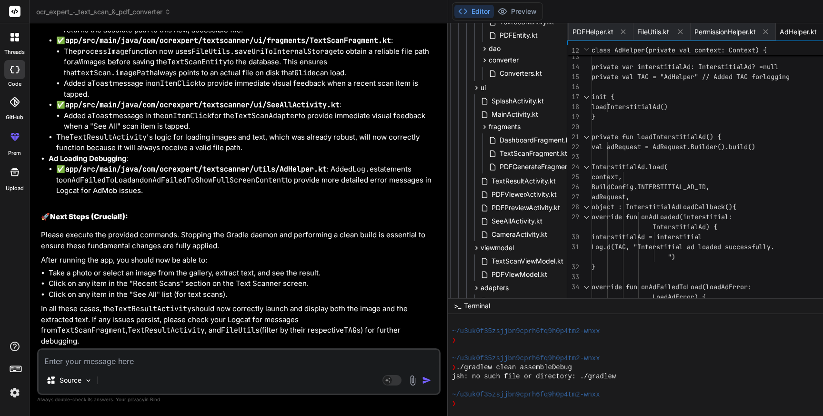
scroll to position [223, 38]
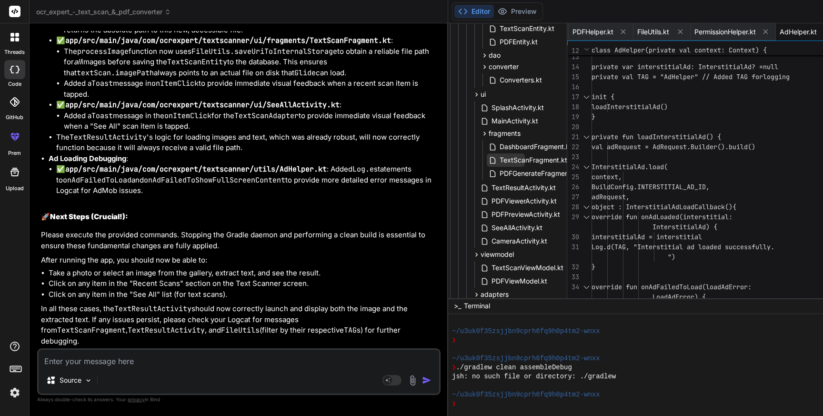
click at [499, 160] on span "TextScanFragment.kt" at bounding box center [534, 159] width 70 height 11
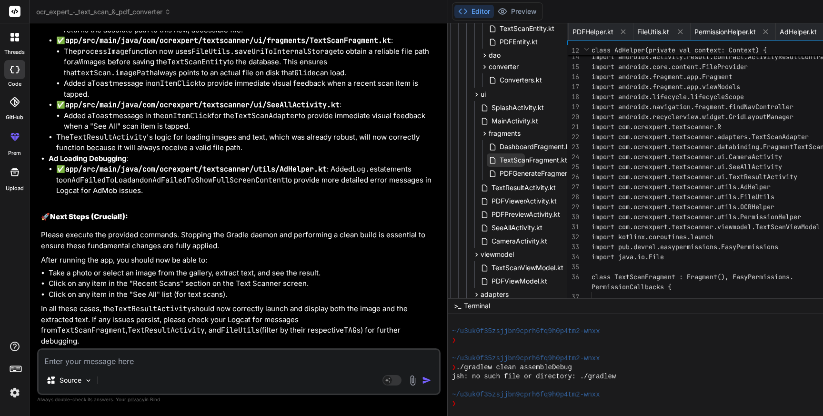
scroll to position [0, 895]
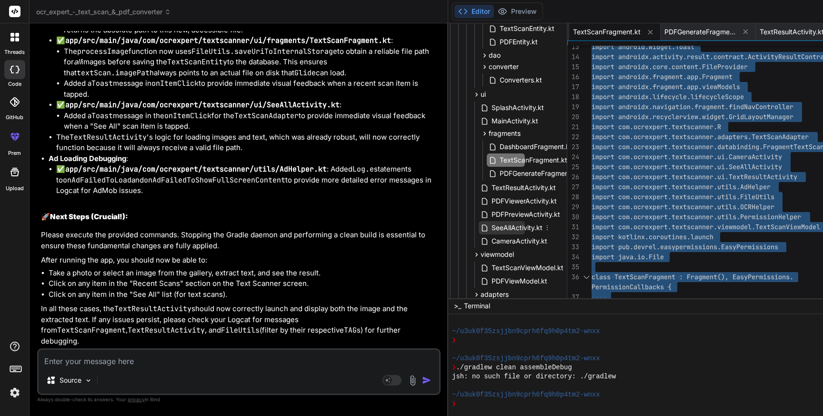
click at [490, 230] on span "SeeAllActivity.kt" at bounding box center [516, 227] width 53 height 11
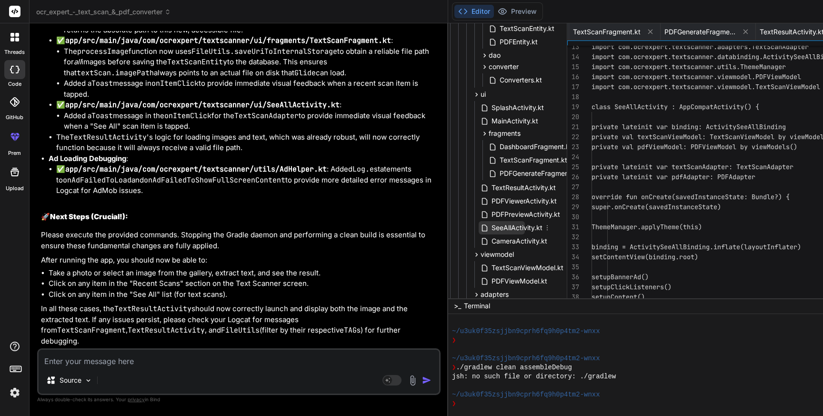
scroll to position [0, 1159]
click at [490, 230] on span "SeeAllActivity.kt" at bounding box center [516, 227] width 53 height 11
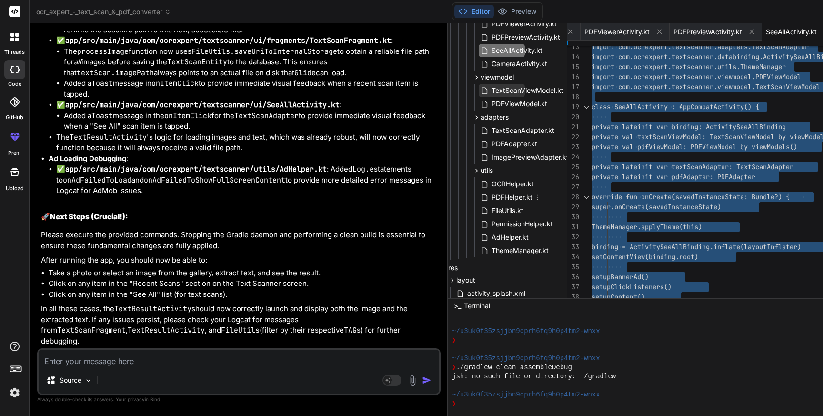
scroll to position [419, 38]
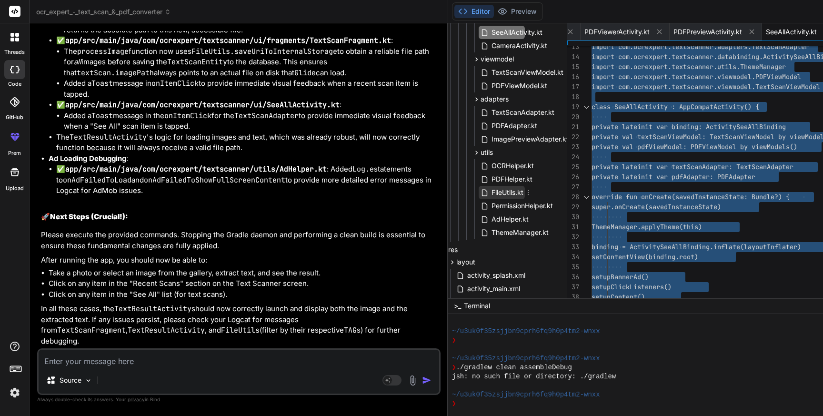
click at [490, 195] on span "FileUtils.kt" at bounding box center [507, 192] width 34 height 11
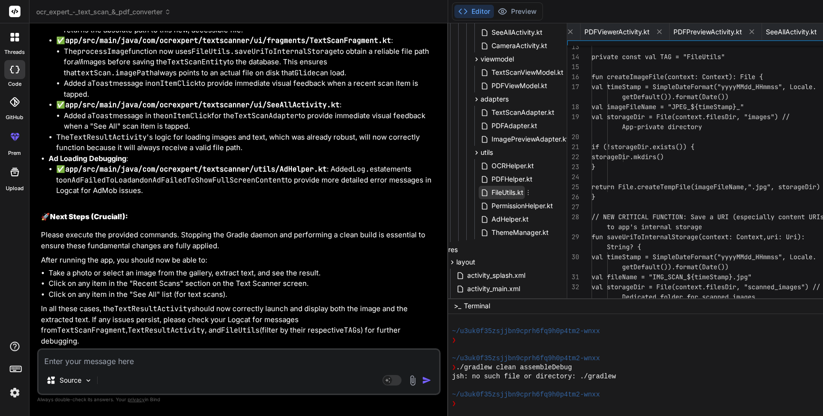
scroll to position [0, 1851]
click at [490, 195] on span "FileUtils.kt" at bounding box center [507, 192] width 34 height 11
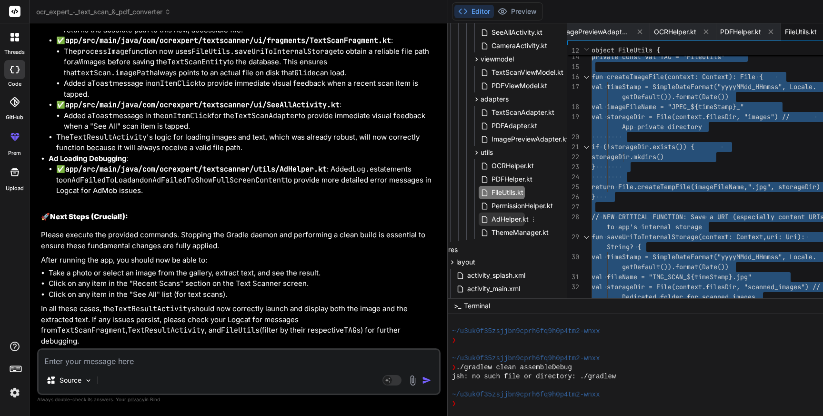
click at [490, 220] on span "AdHelper.kt" at bounding box center [509, 218] width 39 height 11
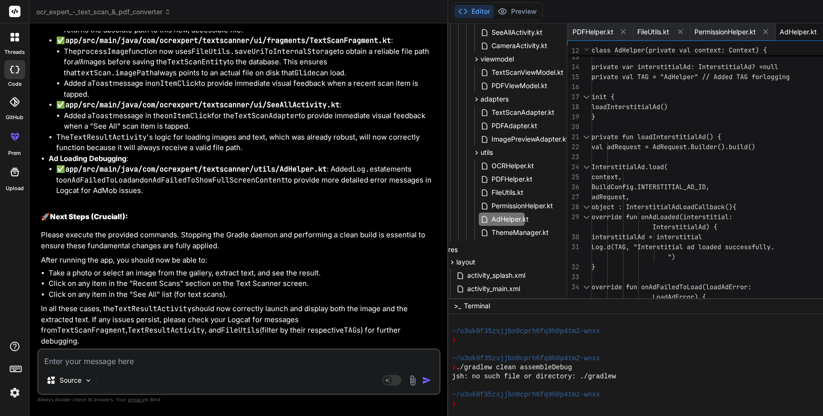
click at [645, 206] on div "private var interstitialAd: InterstitialAd? = null private val TAG = "AdHelper"…" at bounding box center [729, 312] width 277 height 780
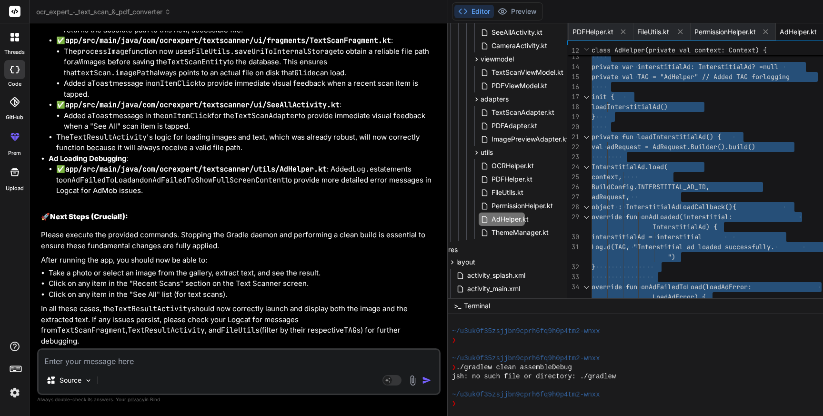
click at [75, 363] on textarea at bounding box center [239, 358] width 400 height 17
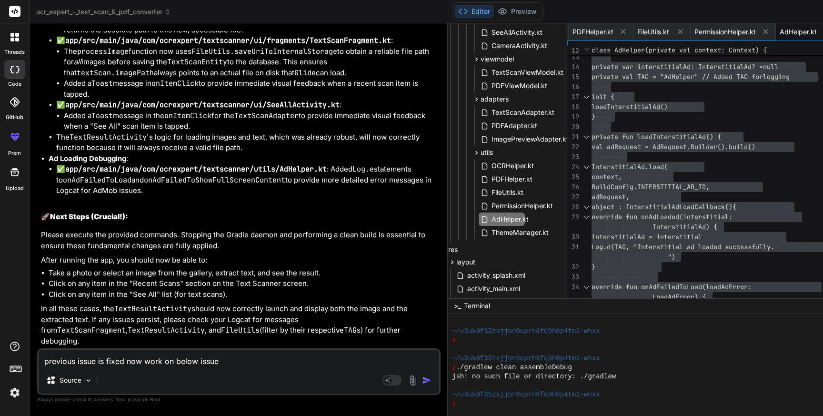
scroll to position [39002, 0]
copy div "Still recent scans and see all list item click is not working"
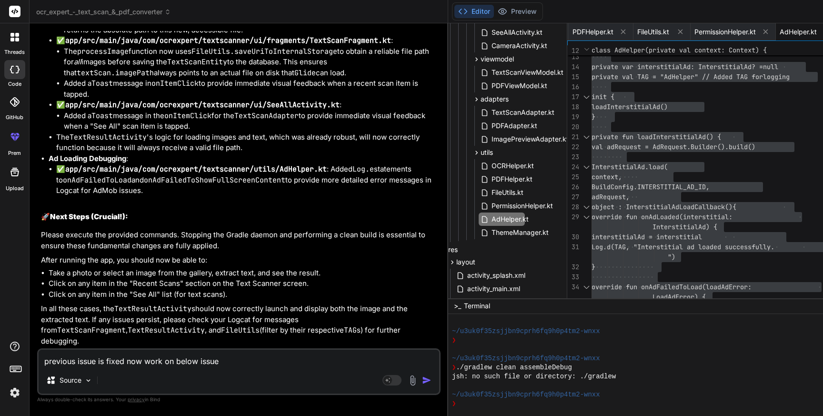
scroll to position [39877, 0]
click at [230, 360] on textarea "previous issue is fixed now work on below issue" at bounding box center [239, 358] width 400 height 17
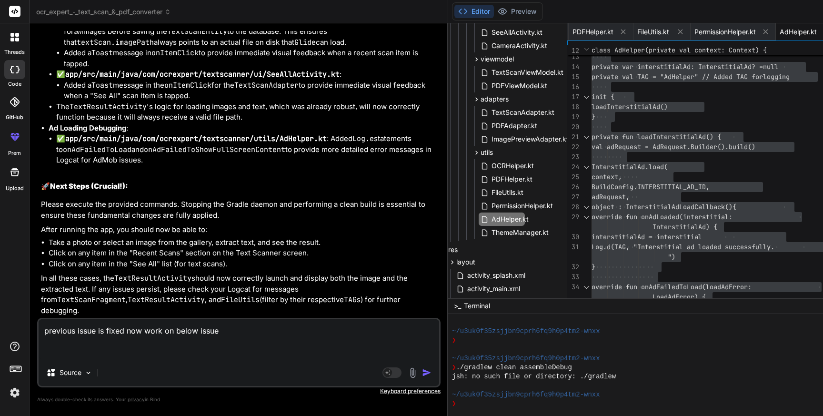
paste textarea "Still recent scans and see all list item click is not working"
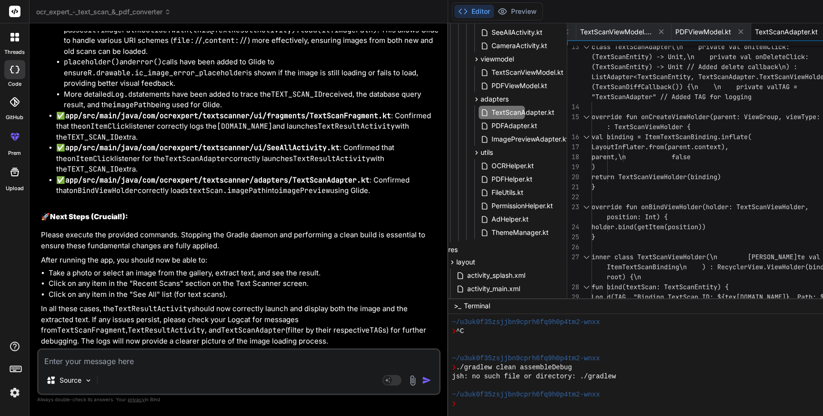
scroll to position [40118, 0]
drag, startPoint x: 59, startPoint y: 237, endPoint x: 126, endPoint y: 235, distance: 66.7
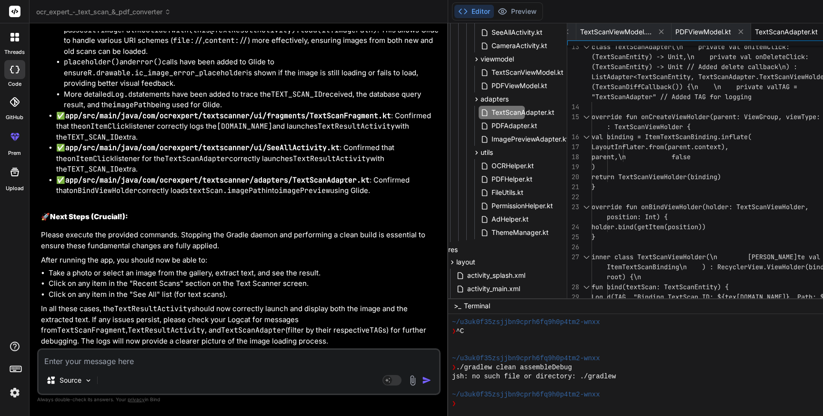
drag, startPoint x: 118, startPoint y: 134, endPoint x: 118, endPoint y: 148, distance: 14.3
copy p "now work on below issue Still recent scans and see all list item click is not w…"
click at [96, 358] on textarea at bounding box center [239, 358] width 400 height 17
paste textarea "now work on below issue Still recent scans and see all list item click is not w…"
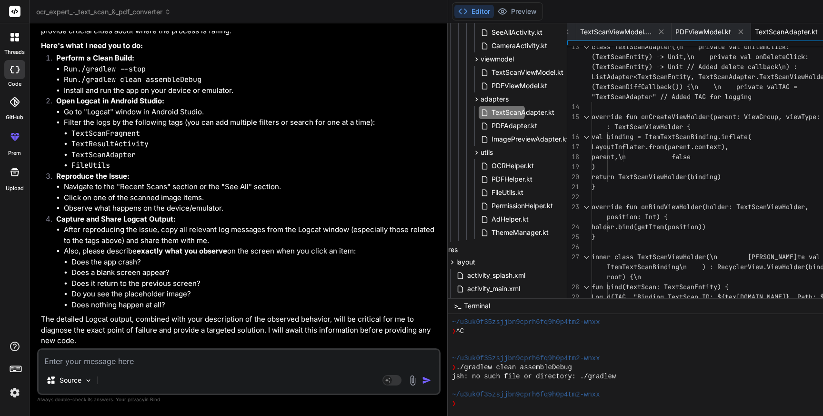
scroll to position [41124, 0]
drag, startPoint x: 40, startPoint y: 248, endPoint x: 116, endPoint y: 252, distance: 75.9
click at [116, 252] on div "You Bind AI I understand you want to create a comprehensive OCR and PDF convert…" at bounding box center [239, 189] width 401 height 317
copy p "Ad failed issue is fixed"
click at [87, 363] on textarea at bounding box center [239, 358] width 400 height 17
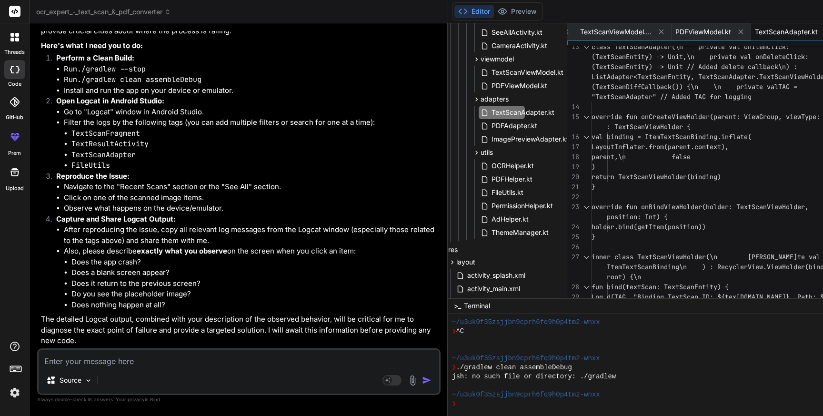
paste textarea "Ad failed issue is fixed"
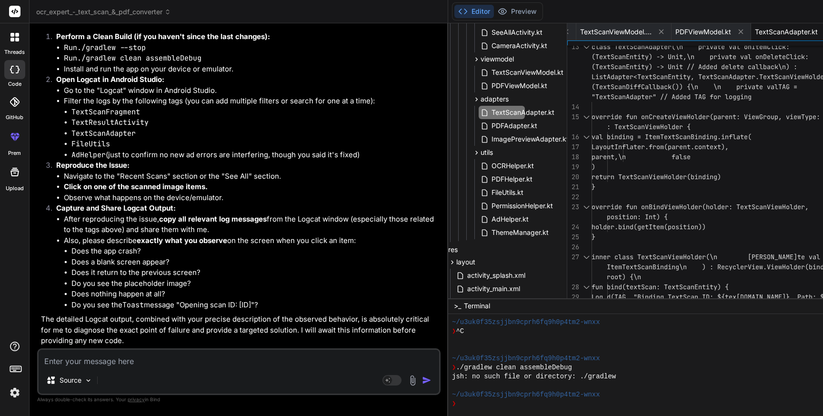
scroll to position [40545, 0]
click at [490, 112] on span "TextScanAdapter.kt" at bounding box center [522, 112] width 65 height 11
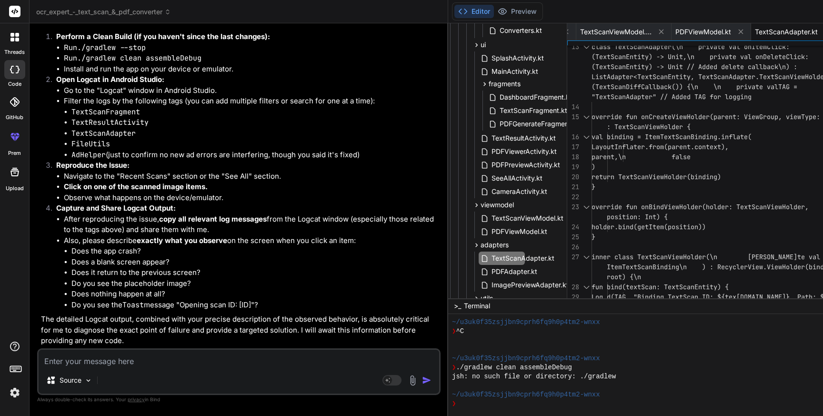
scroll to position [256, 38]
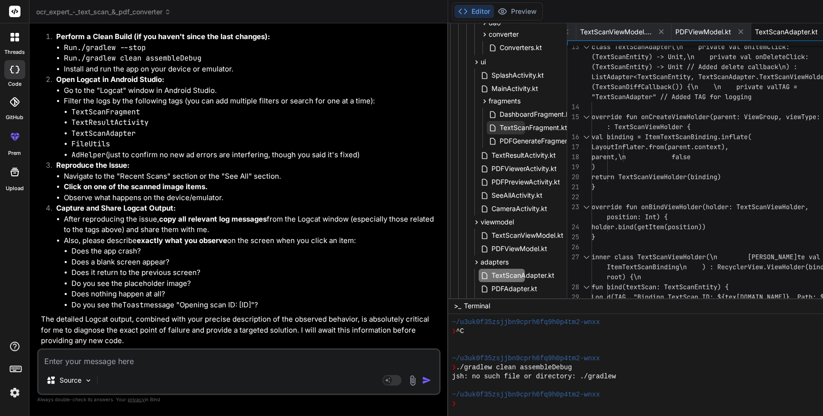
click at [499, 130] on span "TextScanFragment.kt" at bounding box center [534, 127] width 70 height 11
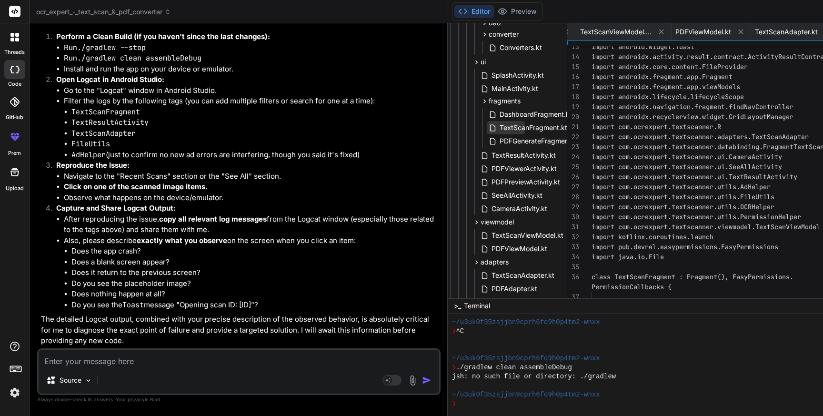
scroll to position [0, 895]
click at [499, 130] on span "TextScanFragment.kt" at bounding box center [534, 127] width 70 height 11
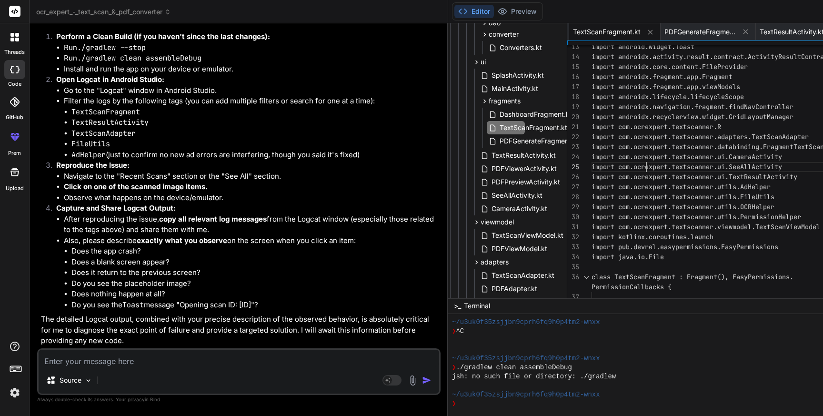
scroll to position [40, 0]
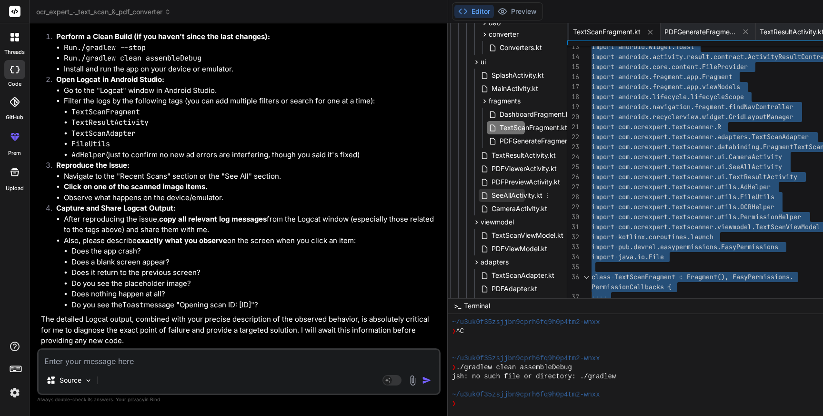
click at [490, 198] on span "SeeAllActivity.kt" at bounding box center [516, 195] width 53 height 11
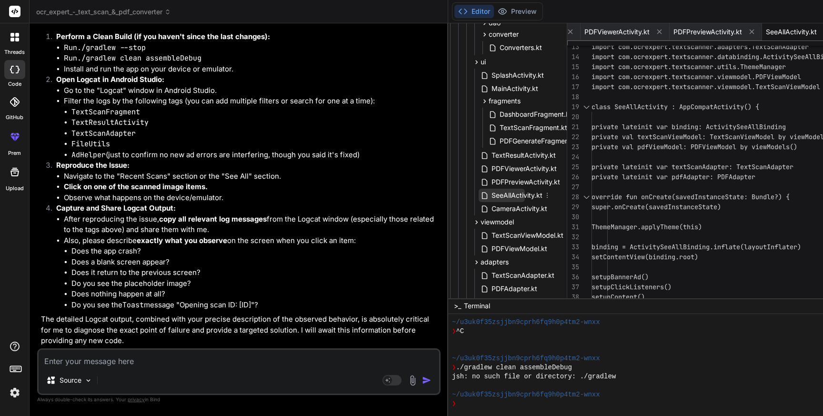
click at [490, 194] on span "SeeAllActivity.kt" at bounding box center [516, 195] width 53 height 11
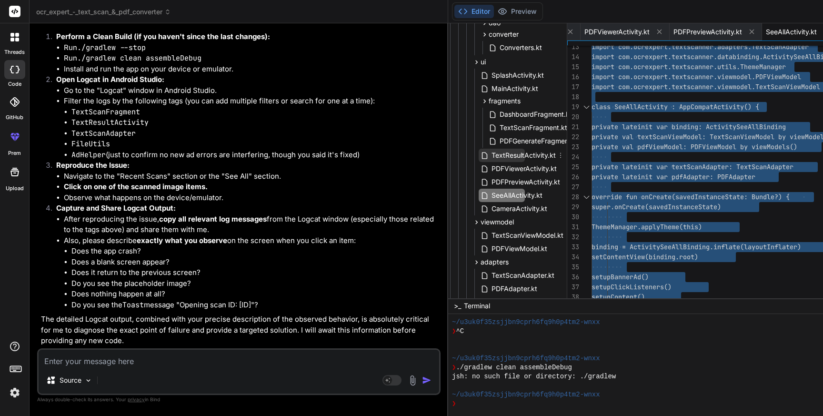
click at [490, 154] on span "TextResultActivity.kt" at bounding box center [523, 155] width 66 height 11
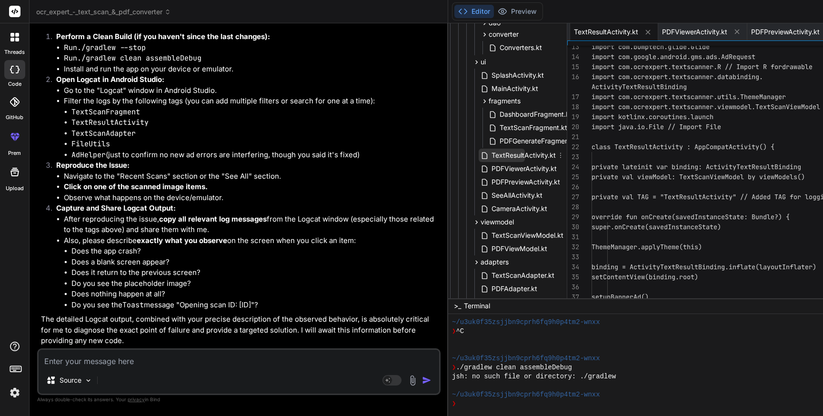
click at [490, 154] on span "TextResultActivity.kt" at bounding box center [523, 155] width 66 height 11
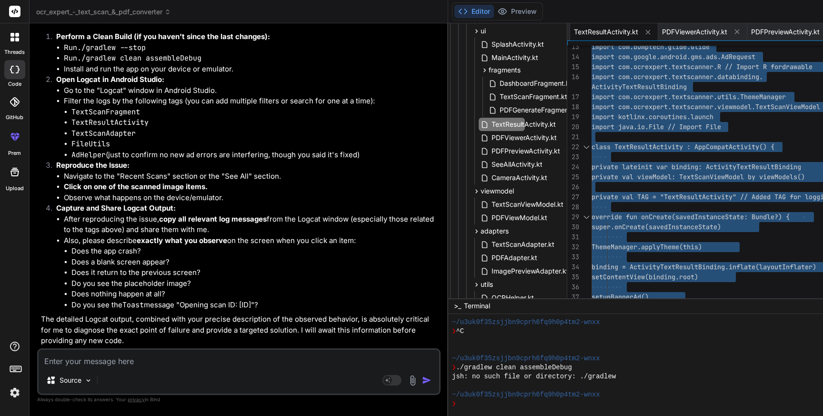
scroll to position [294, 38]
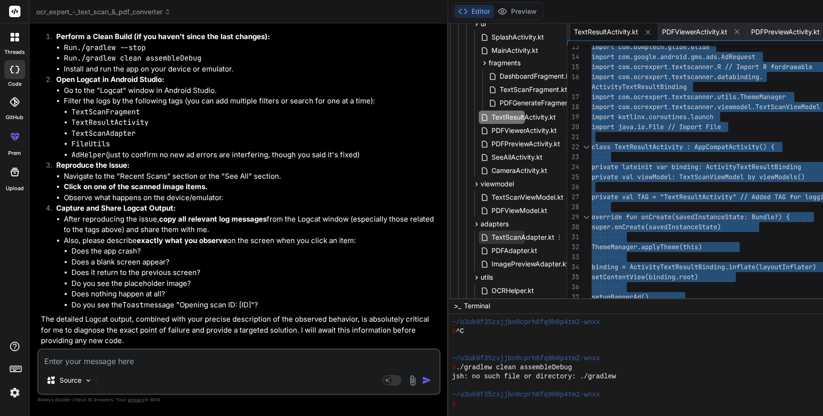
click at [490, 238] on span "TextScanAdapter.kt" at bounding box center [522, 236] width 65 height 11
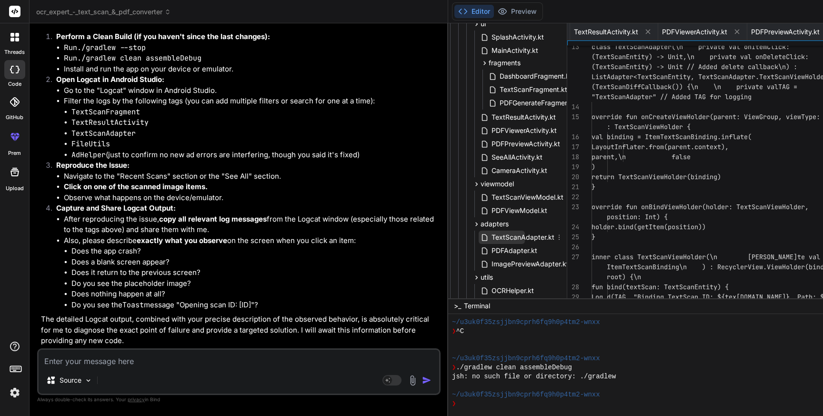
scroll to position [50, 0]
click at [490, 238] on span "TextScanAdapter.kt" at bounding box center [522, 236] width 65 height 11
click at [609, 229] on div "class TextScanAdapter(\n private val onItemClic k: override fun onCreateViewHol…" at bounding box center [729, 297] width 277 height 750
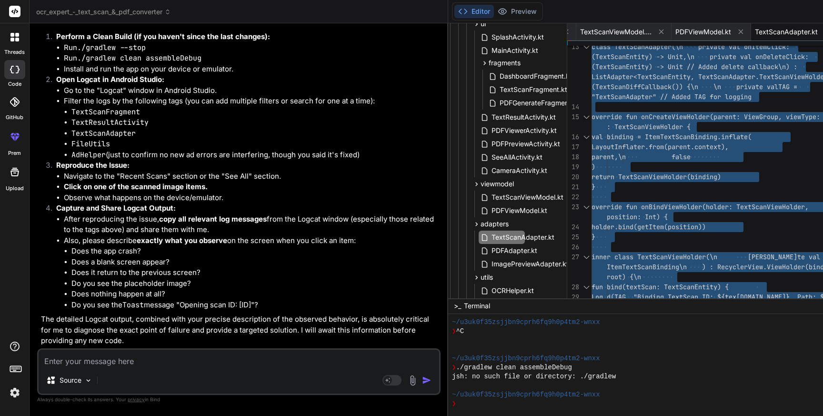
scroll to position [42026, 0]
click at [131, 361] on textarea at bounding box center [239, 358] width 400 height 17
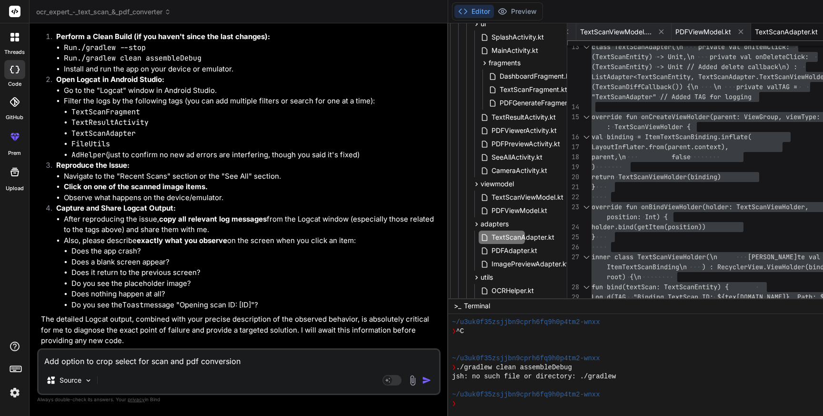
click at [134, 360] on textarea "Add option to crop select for scan and pdf conversion" at bounding box center [239, 358] width 400 height 17
click at [422, 379] on img "button" at bounding box center [427, 380] width 10 height 10
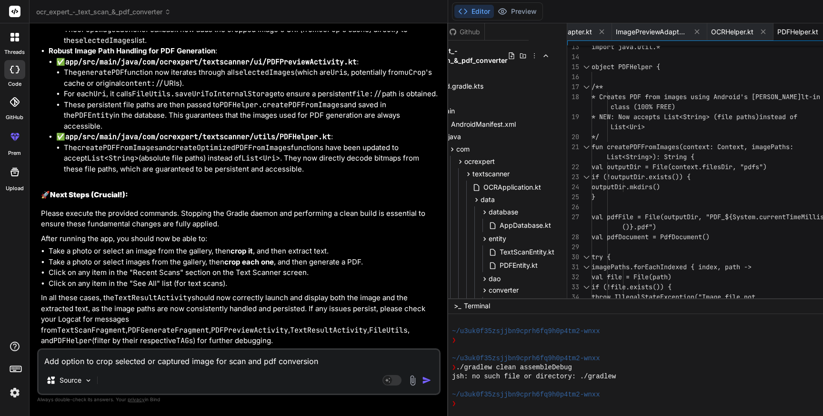
scroll to position [0, 0]
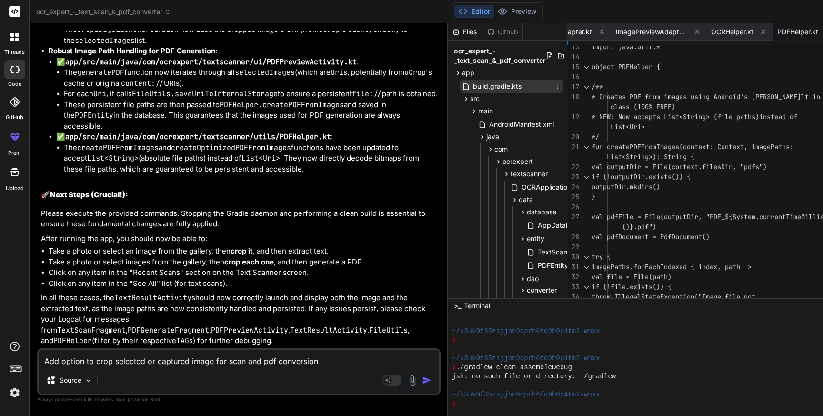
click at [472, 83] on span "build.gradle.kts" at bounding box center [497, 85] width 50 height 11
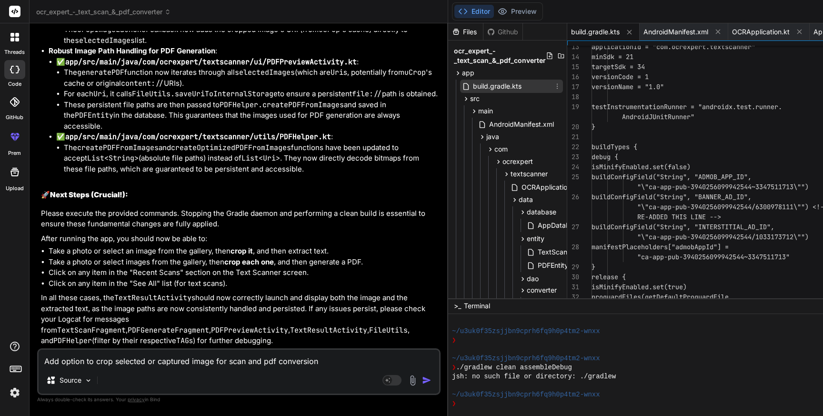
click at [472, 83] on span "build.gradle.kts" at bounding box center [497, 85] width 50 height 11
click at [472, 87] on span "build.gradle.kts" at bounding box center [497, 85] width 50 height 11
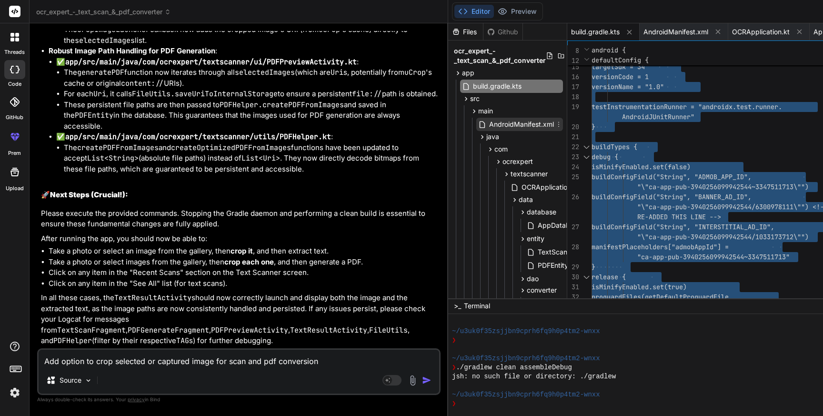
click at [488, 126] on span "AndroidManifest.xml" at bounding box center [521, 124] width 67 height 11
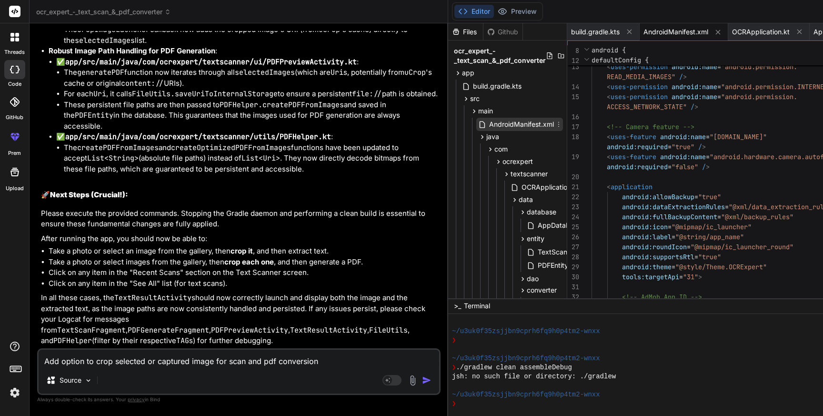
click at [488, 126] on span "AndroidManifest.xml" at bounding box center [521, 124] width 67 height 11
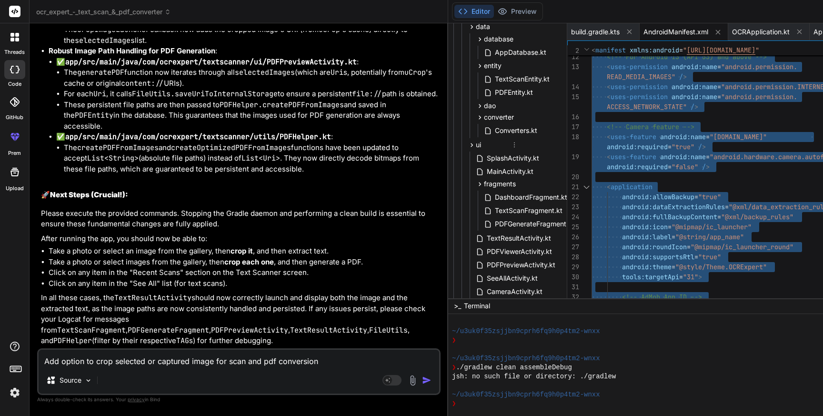
scroll to position [180, 43]
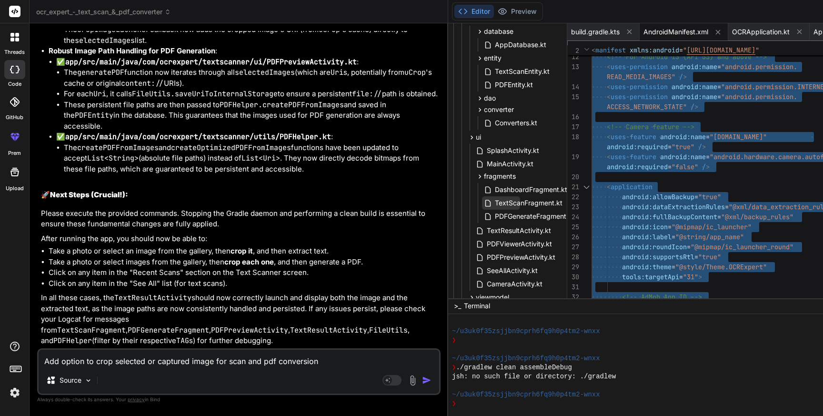
click at [494, 200] on span "TextScanFragment.kt" at bounding box center [529, 202] width 70 height 11
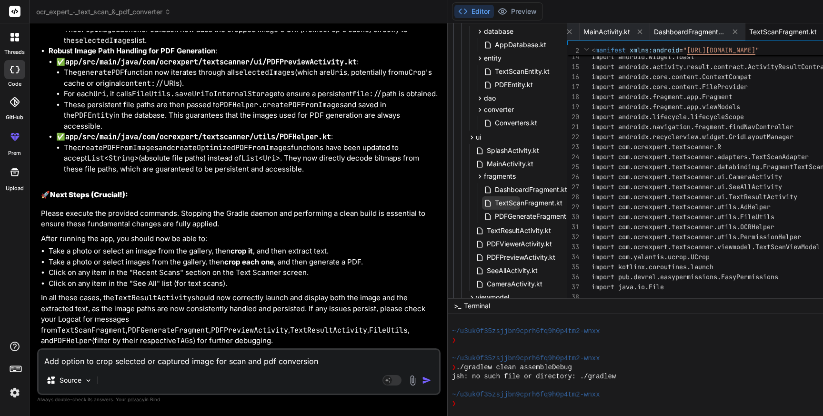
click at [494, 200] on span "TextScanFragment.kt" at bounding box center [529, 202] width 70 height 11
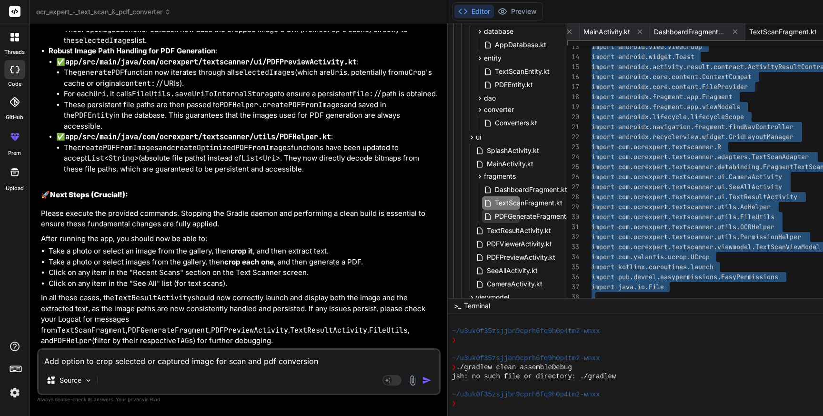
click at [494, 219] on span "PDFGenerateFragment.kt" at bounding box center [534, 215] width 81 height 11
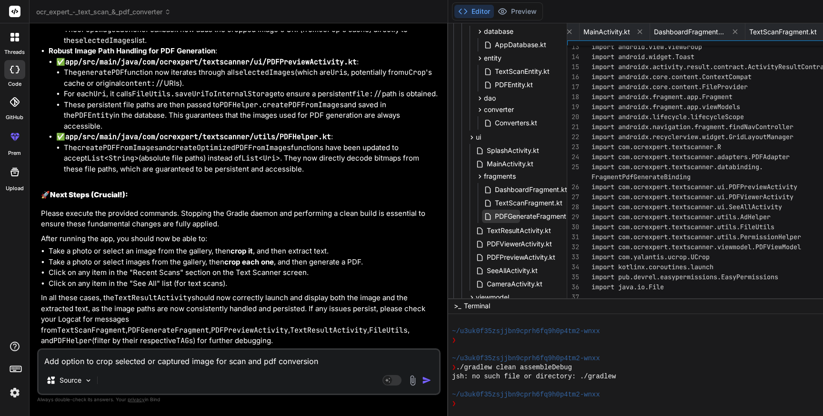
scroll to position [0, 814]
click at [494, 219] on span "PDFGenerateFragment.kt" at bounding box center [534, 215] width 81 height 11
click at [494, 216] on span "PDFGenerateFragment.kt" at bounding box center [534, 215] width 81 height 11
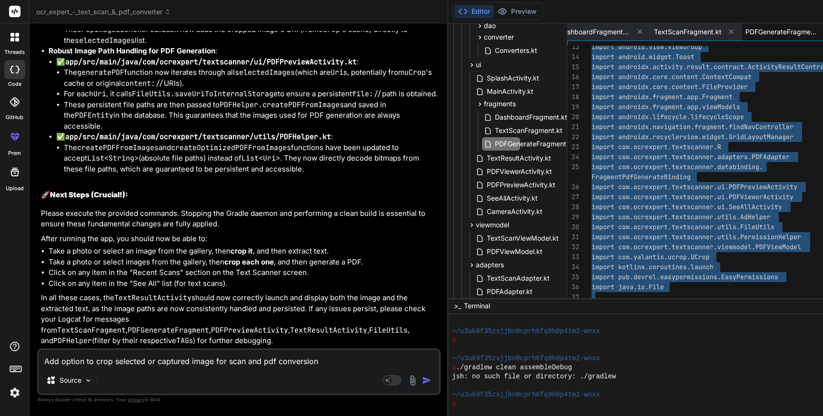
scroll to position [266, 43]
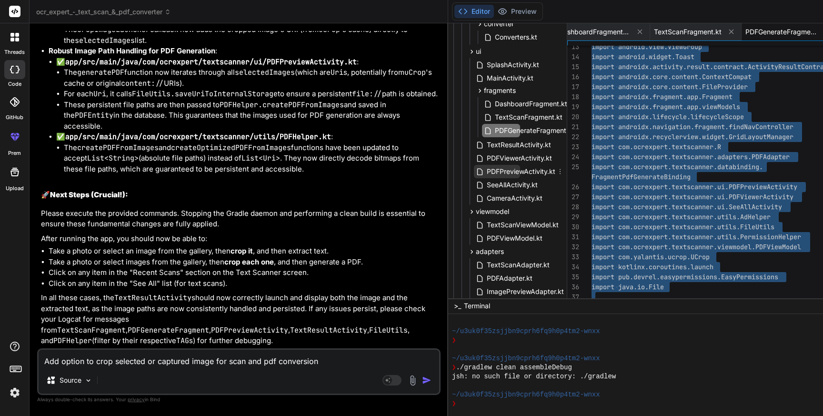
click at [486, 169] on span "PDFPreviewActivity.kt" at bounding box center [521, 171] width 70 height 11
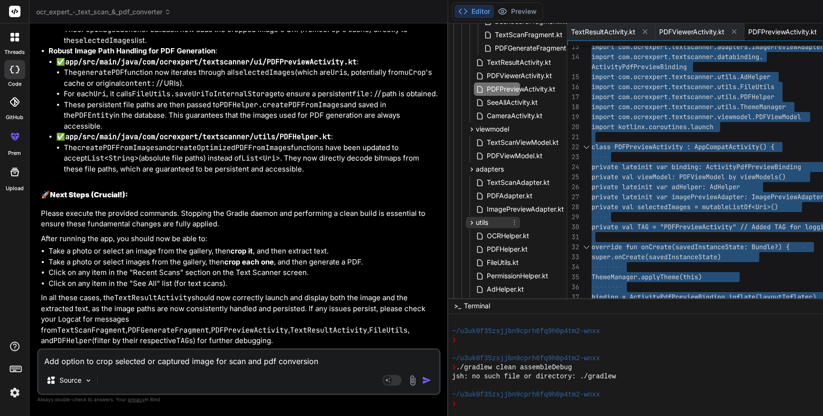
scroll to position [349, 42]
click at [486, 250] on span "PDFHelper.kt" at bounding box center [507, 248] width 43 height 11
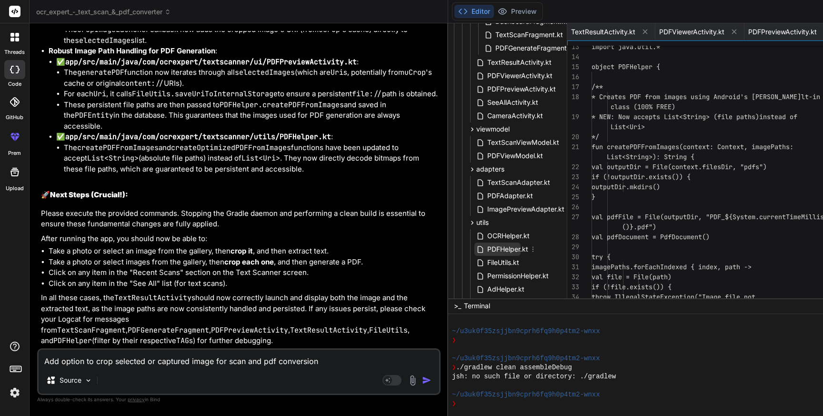
scroll to position [0, 1794]
click at [486, 250] on span "PDFHelper.kt" at bounding box center [507, 248] width 43 height 11
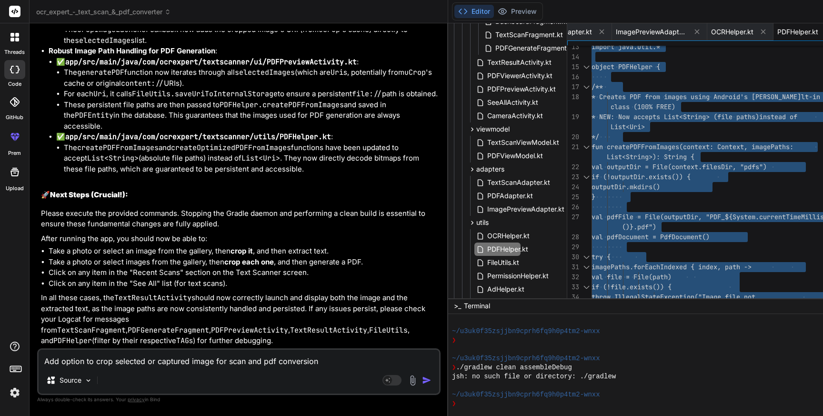
click at [139, 358] on textarea "Add option to crop selected or captured image for scan and pdf conversion" at bounding box center [239, 358] width 400 height 17
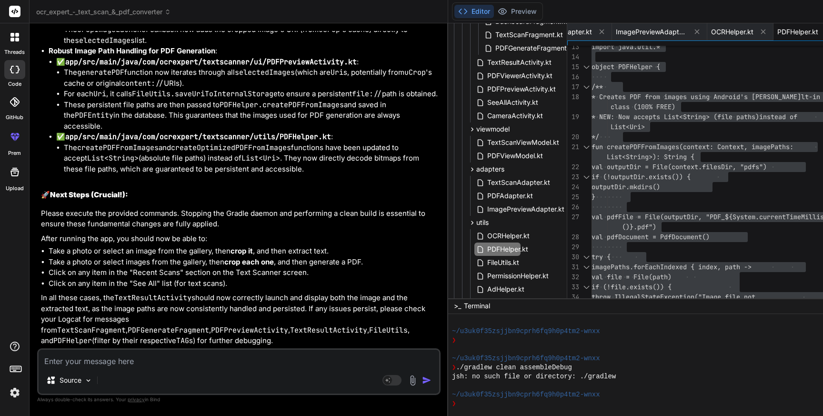
paste textarea "1: Task failed with an exception. ----------- * What went wrong: Execution fail…"
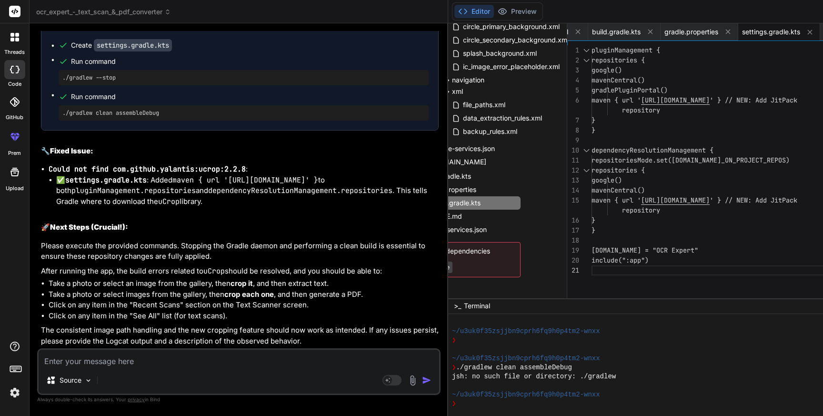
scroll to position [1149, 0]
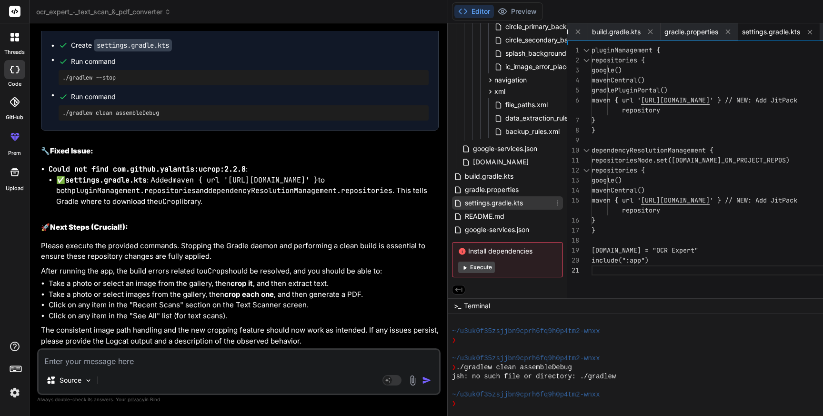
click at [464, 201] on span "settings.gradle.kts" at bounding box center [494, 202] width 60 height 11
click at [591, 197] on div "google() mavenCentral() maven { url ' [URL][DOMAIN_NAME] ' } // NEW: Add JitPac…" at bounding box center [729, 173] width 277 height 257
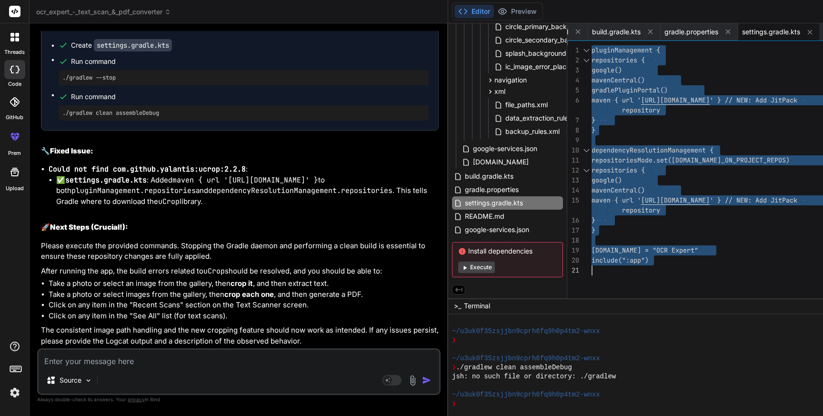
scroll to position [0, 0]
click at [90, 365] on textarea at bounding box center [239, 358] width 400 height 17
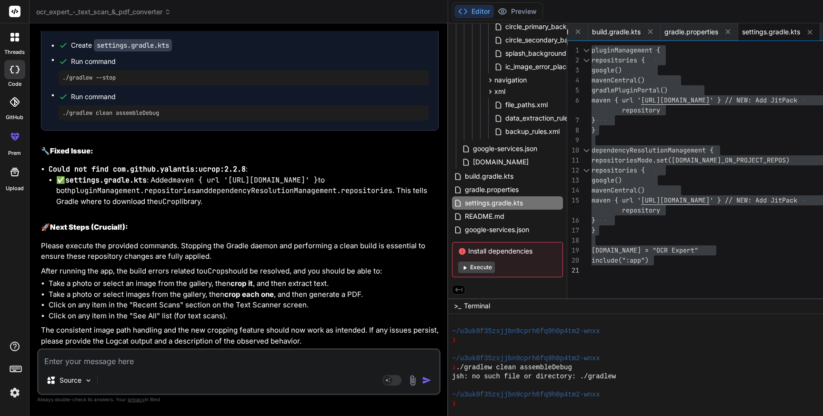
paste textarea "e: file:///Users/personal/Downloads/ocr_expert_-_text_scan_&_pdf_converter/sett…"
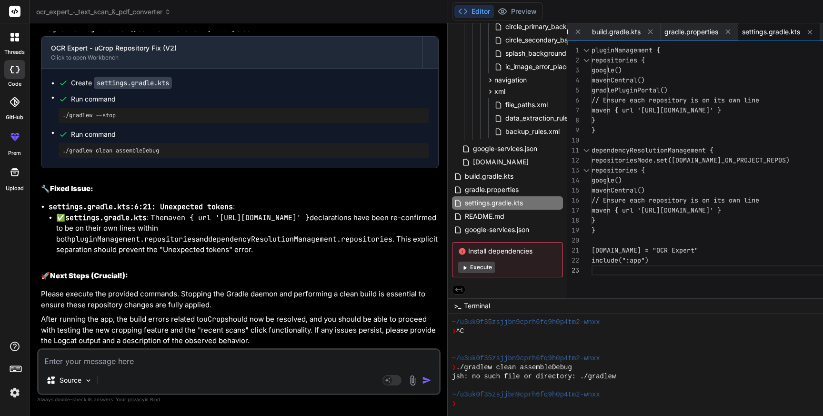
scroll to position [44968, 0]
click at [591, 190] on div "repositories { google() mavenCentral() // Ensure each repository is on its own …" at bounding box center [729, 173] width 277 height 257
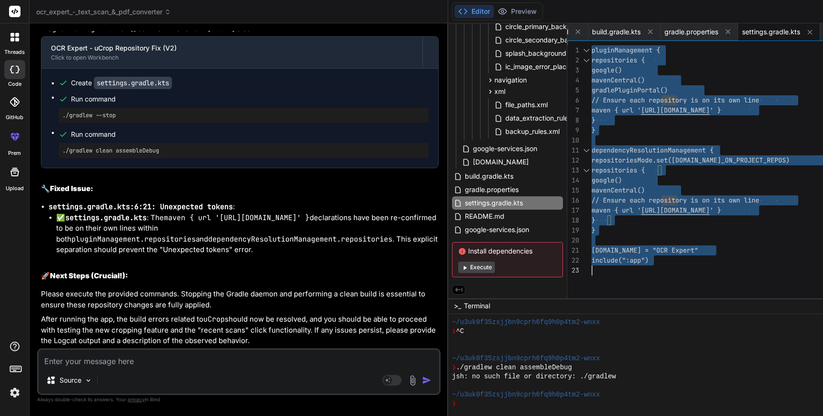
scroll to position [0, 0]
